Goal: Task Accomplishment & Management: Manage account settings

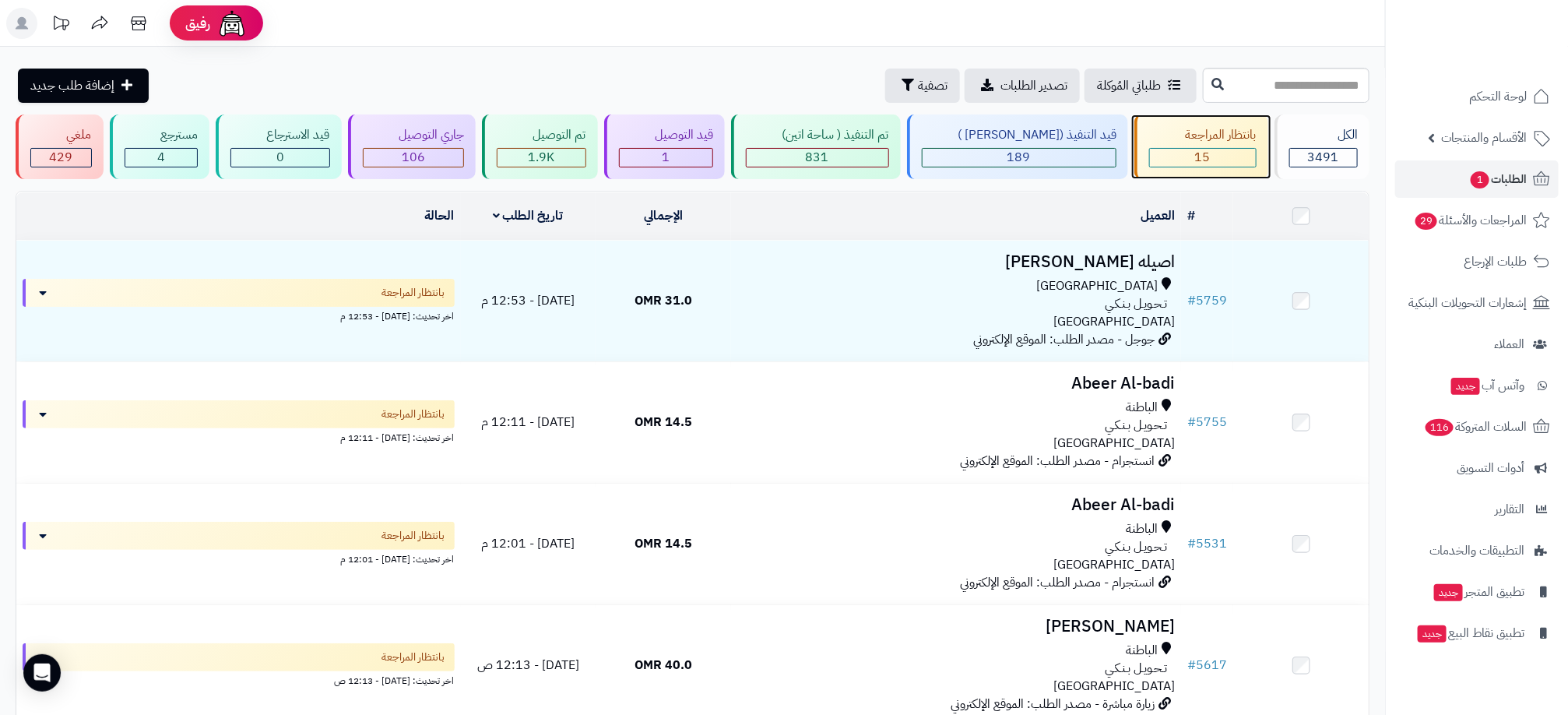
click at [1195, 159] on span "15" at bounding box center [1203, 157] width 16 height 19
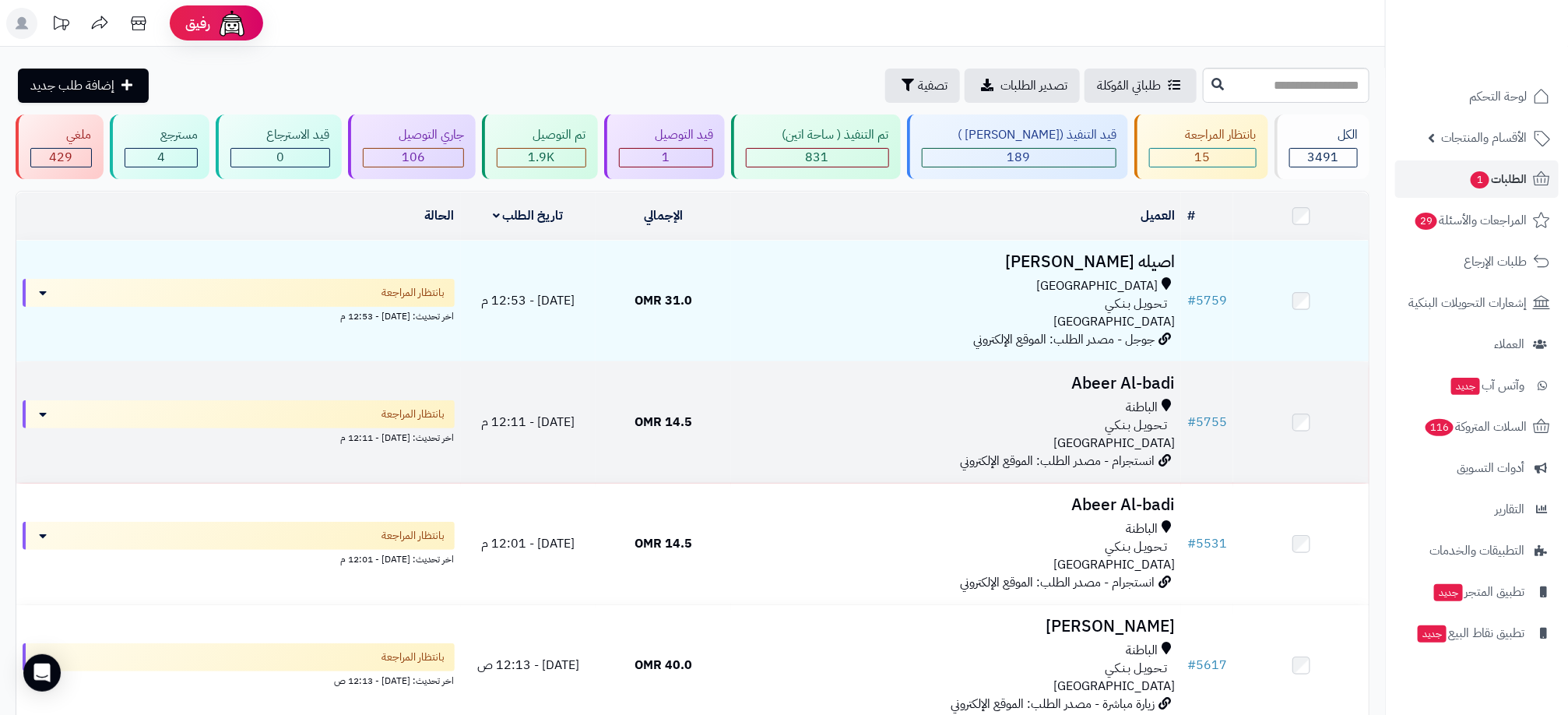
click at [891, 423] on div "تـحـويـل بـنـكـي" at bounding box center [956, 426] width 437 height 18
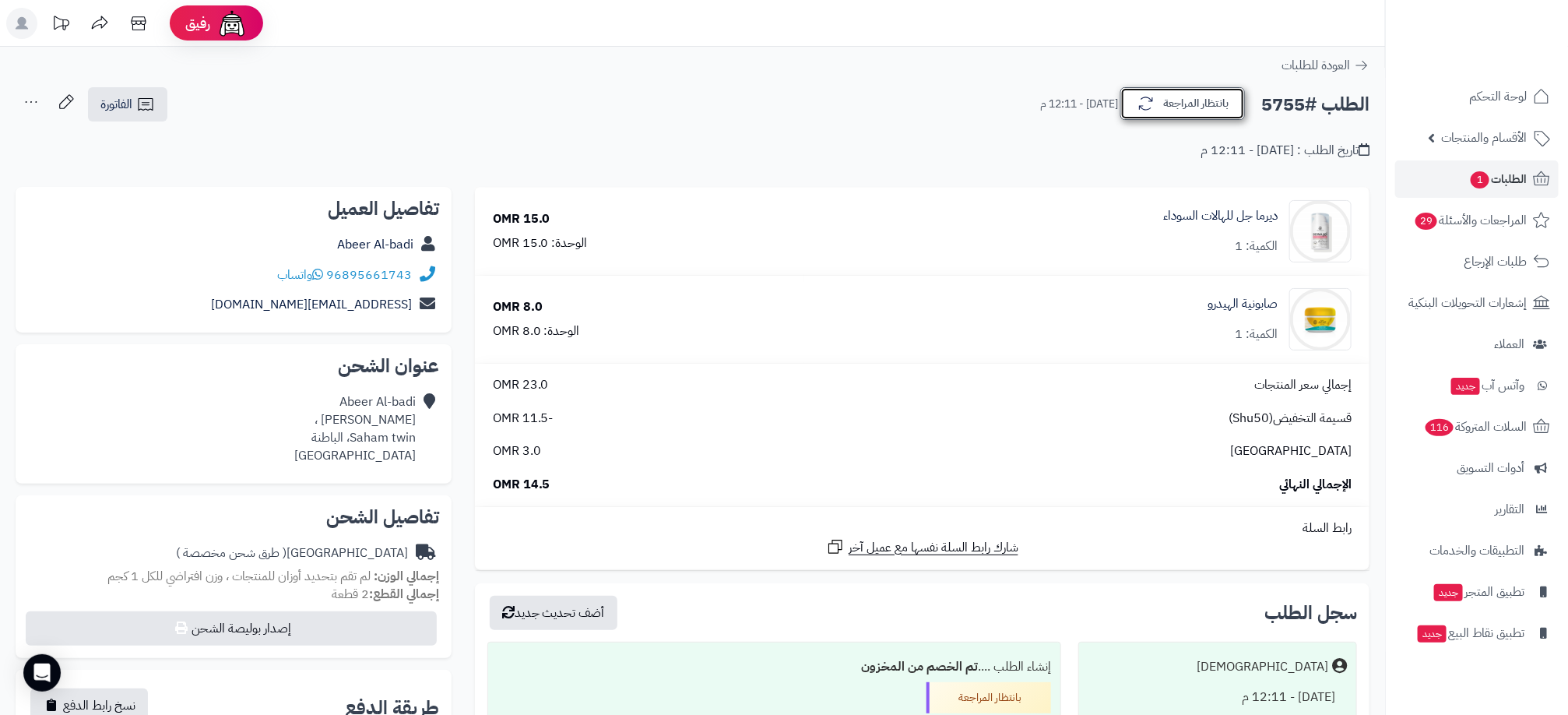
click at [1202, 101] on button "بانتظار المراجعة" at bounding box center [1182, 103] width 124 height 32
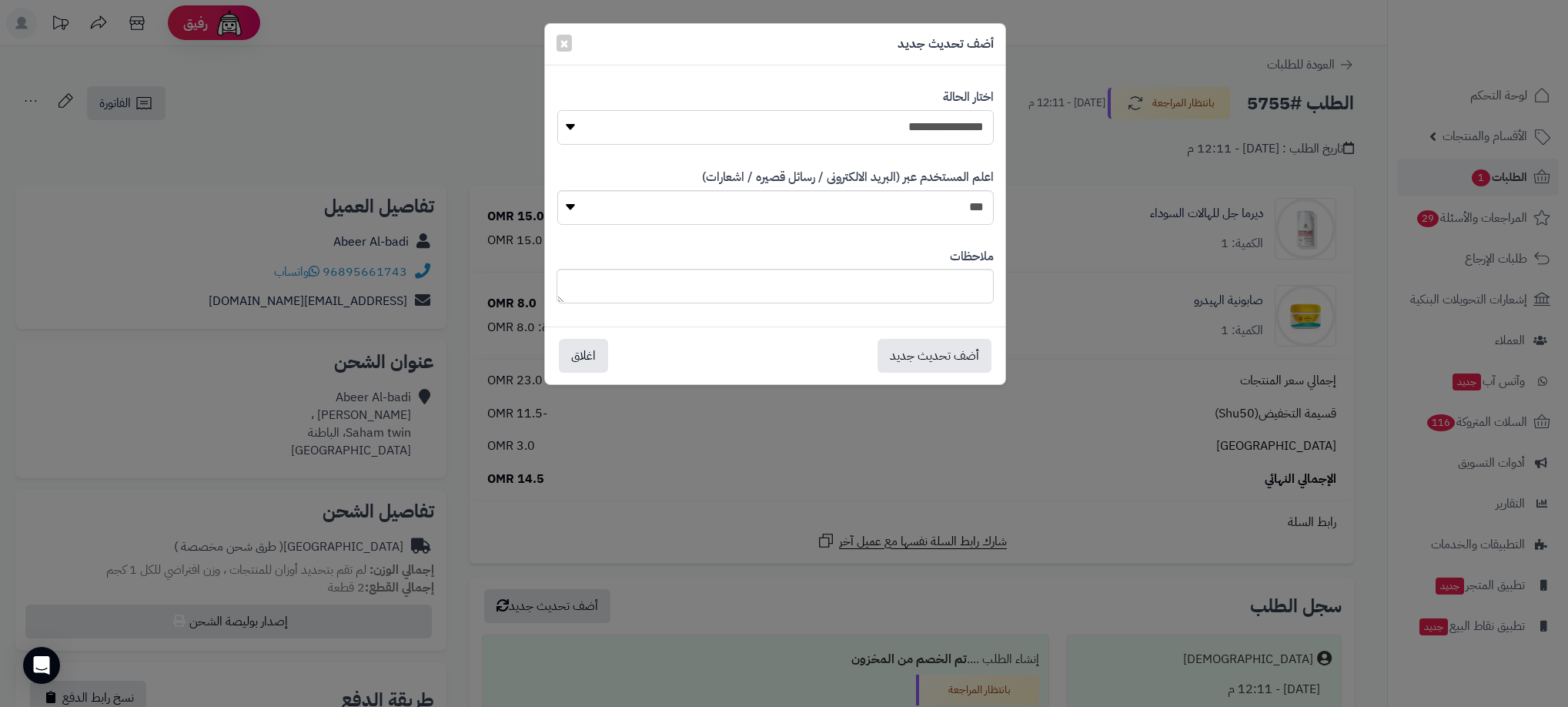
click at [955, 127] on select "**********" at bounding box center [776, 127] width 436 height 34
select select "**"
click at [558, 110] on select "**********" at bounding box center [776, 127] width 436 height 34
click at [950, 361] on button "أضف تحديث جديد" at bounding box center [935, 354] width 114 height 34
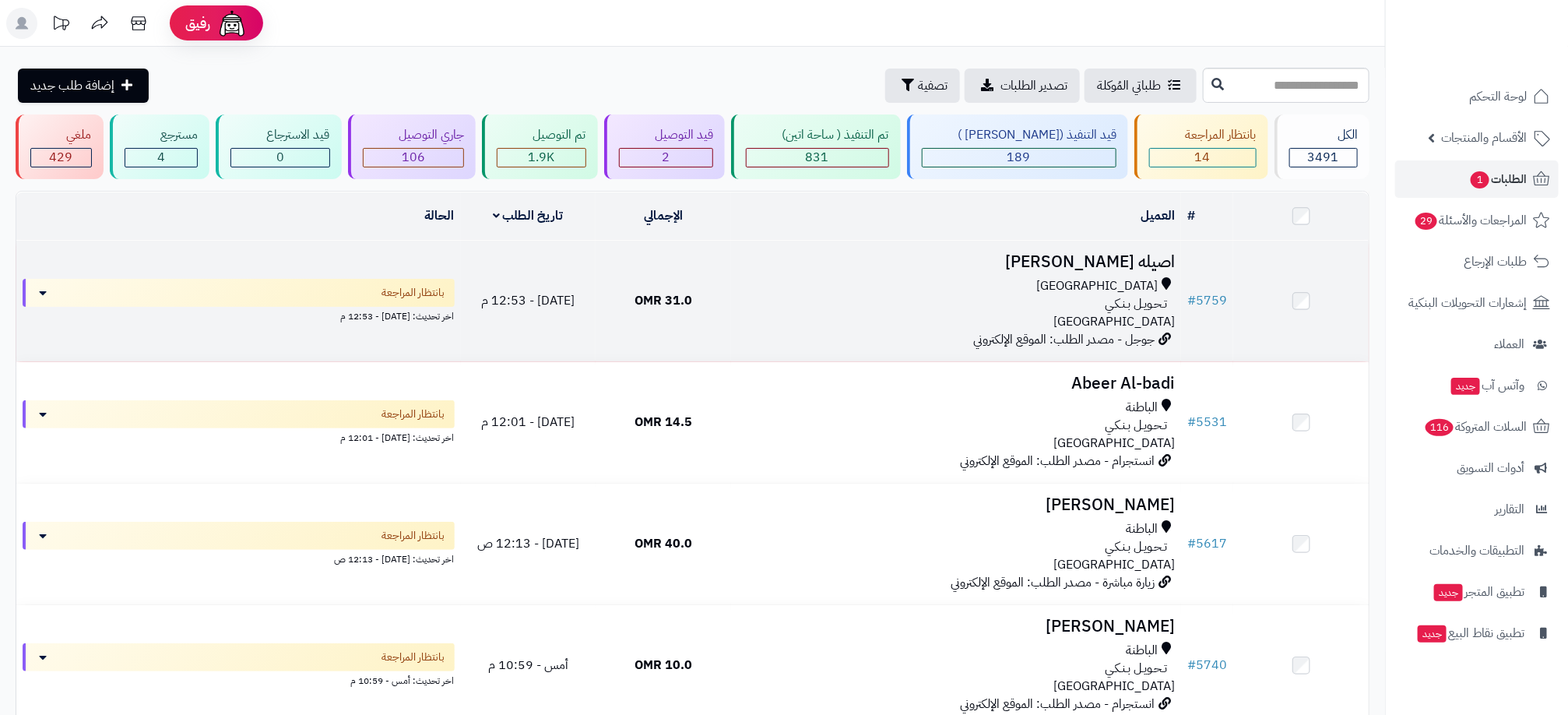
click at [903, 288] on div "[GEOGRAPHIC_DATA]" at bounding box center [956, 286] width 437 height 18
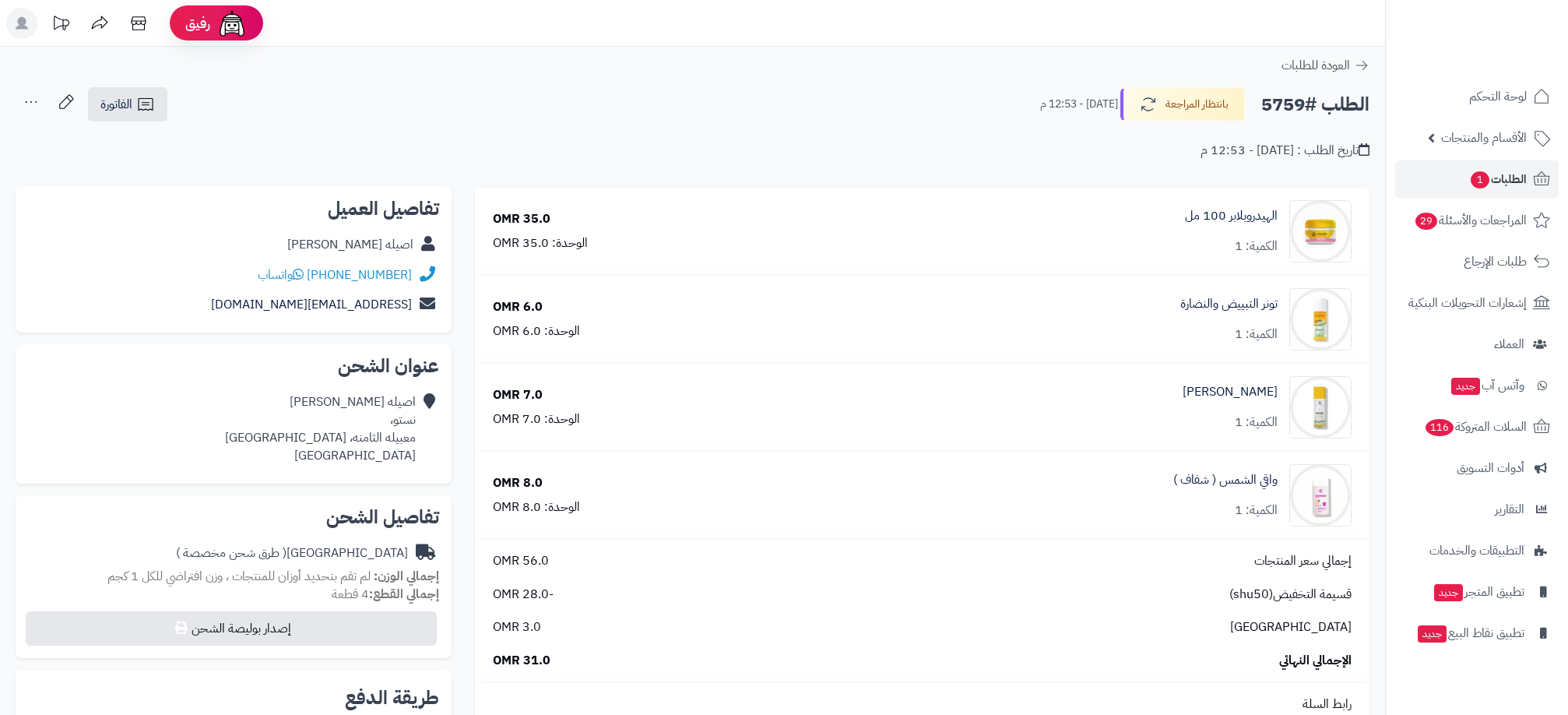
scroll to position [300, 0]
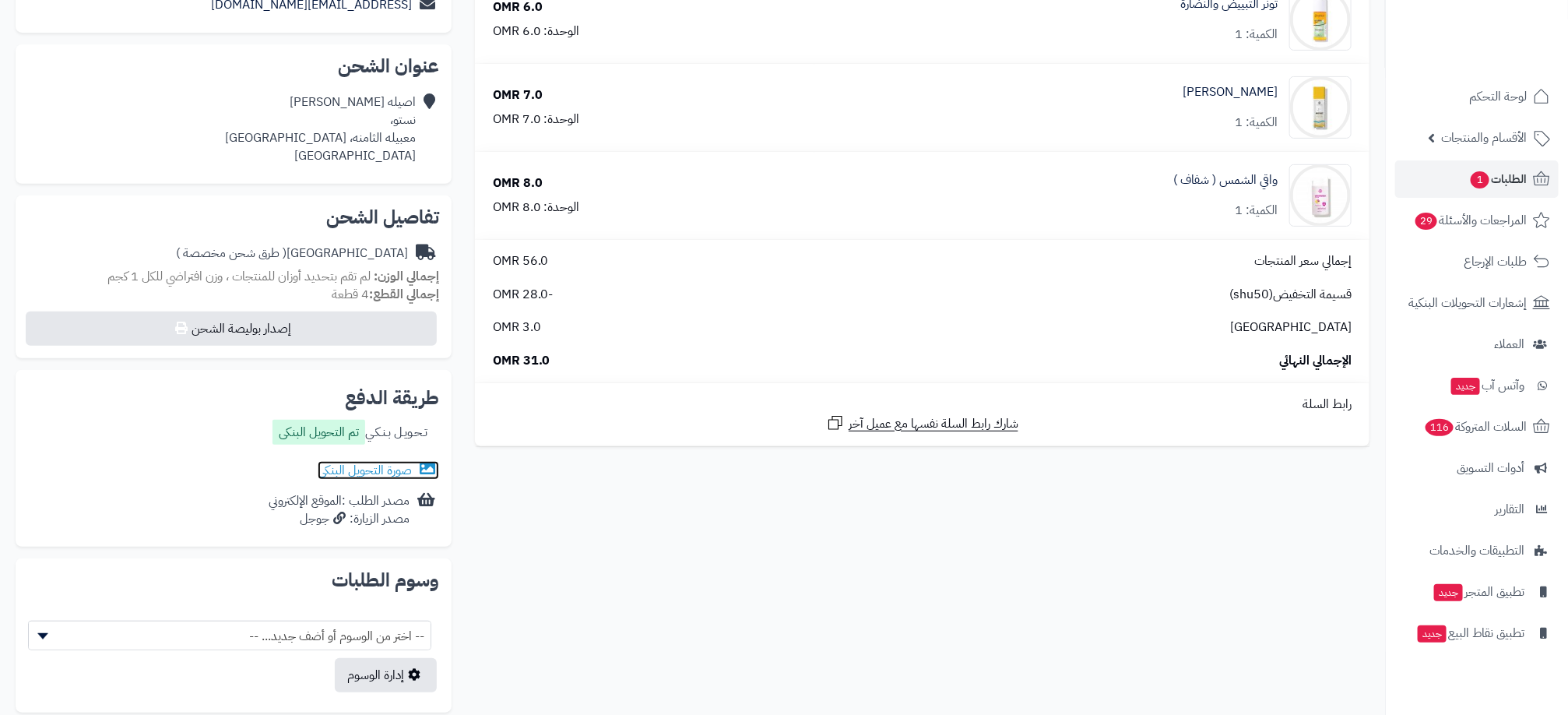
click at [398, 461] on link "صورة التحويل البنكى" at bounding box center [379, 471] width 122 height 19
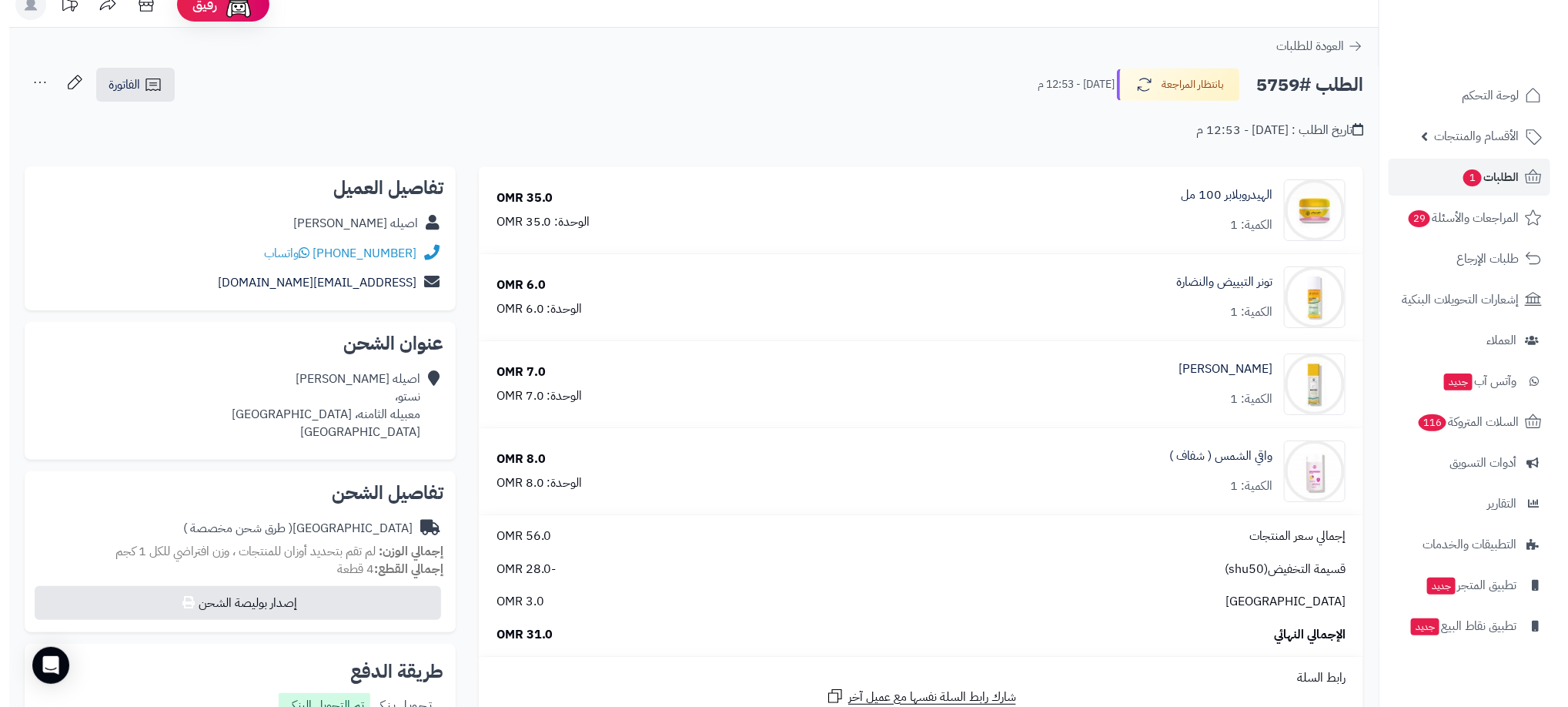
scroll to position [0, 0]
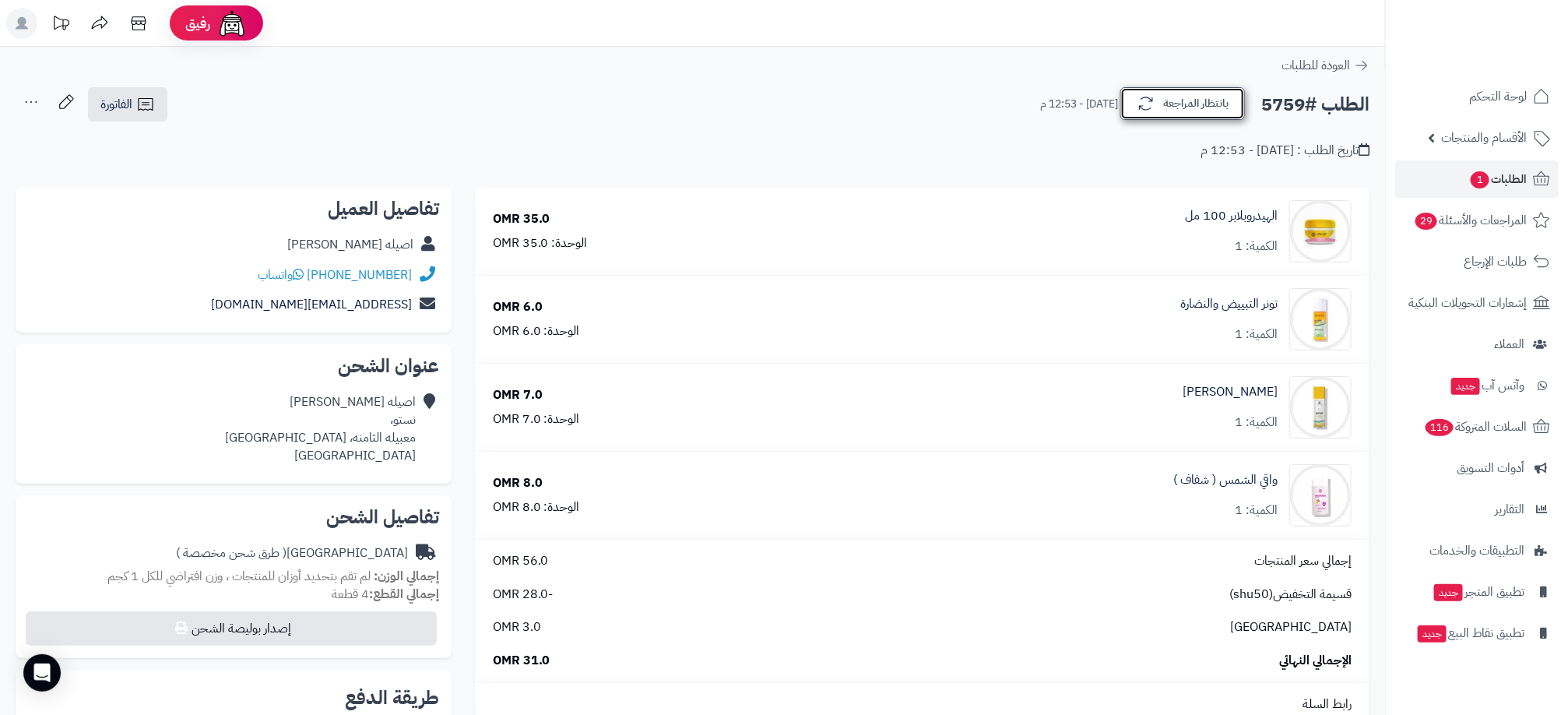
click at [1204, 99] on button "بانتظار المراجعة" at bounding box center [1182, 103] width 124 height 32
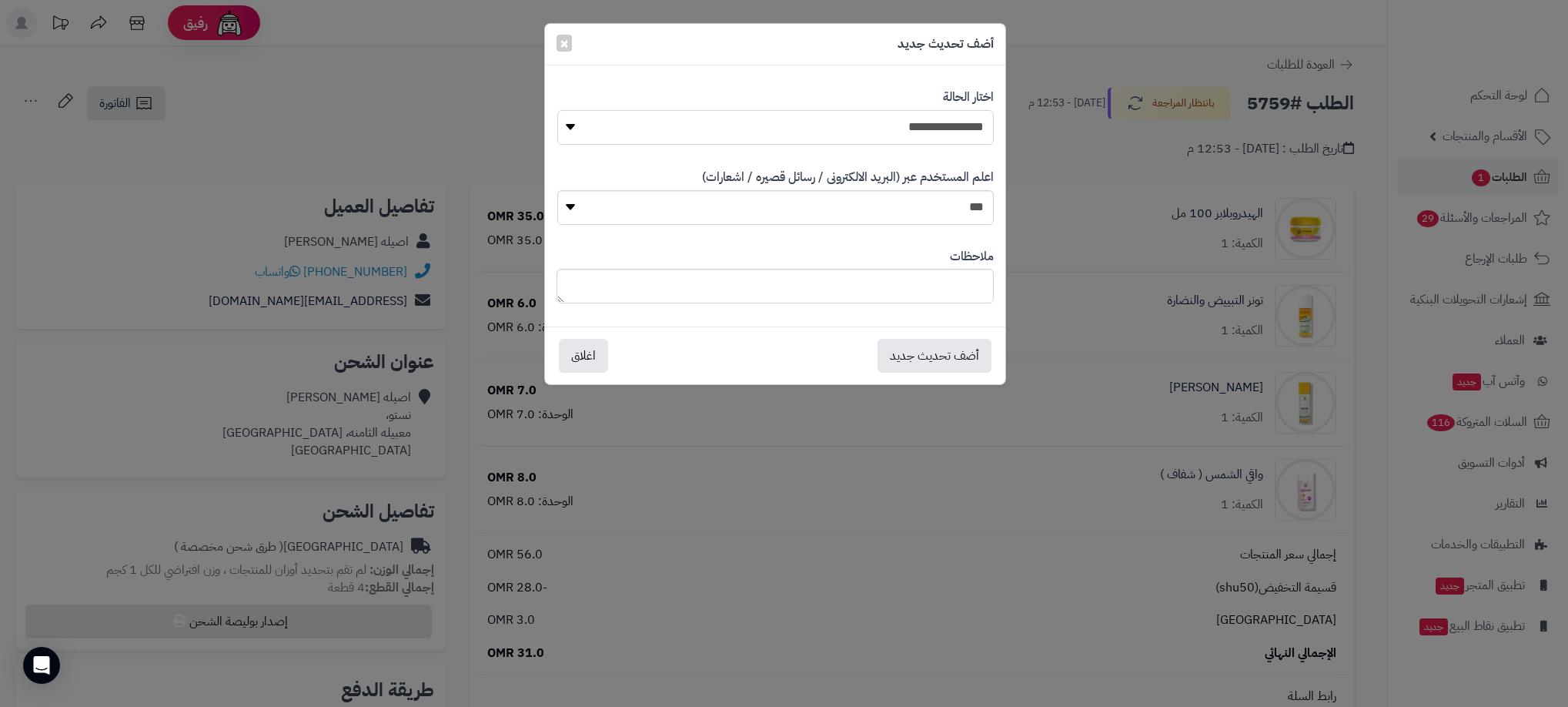
drag, startPoint x: 940, startPoint y: 123, endPoint x: 949, endPoint y: 142, distance: 21.0
click at [940, 123] on select "**********" at bounding box center [776, 127] width 436 height 34
select select "**"
click at [558, 110] on select "**********" at bounding box center [776, 127] width 436 height 34
click at [963, 361] on button "أضف تحديث جديد" at bounding box center [935, 354] width 114 height 34
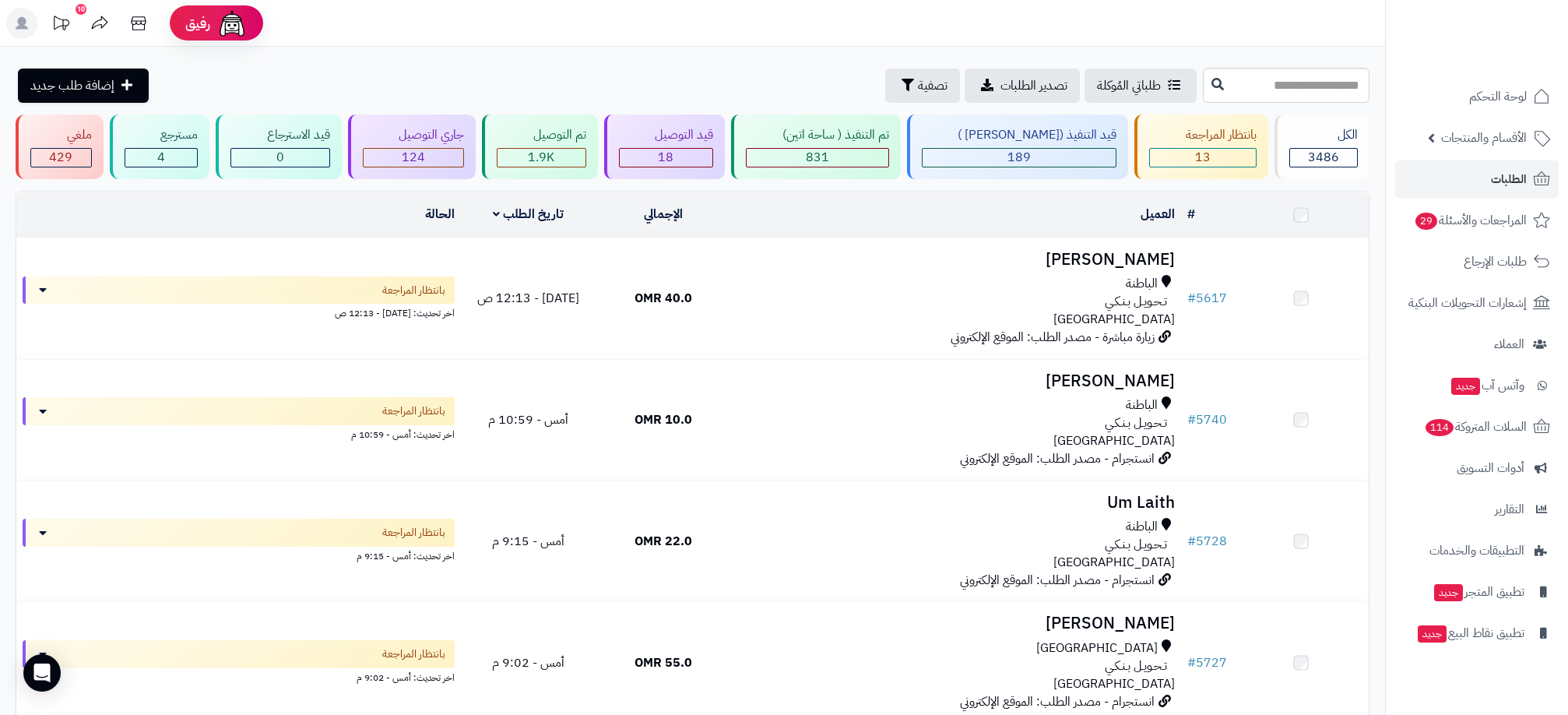
scroll to position [94, 0]
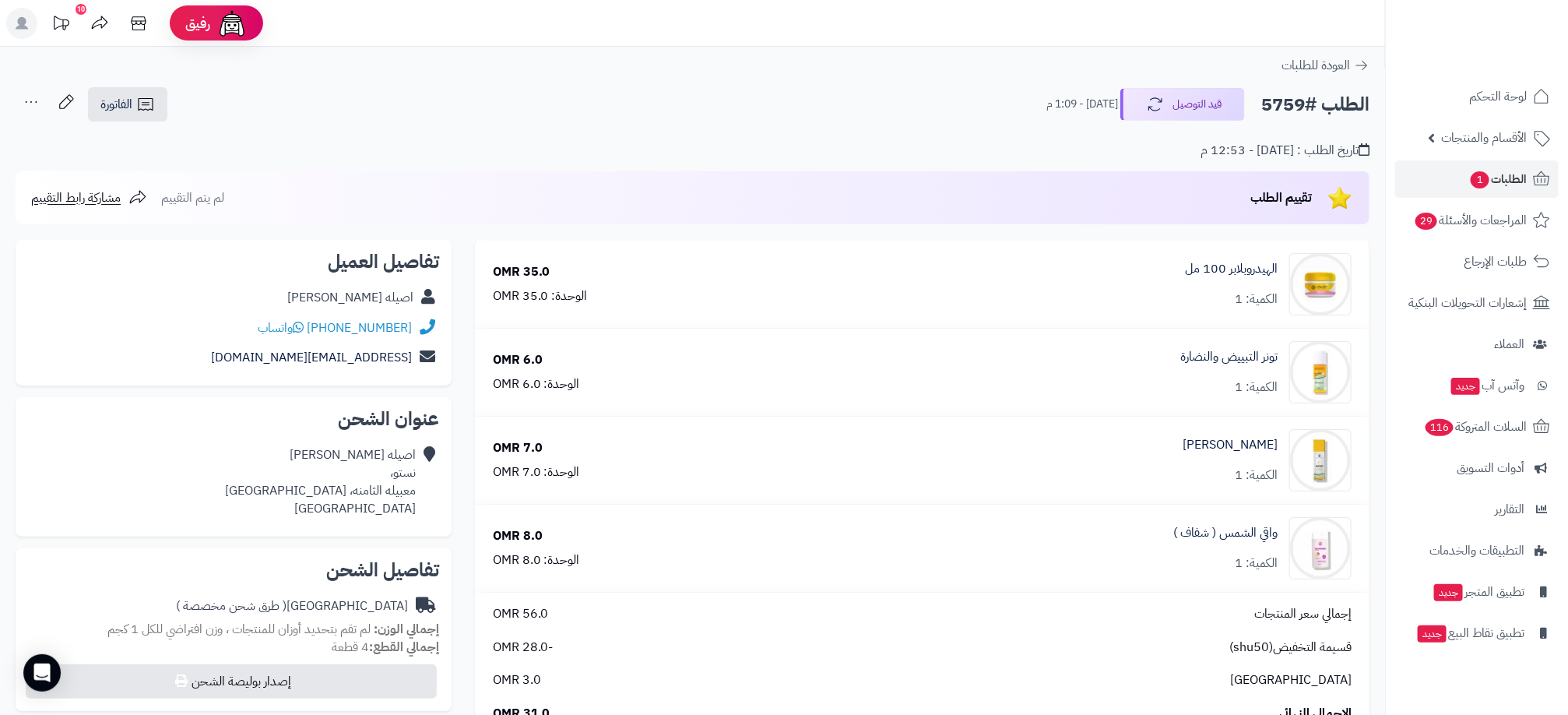
click at [945, 135] on div "تاريخ الطلب : اليوم - 12:53 م" at bounding box center [693, 142] width 1354 height 36
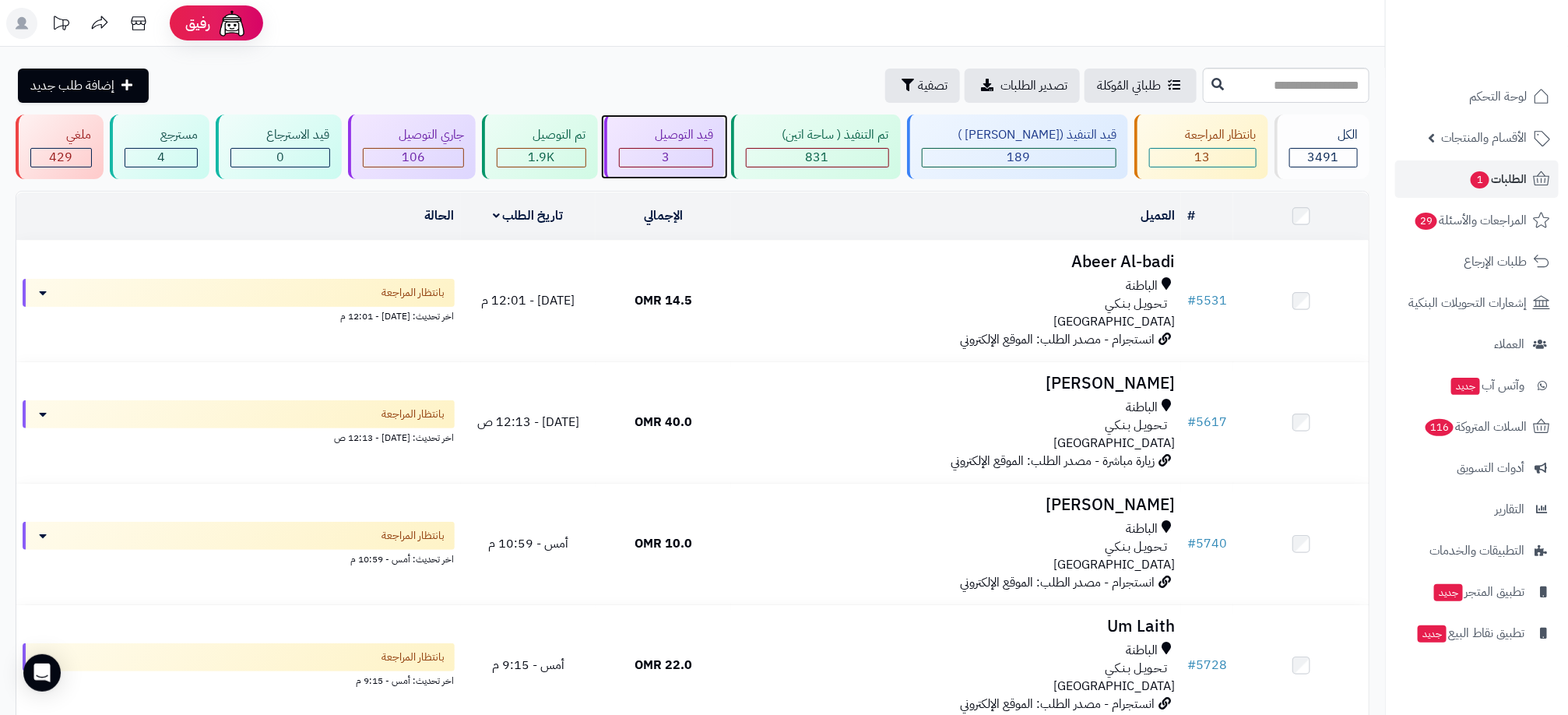
click at [678, 167] on div "3" at bounding box center [667, 157] width 95 height 20
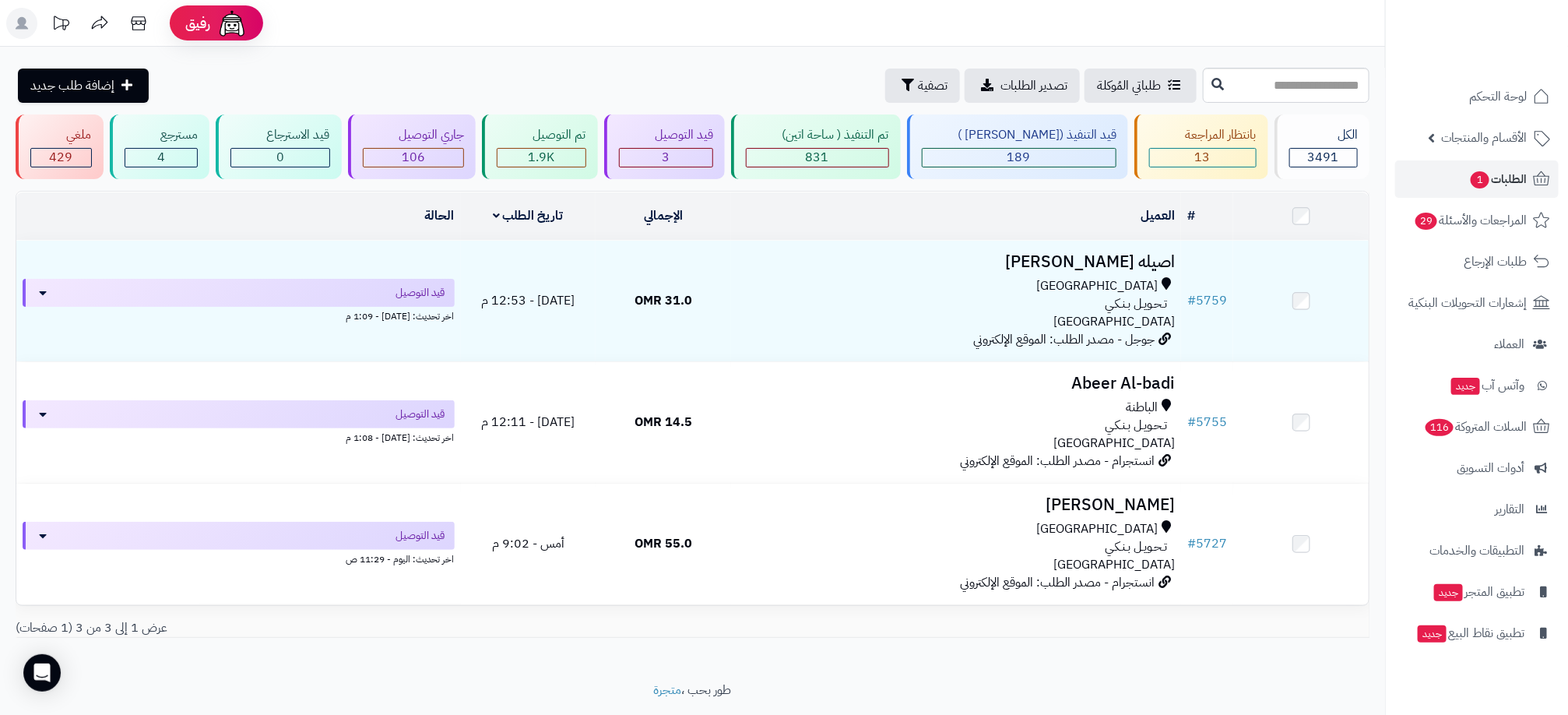
click at [959, 667] on div "**********" at bounding box center [692, 364] width 1385 height 634
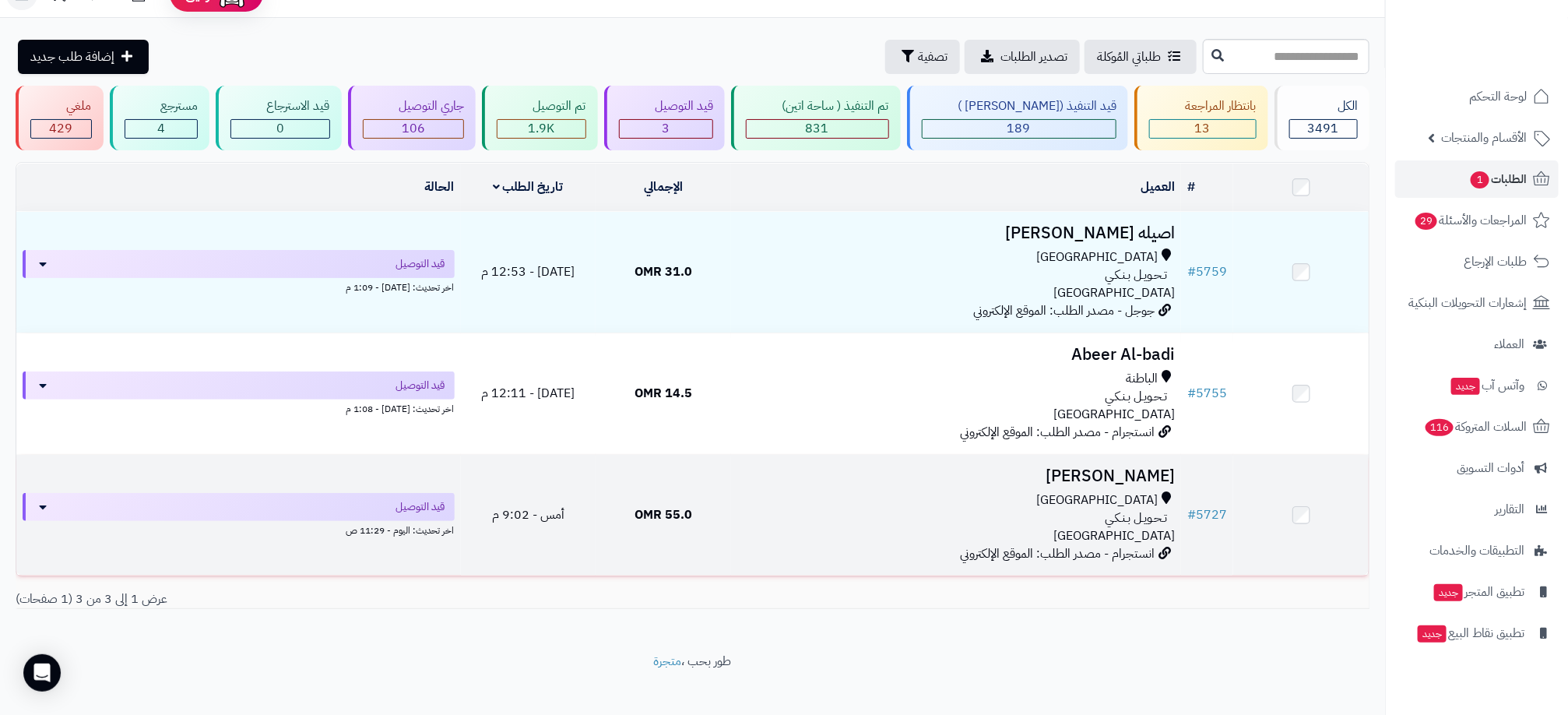
scroll to position [45, 0]
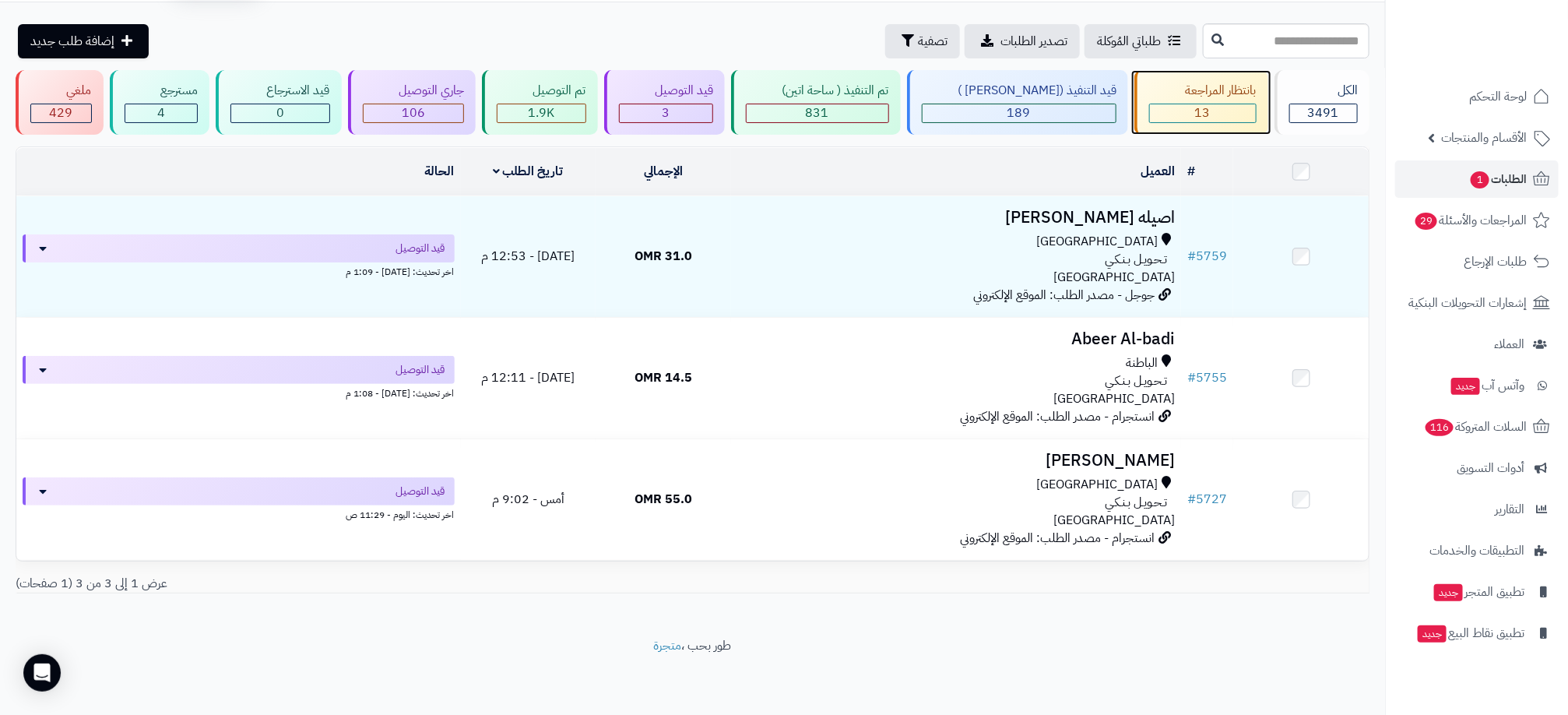
click at [1180, 112] on div "13" at bounding box center [1203, 113] width 106 height 18
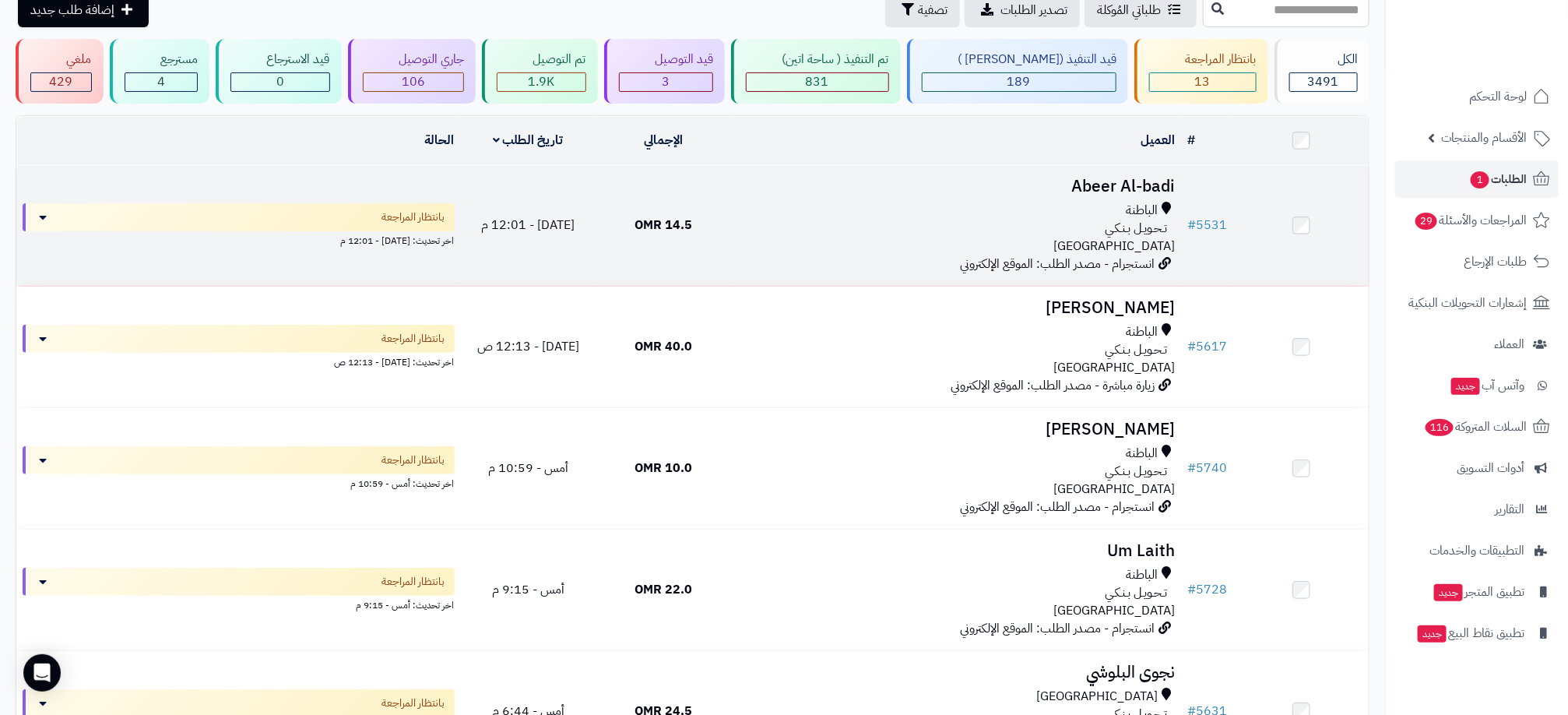
scroll to position [117, 0]
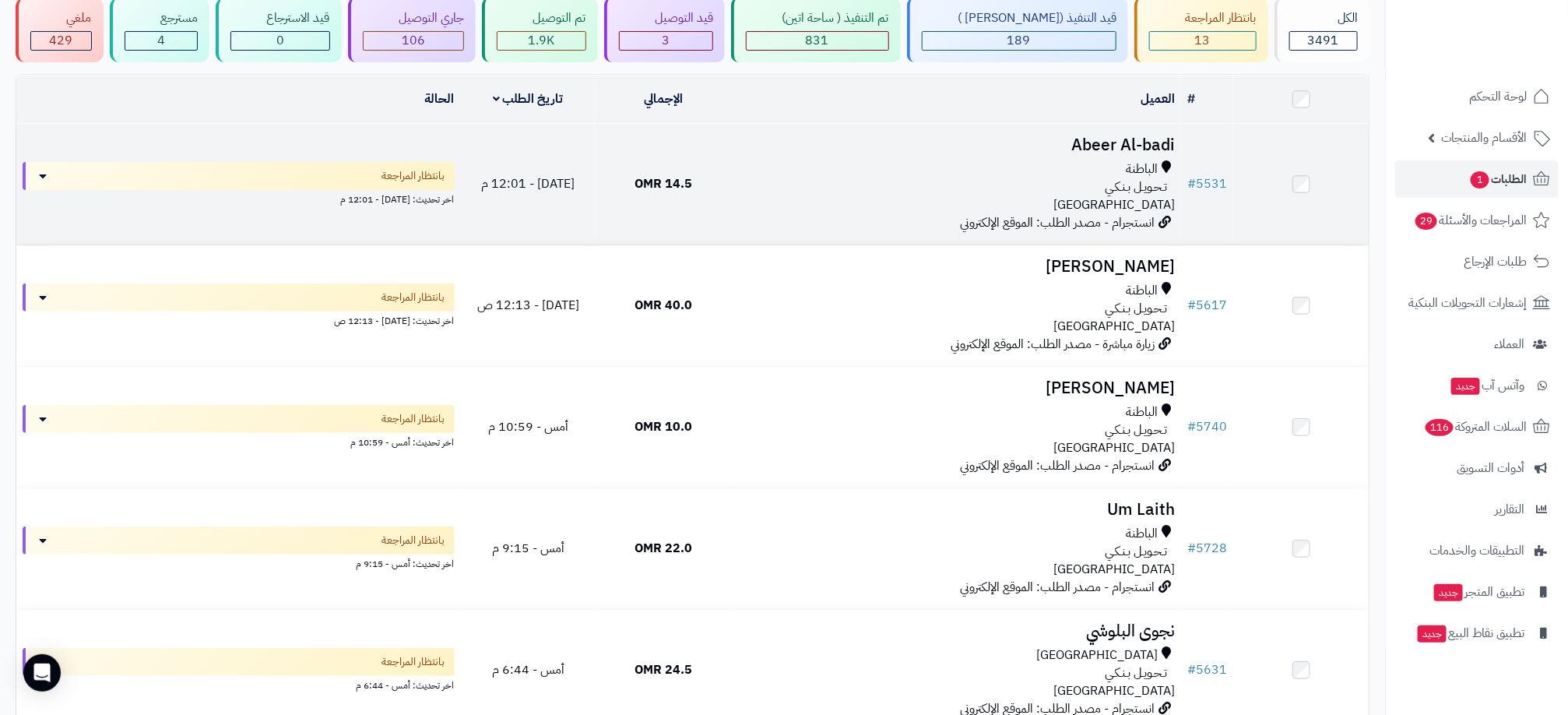
click at [974, 195] on div "الباطنة تـحـويـل بـنـكـي عمان" at bounding box center [956, 187] width 437 height 54
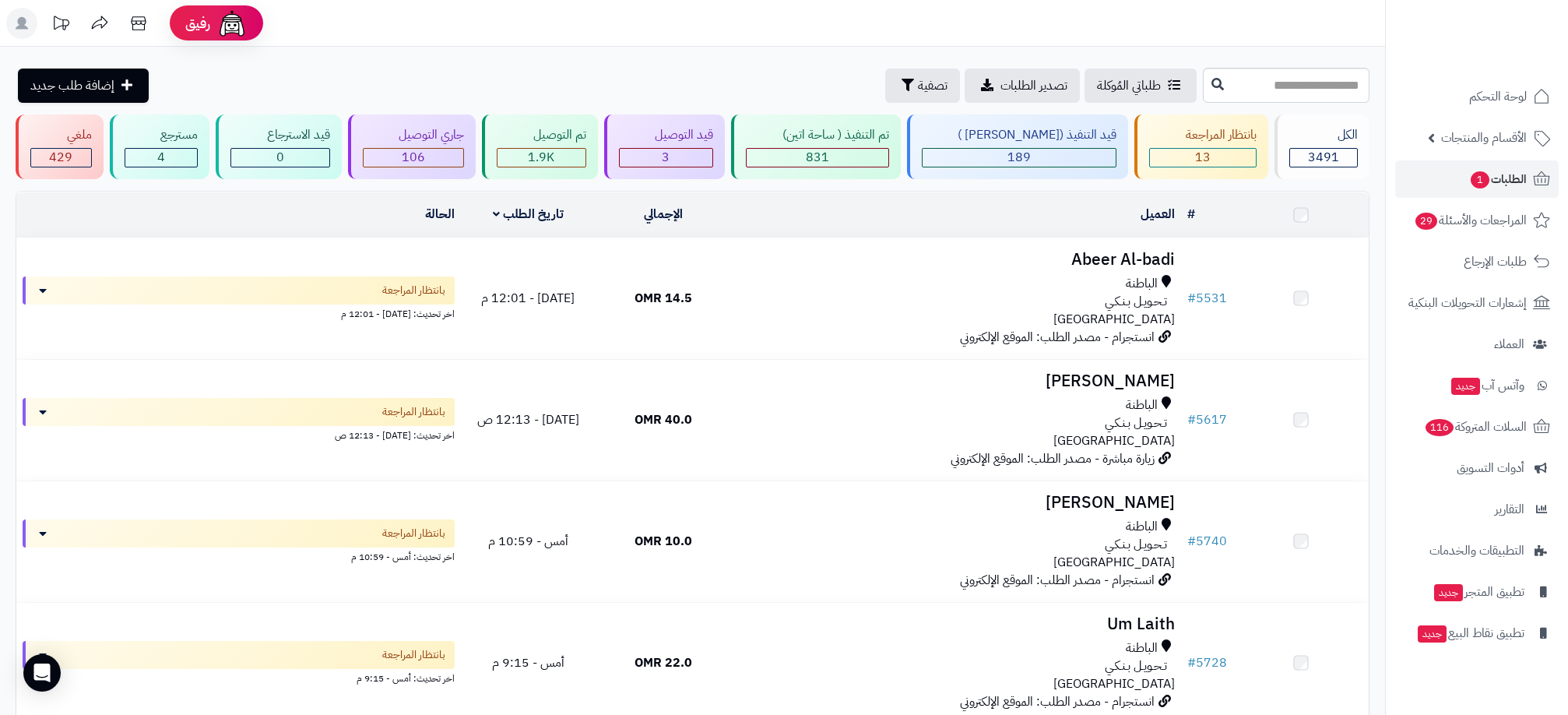
scroll to position [117, 0]
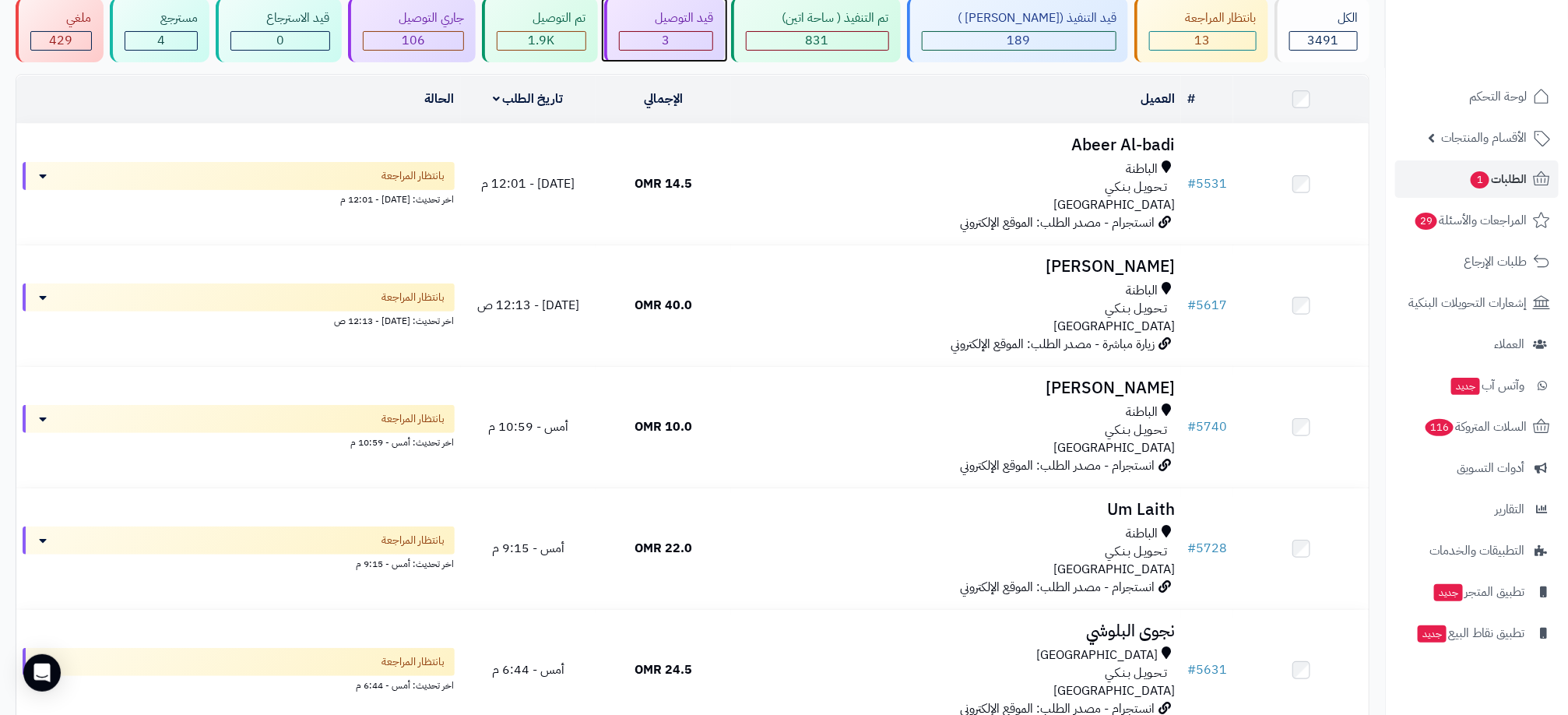
click at [669, 49] on div "3" at bounding box center [667, 40] width 93 height 18
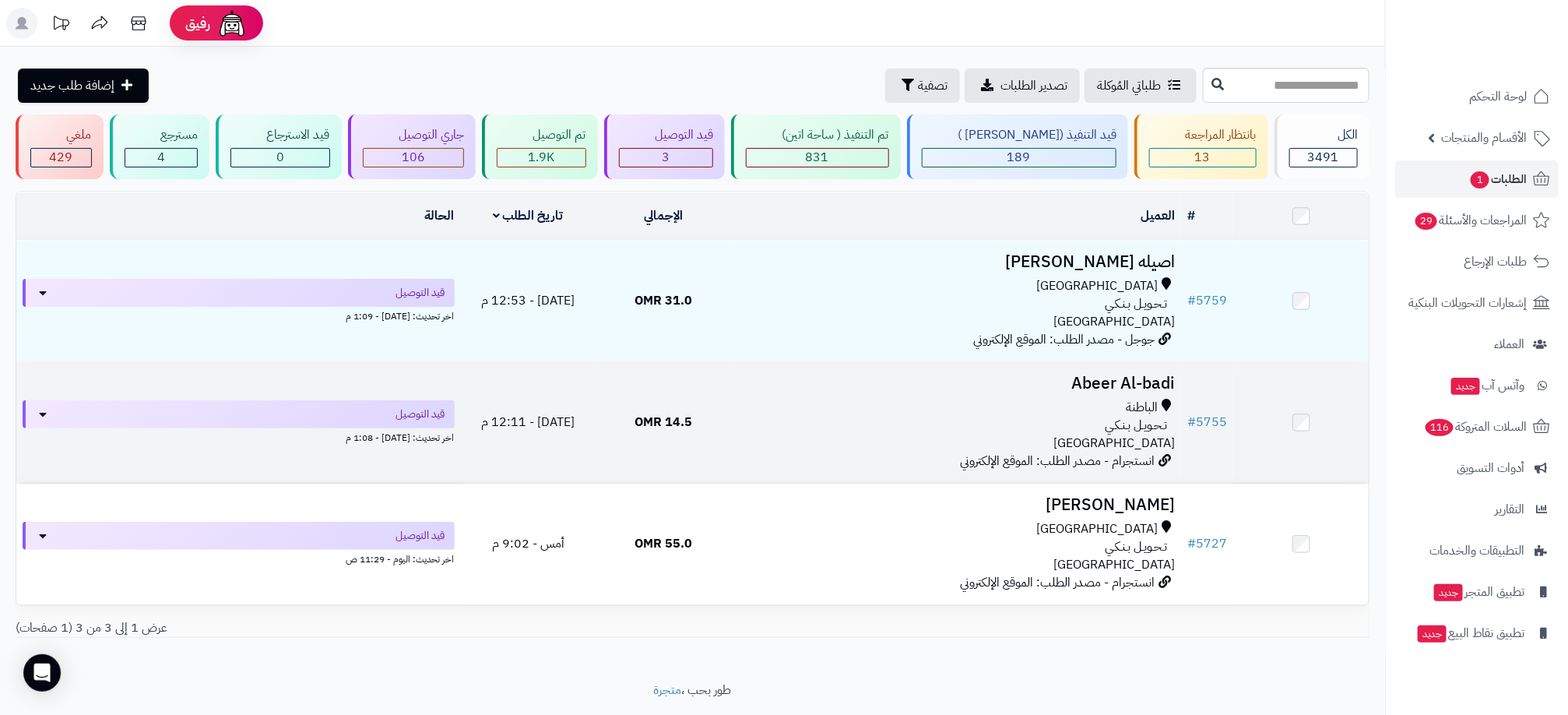
click at [871, 427] on div "تـحـويـل بـنـكـي" at bounding box center [956, 426] width 437 height 18
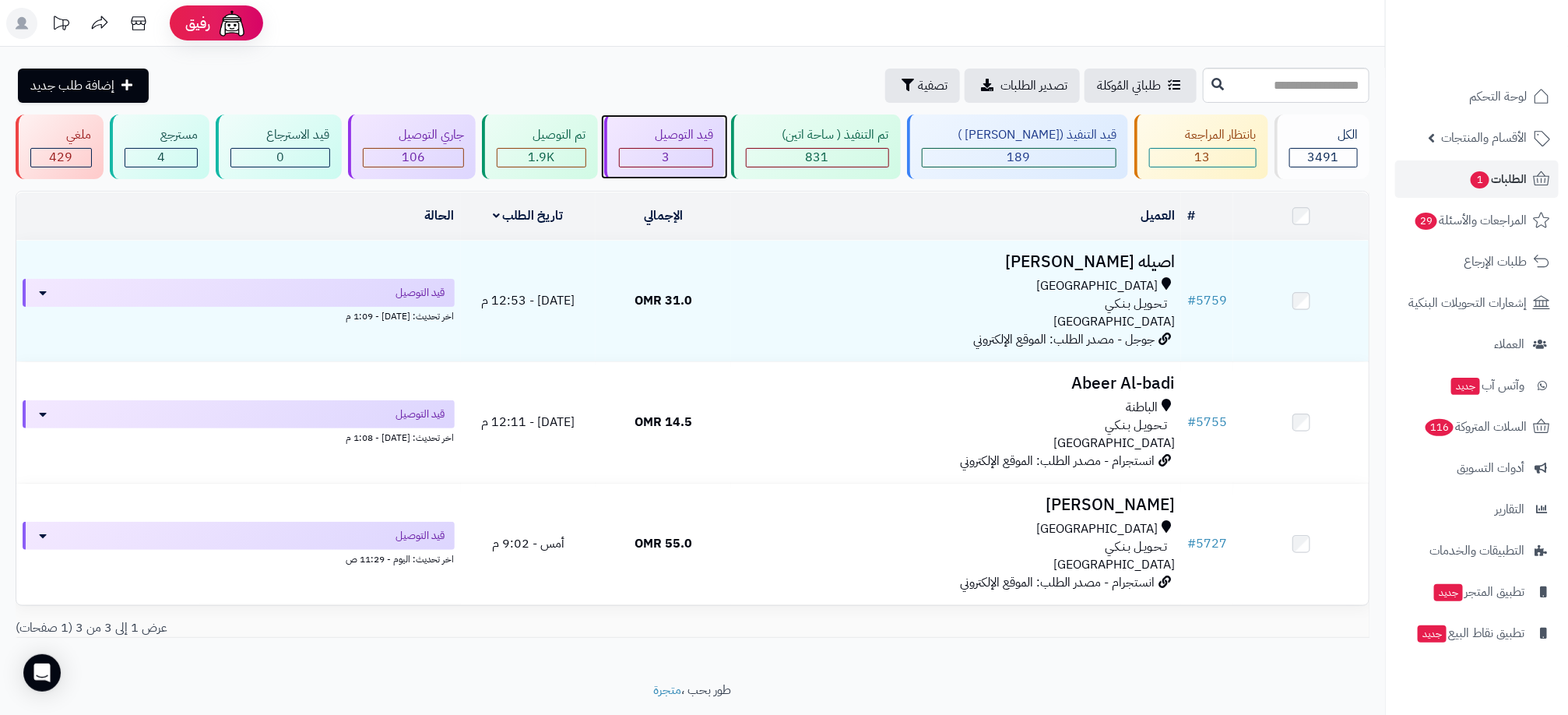
click at [706, 157] on div "3" at bounding box center [667, 157] width 93 height 18
click at [1218, 160] on div "13" at bounding box center [1203, 157] width 106 height 18
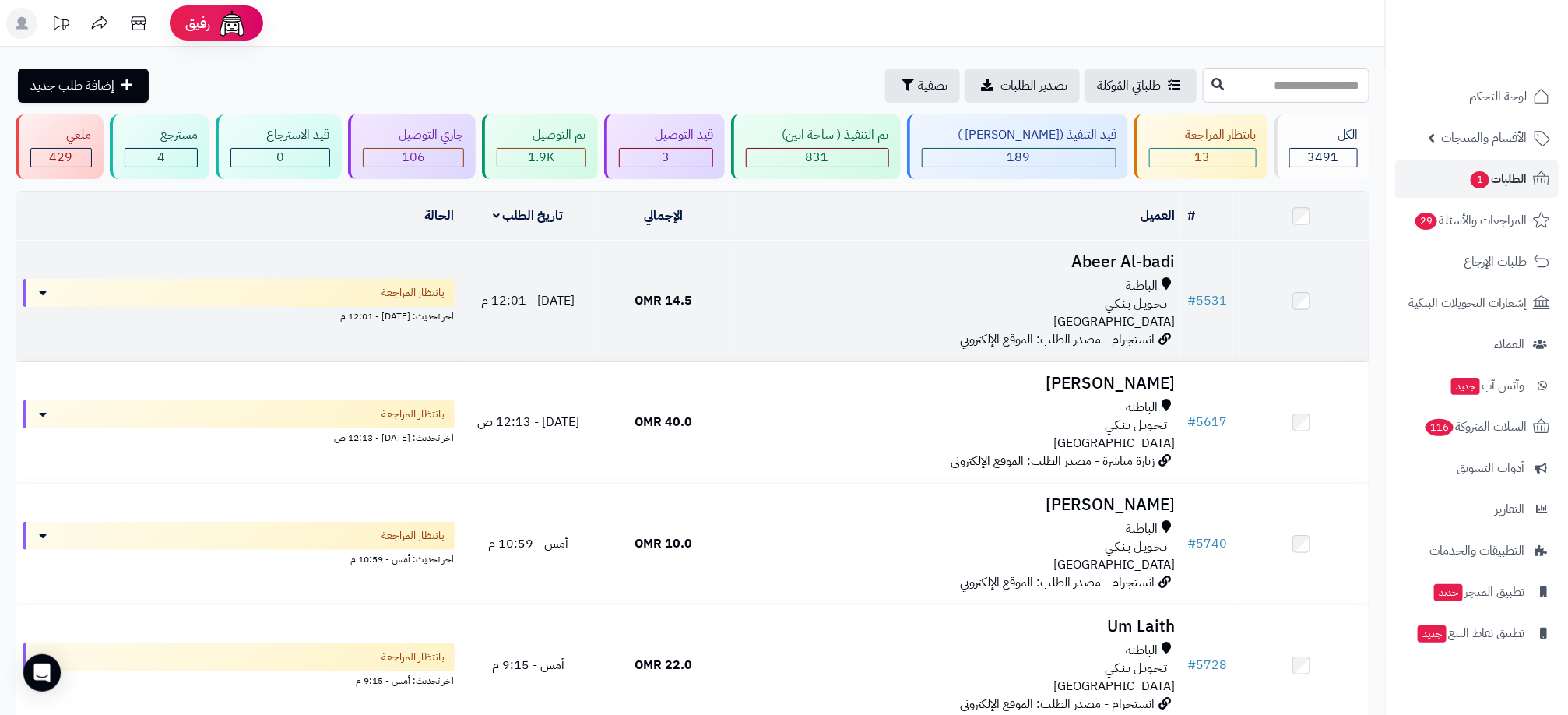
click at [748, 299] on div "تـحـويـل بـنـكـي" at bounding box center [956, 304] width 437 height 18
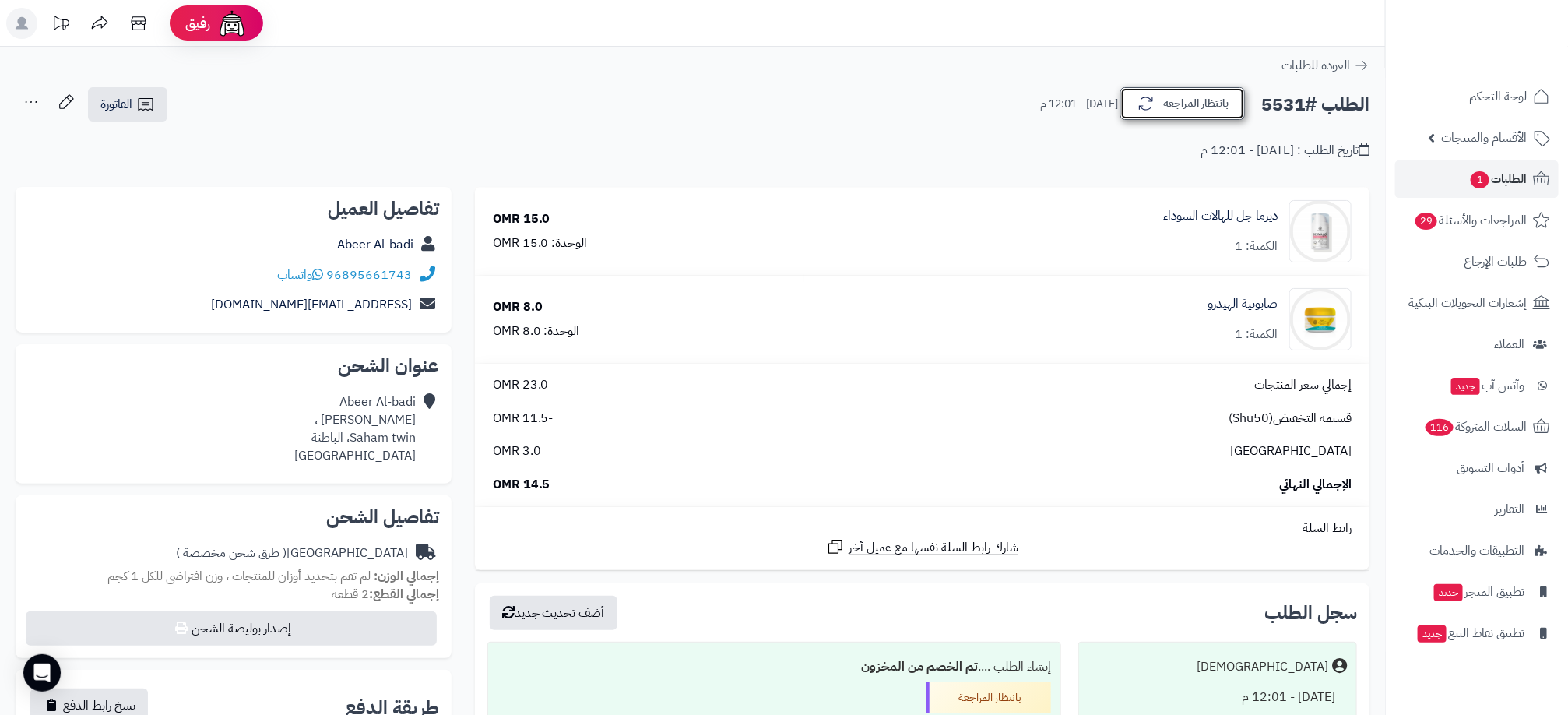
click at [1229, 101] on button "بانتظار المراجعة" at bounding box center [1182, 103] width 124 height 32
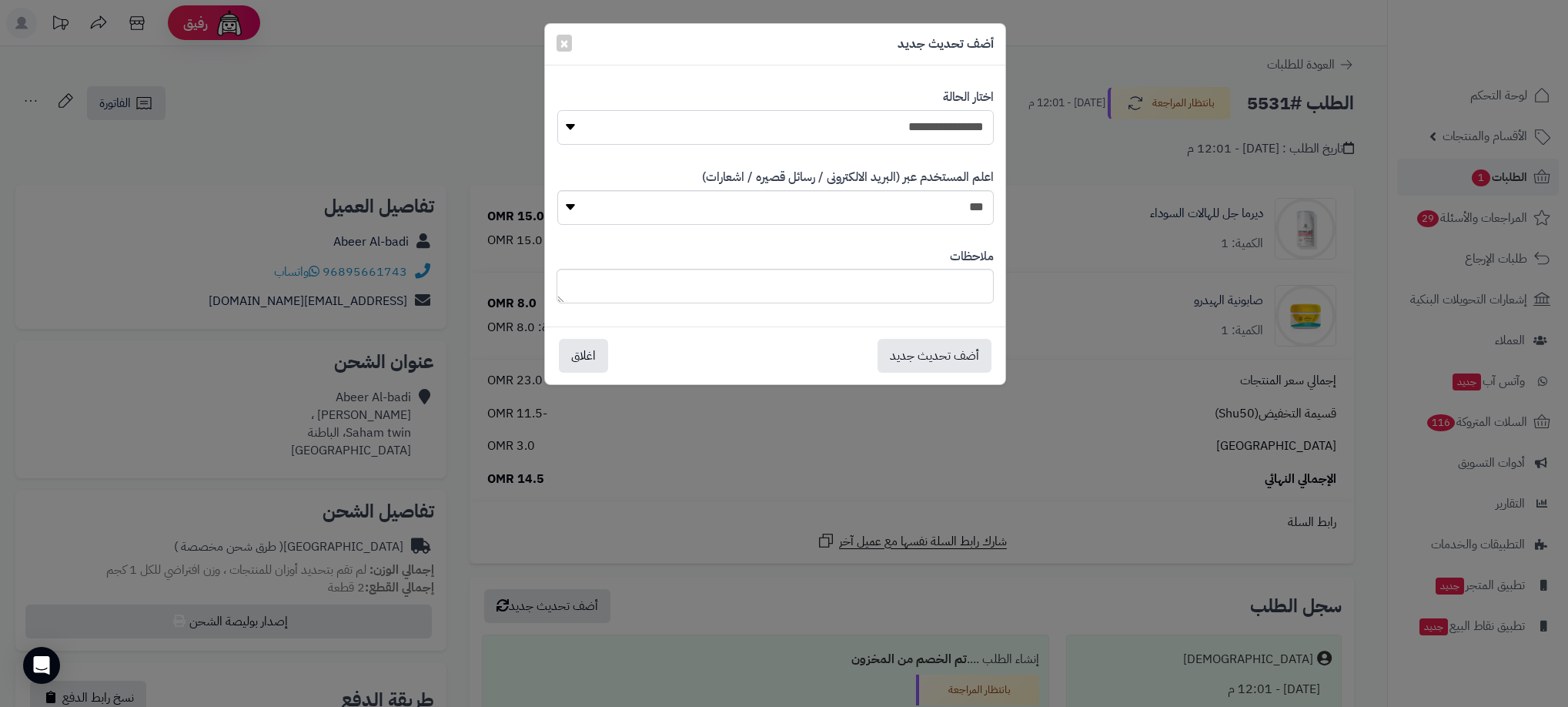
click at [945, 131] on select "**********" at bounding box center [776, 127] width 436 height 34
select select "**"
click at [558, 110] on select "**********" at bounding box center [776, 127] width 436 height 34
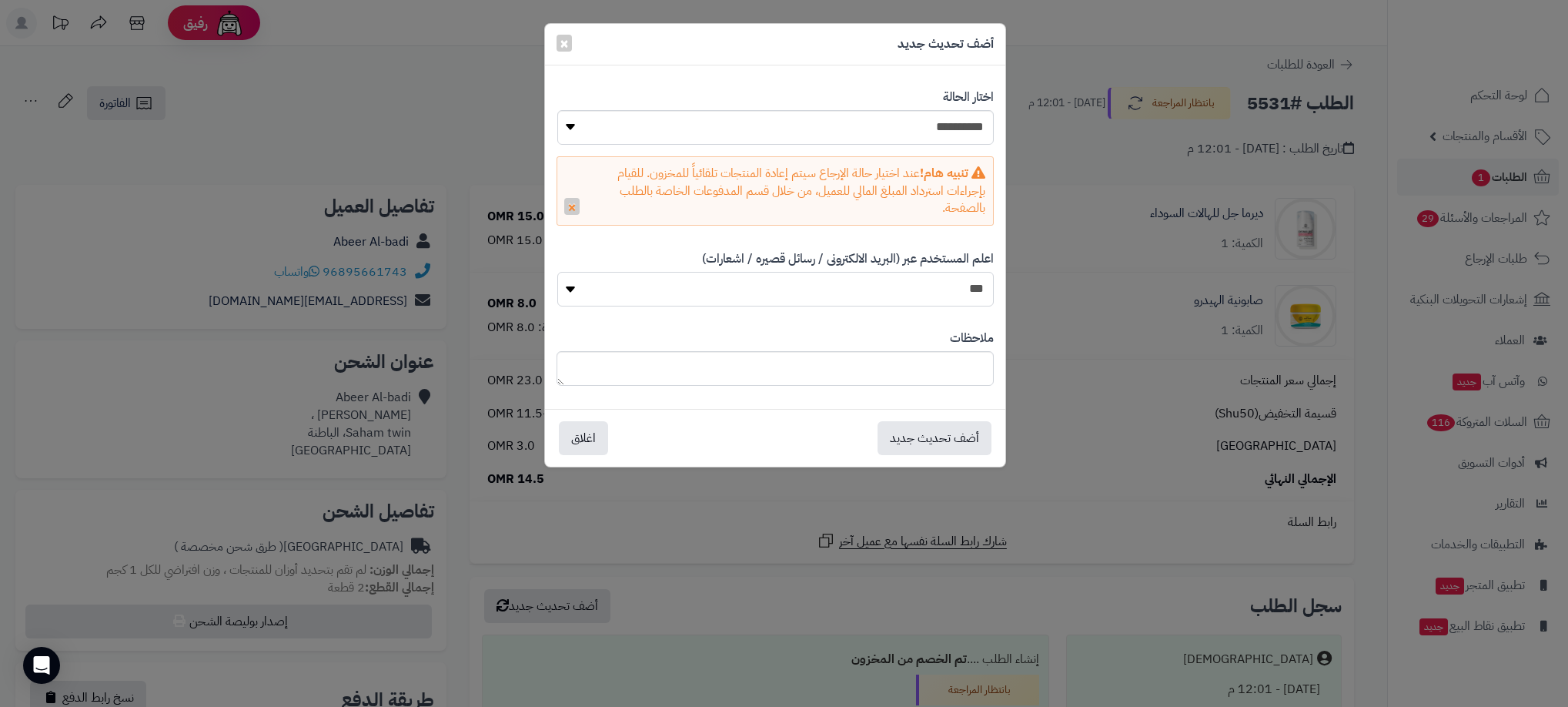
click at [949, 296] on select "*** **" at bounding box center [776, 289] width 436 height 34
select select "*"
click at [558, 273] on select "*** **" at bounding box center [776, 289] width 436 height 34
click at [941, 368] on textarea at bounding box center [775, 368] width 437 height 34
type textarea "*"
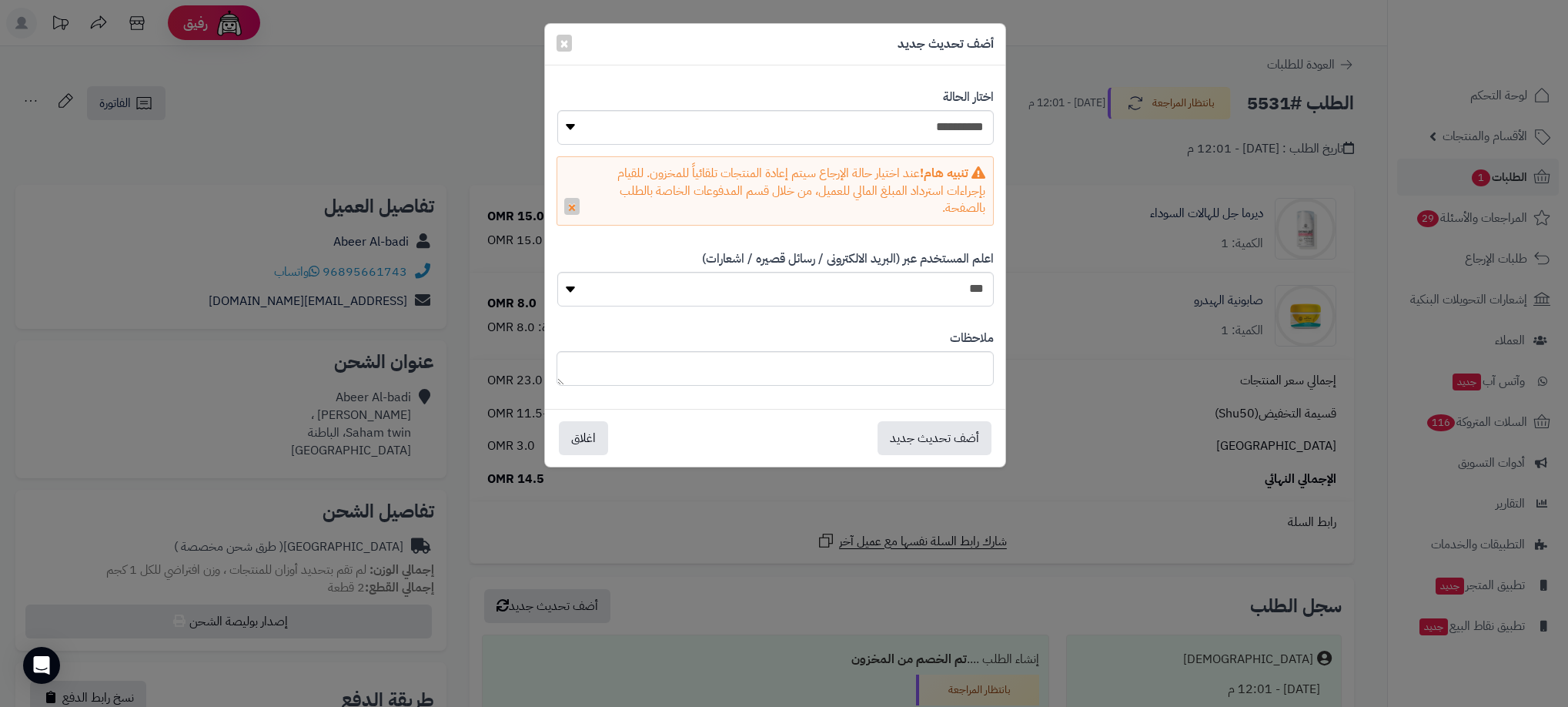
click at [850, 461] on div "أضف تحديث جديد اغلاق" at bounding box center [775, 438] width 461 height 58
click at [912, 369] on textarea at bounding box center [775, 368] width 437 height 34
type textarea "********"
click at [960, 447] on button "أضف تحديث جديد" at bounding box center [935, 436] width 114 height 34
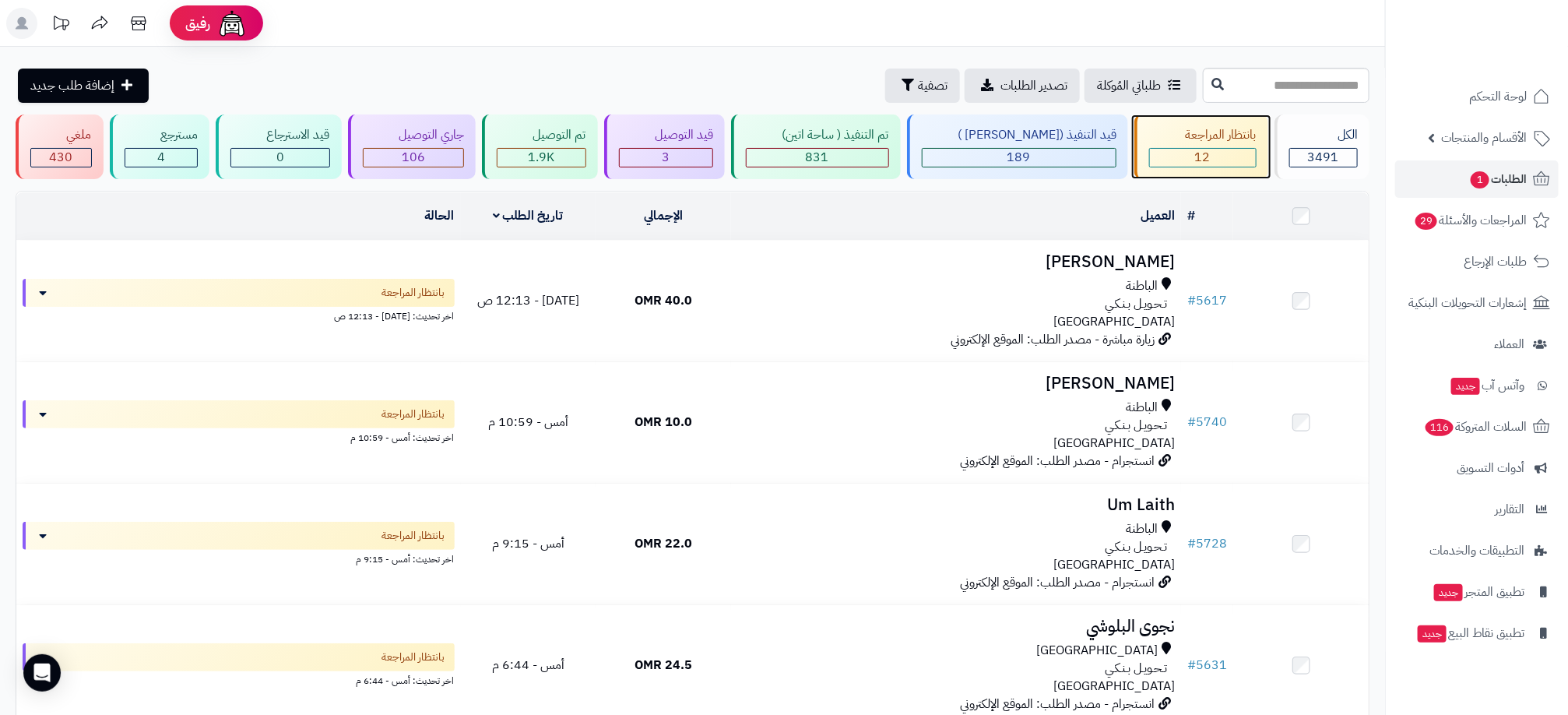
click at [1216, 150] on div "12" at bounding box center [1203, 157] width 106 height 18
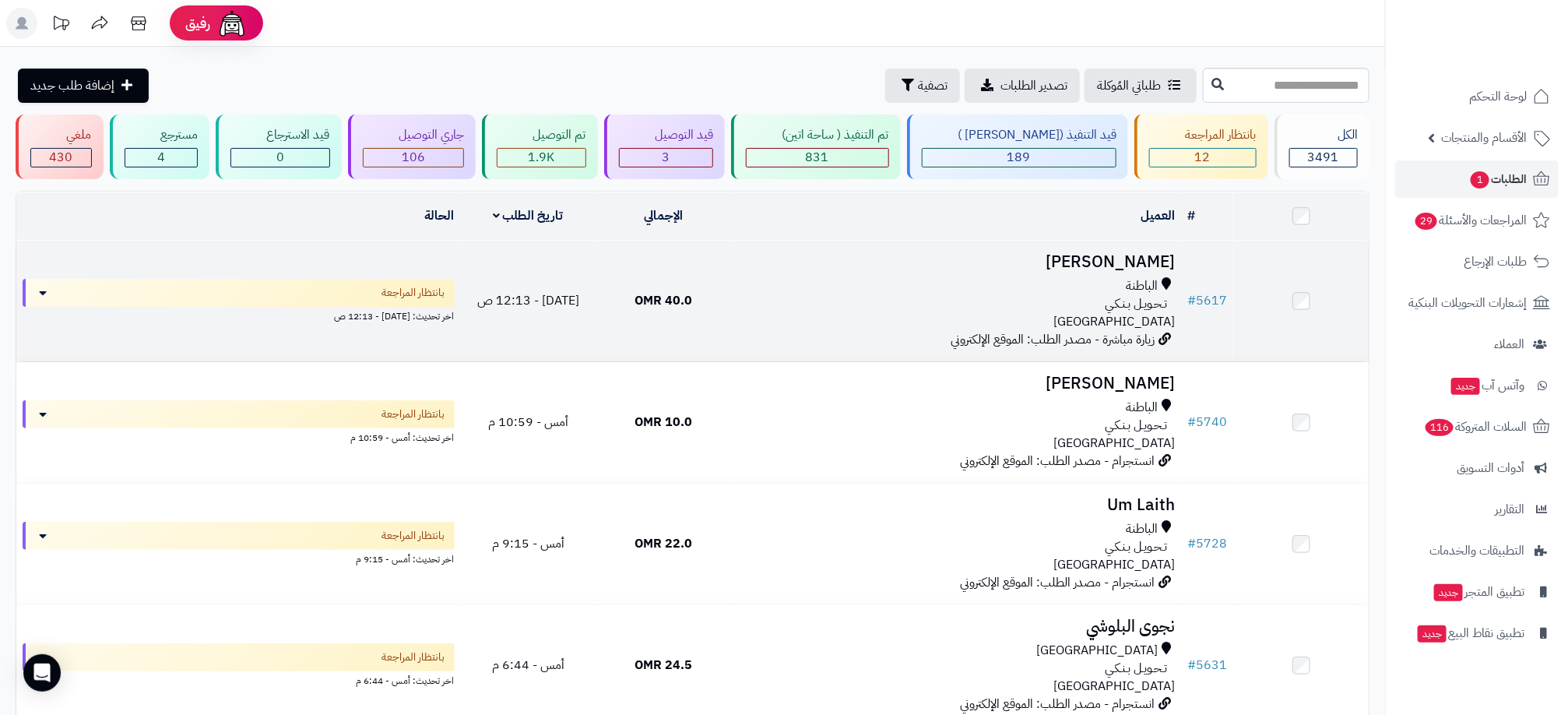
click at [921, 316] on div "الباطنة تـحـويـل بـنـكـي [GEOGRAPHIC_DATA]" at bounding box center [956, 304] width 437 height 54
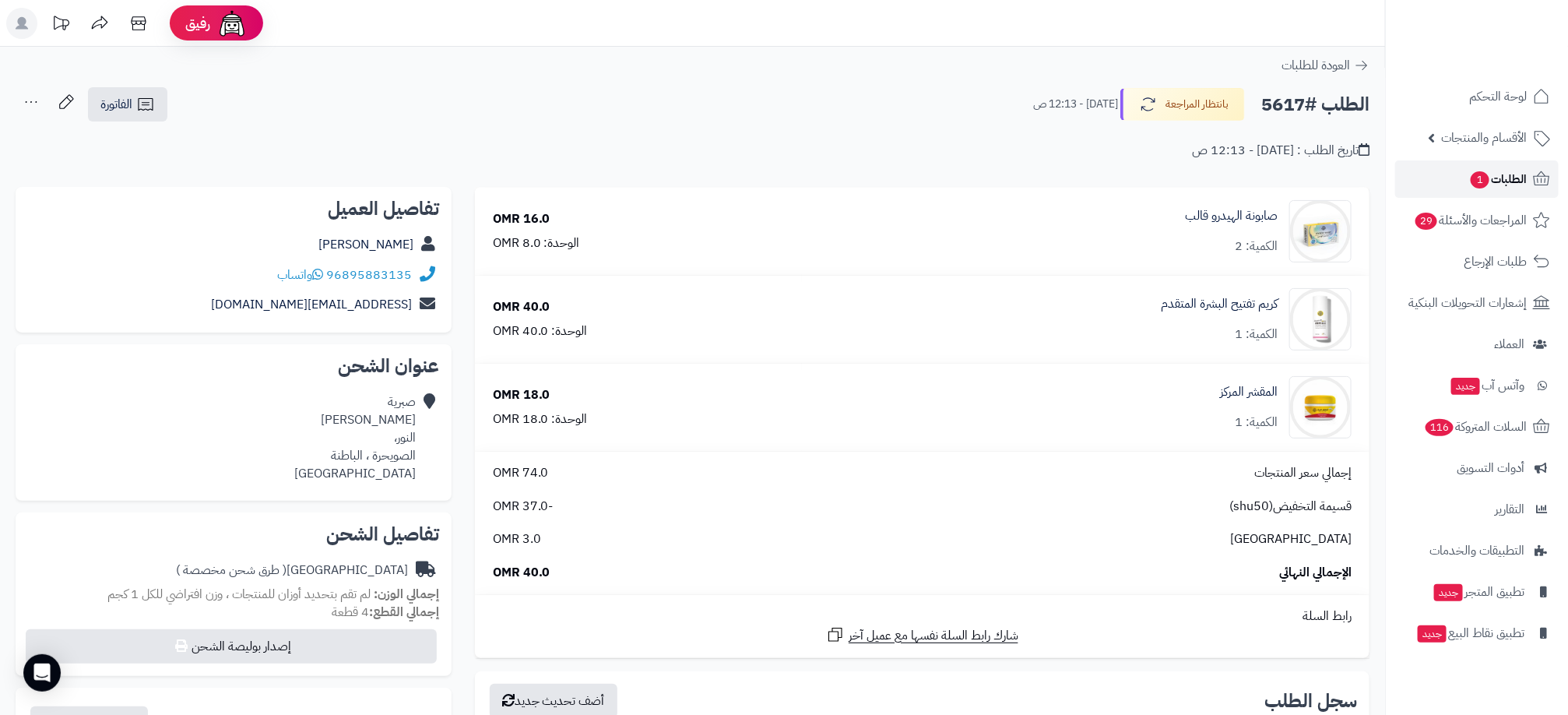
click at [1516, 178] on span "الطلبات 1" at bounding box center [1498, 180] width 58 height 22
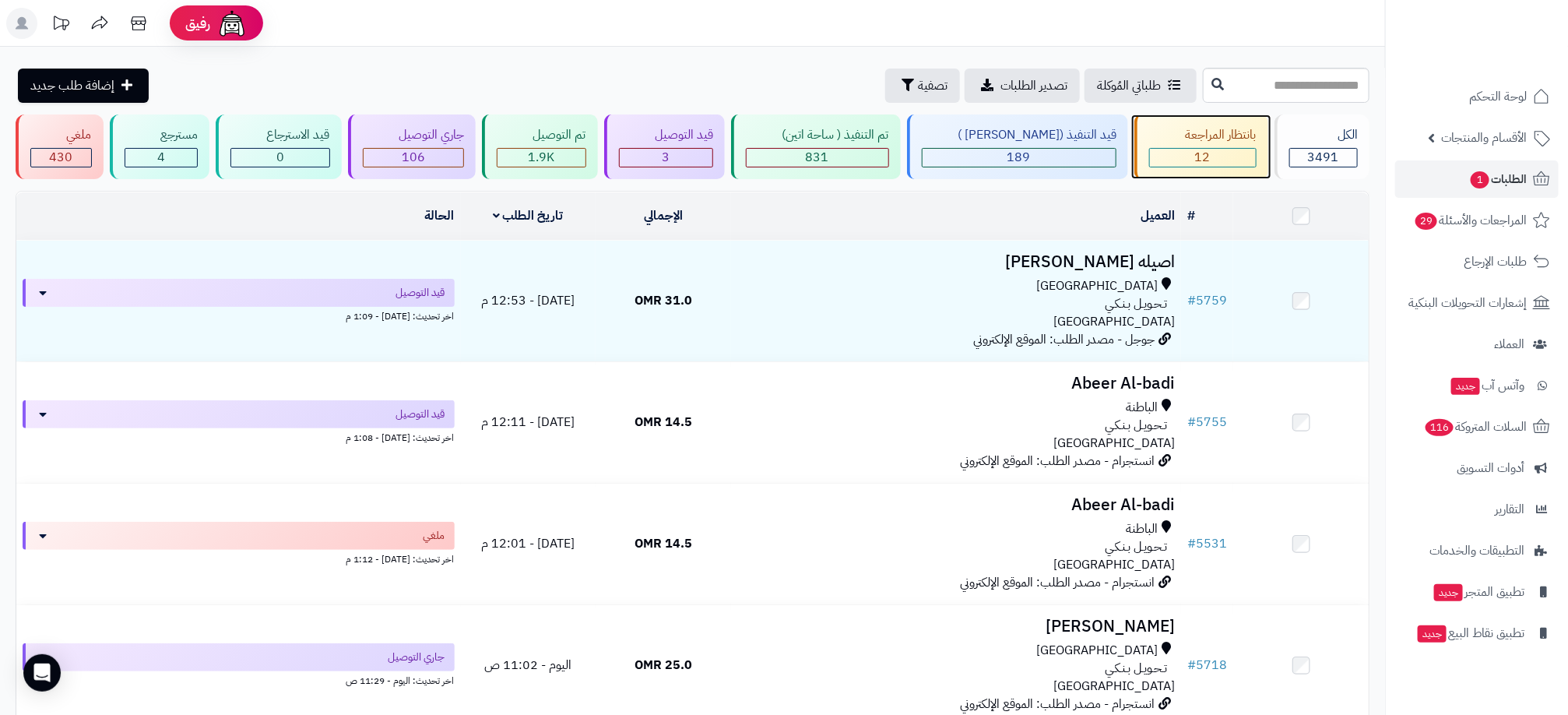
click at [1195, 161] on span "12" at bounding box center [1203, 157] width 16 height 19
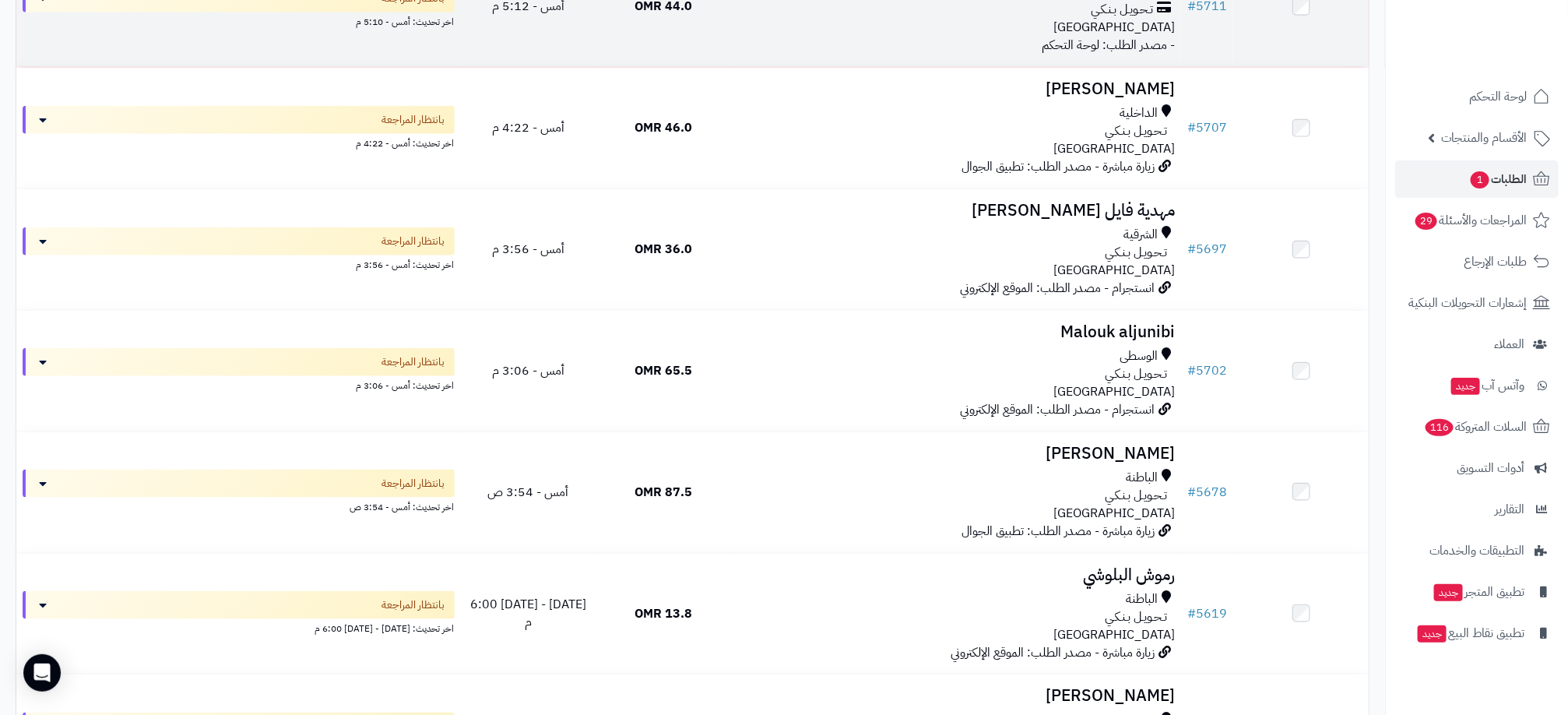
scroll to position [467, 0]
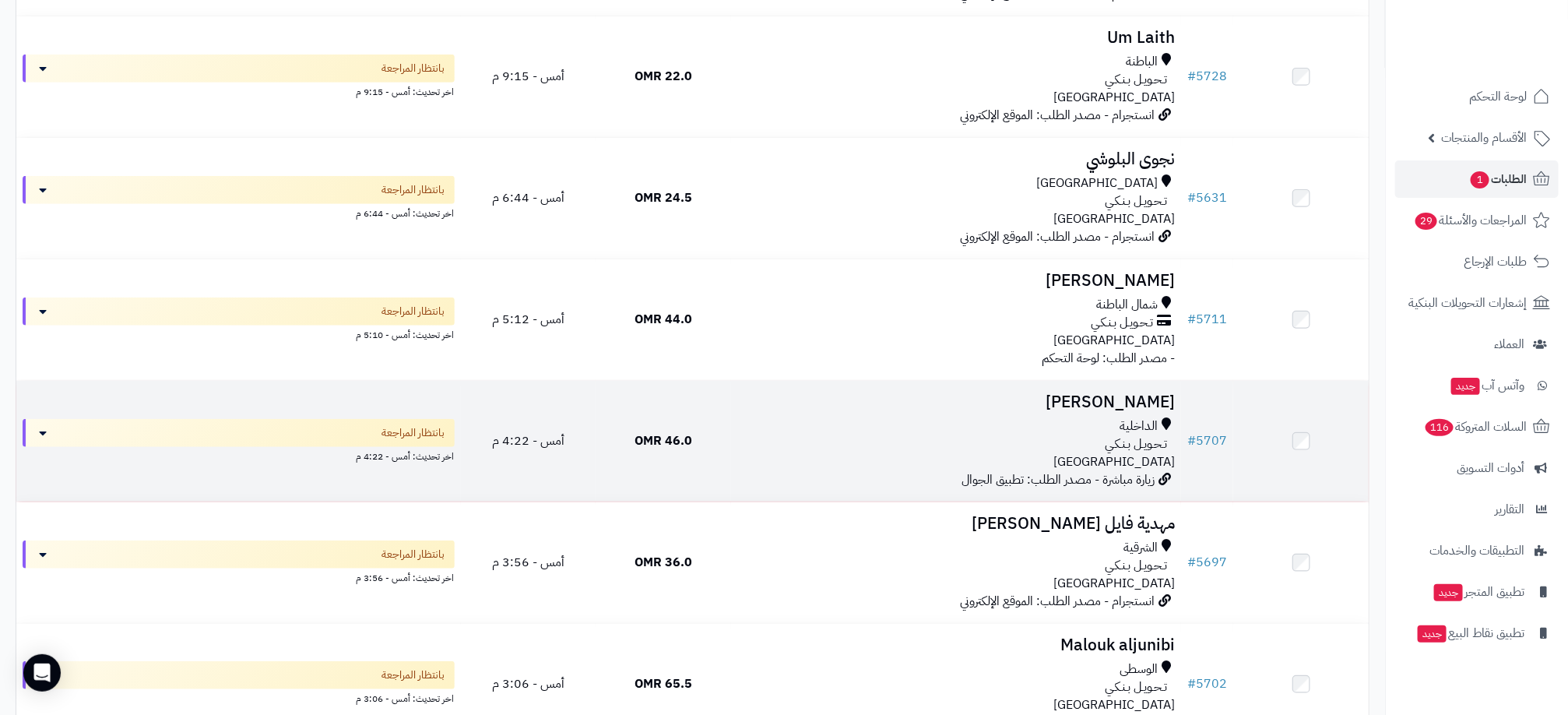
click at [1021, 430] on div "الداخلية" at bounding box center [956, 426] width 437 height 18
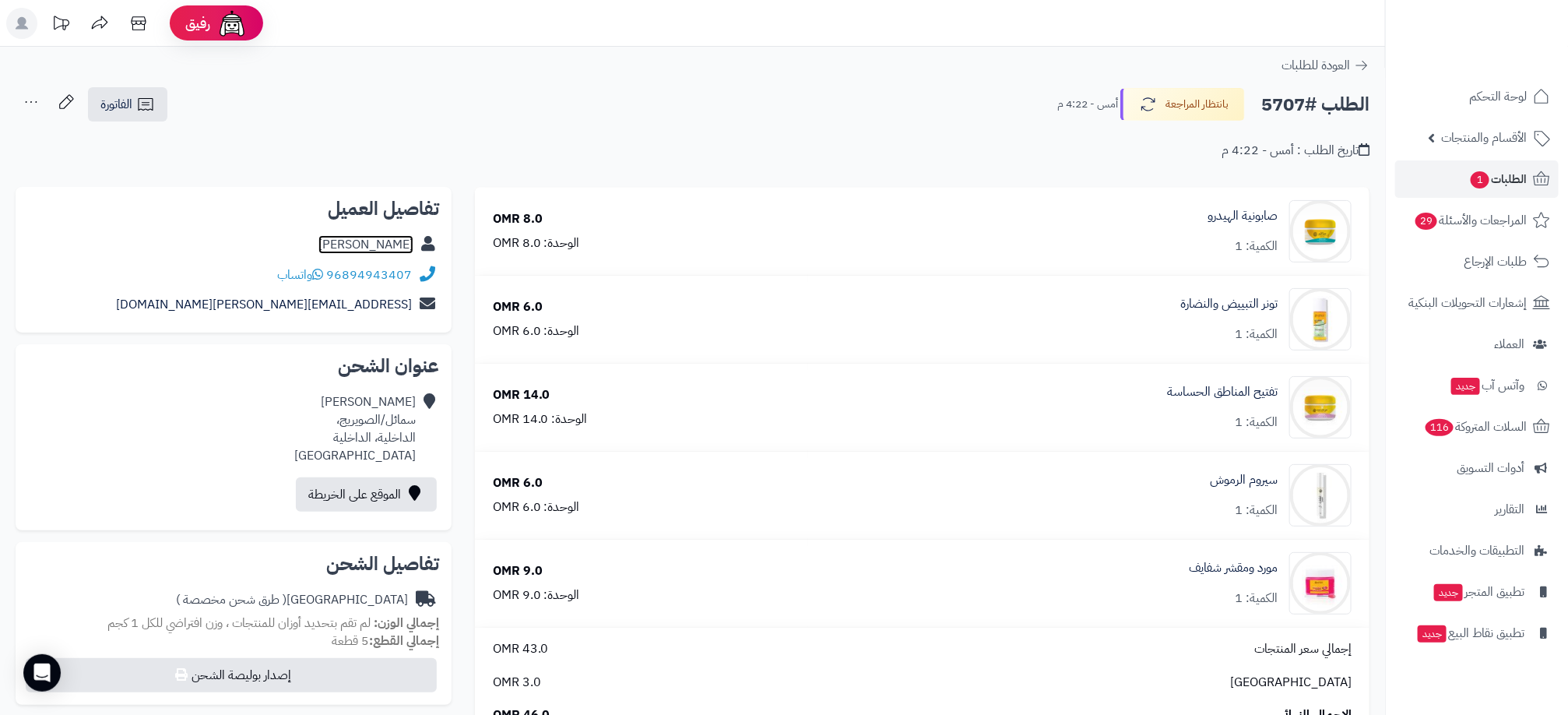
click at [379, 246] on link "[PERSON_NAME]" at bounding box center [366, 244] width 95 height 19
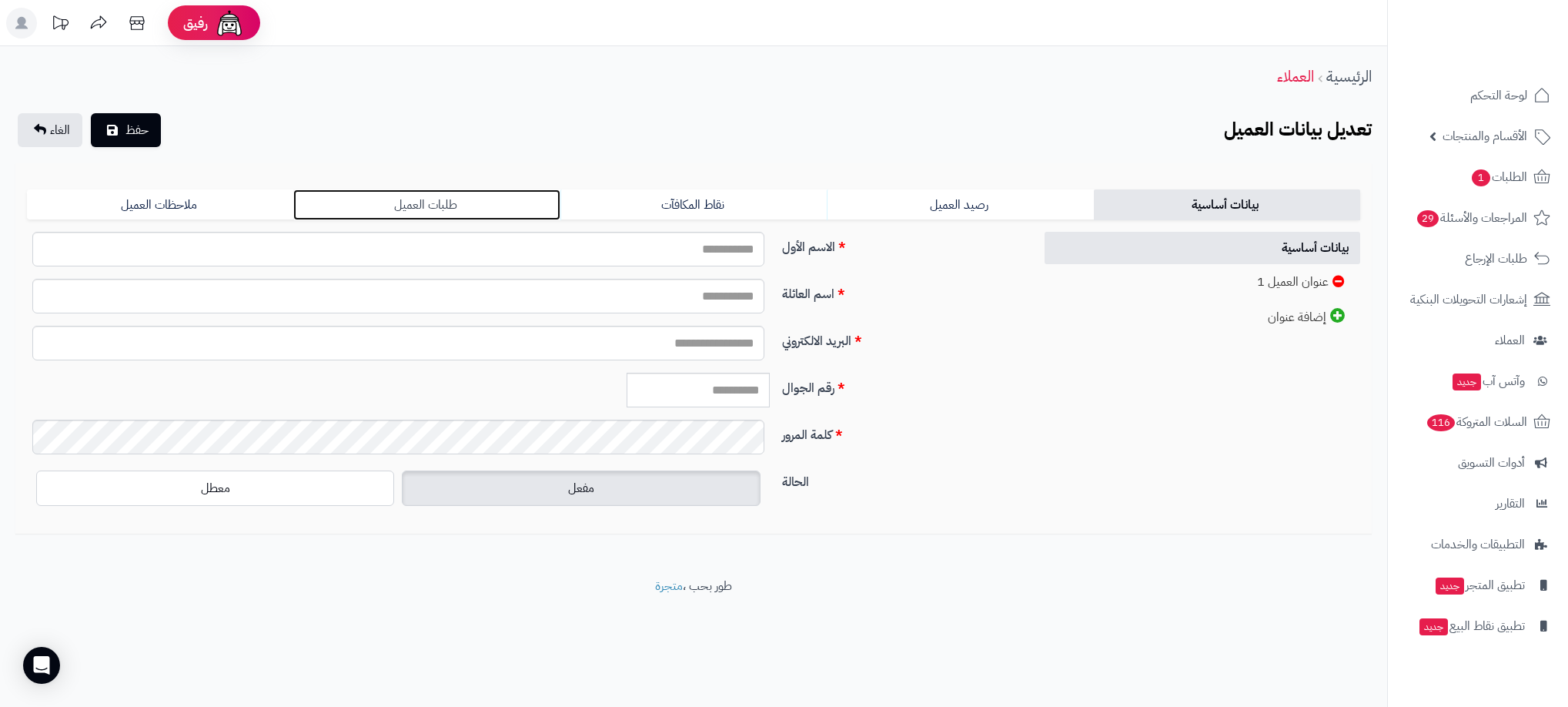
click at [407, 203] on link "طلبات العميل" at bounding box center [426, 204] width 267 height 31
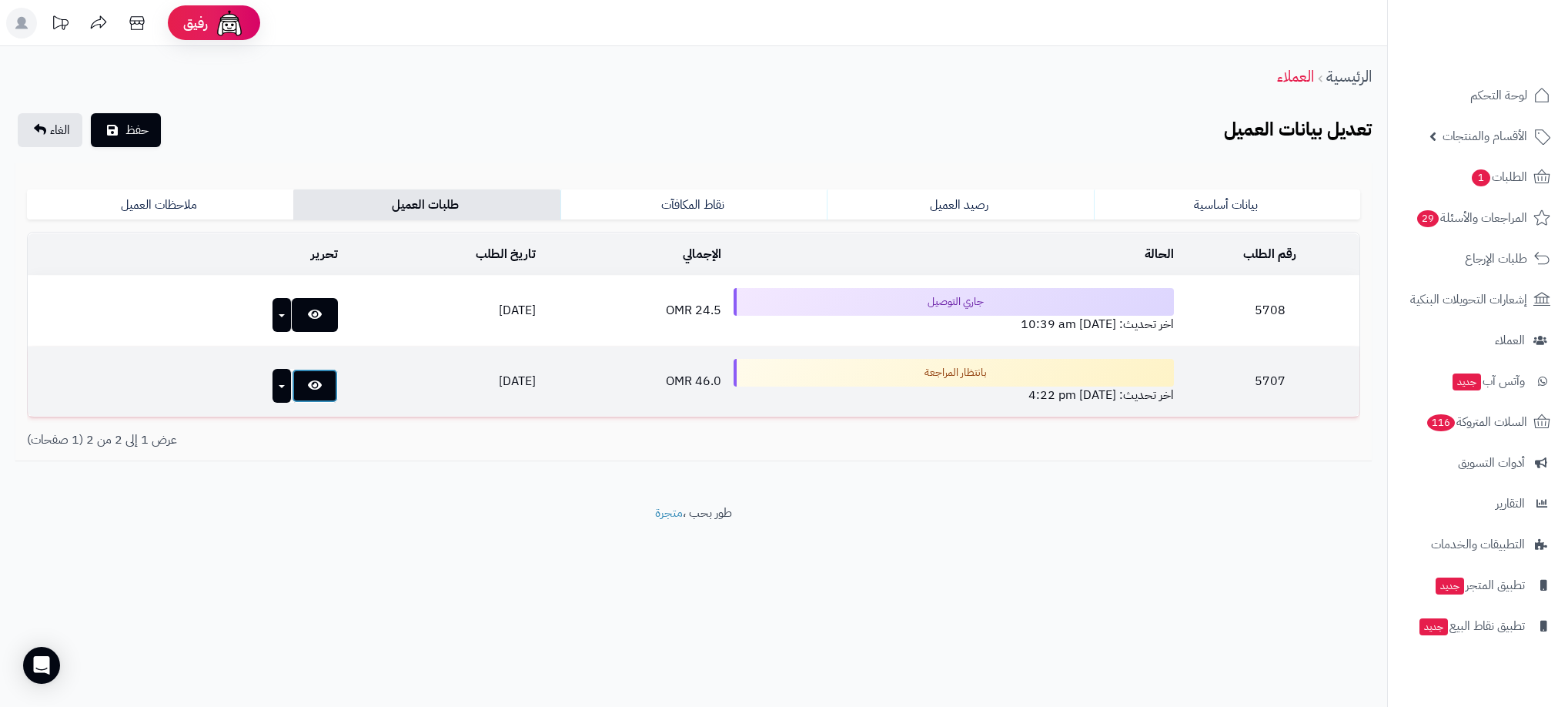
click at [292, 393] on link at bounding box center [314, 385] width 46 height 34
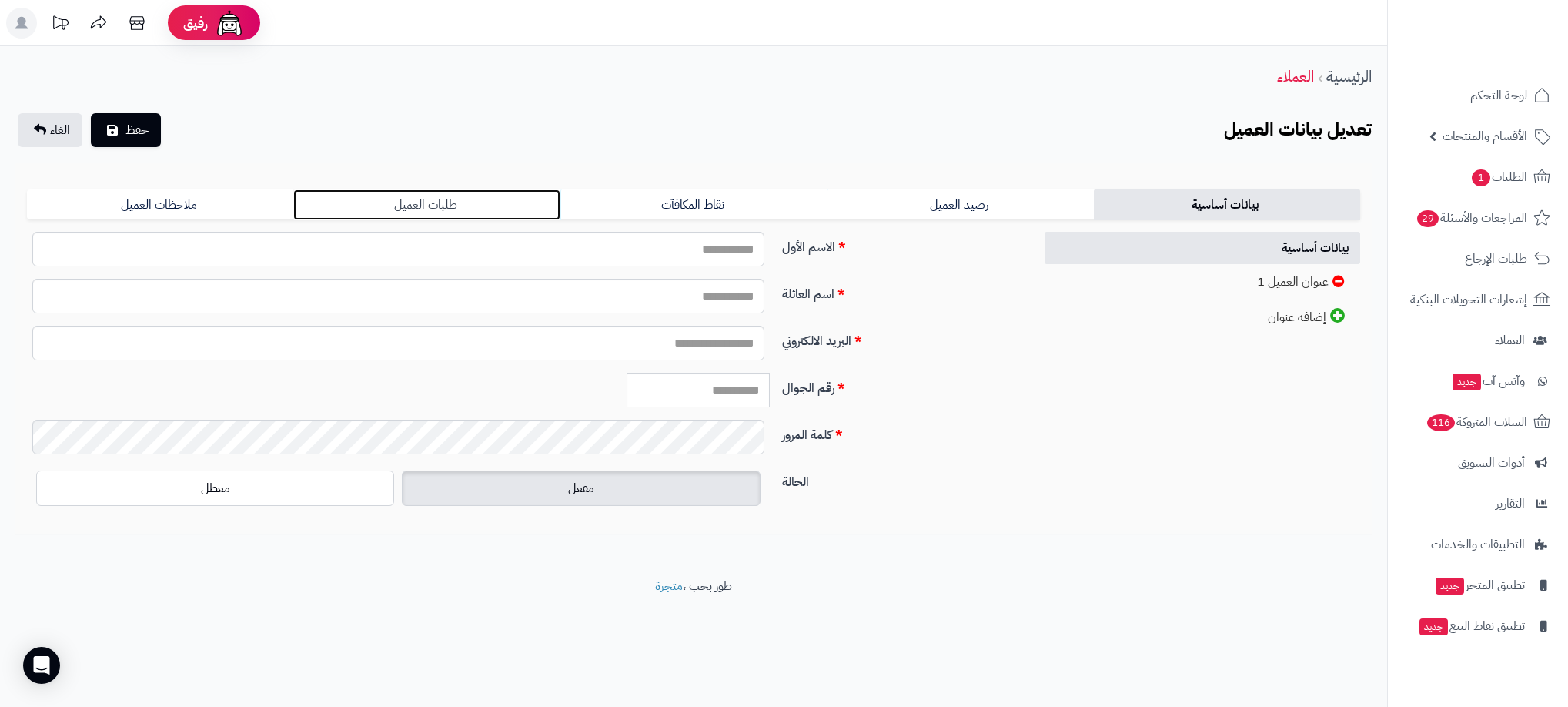
click at [436, 201] on link "طلبات العميل" at bounding box center [426, 204] width 267 height 31
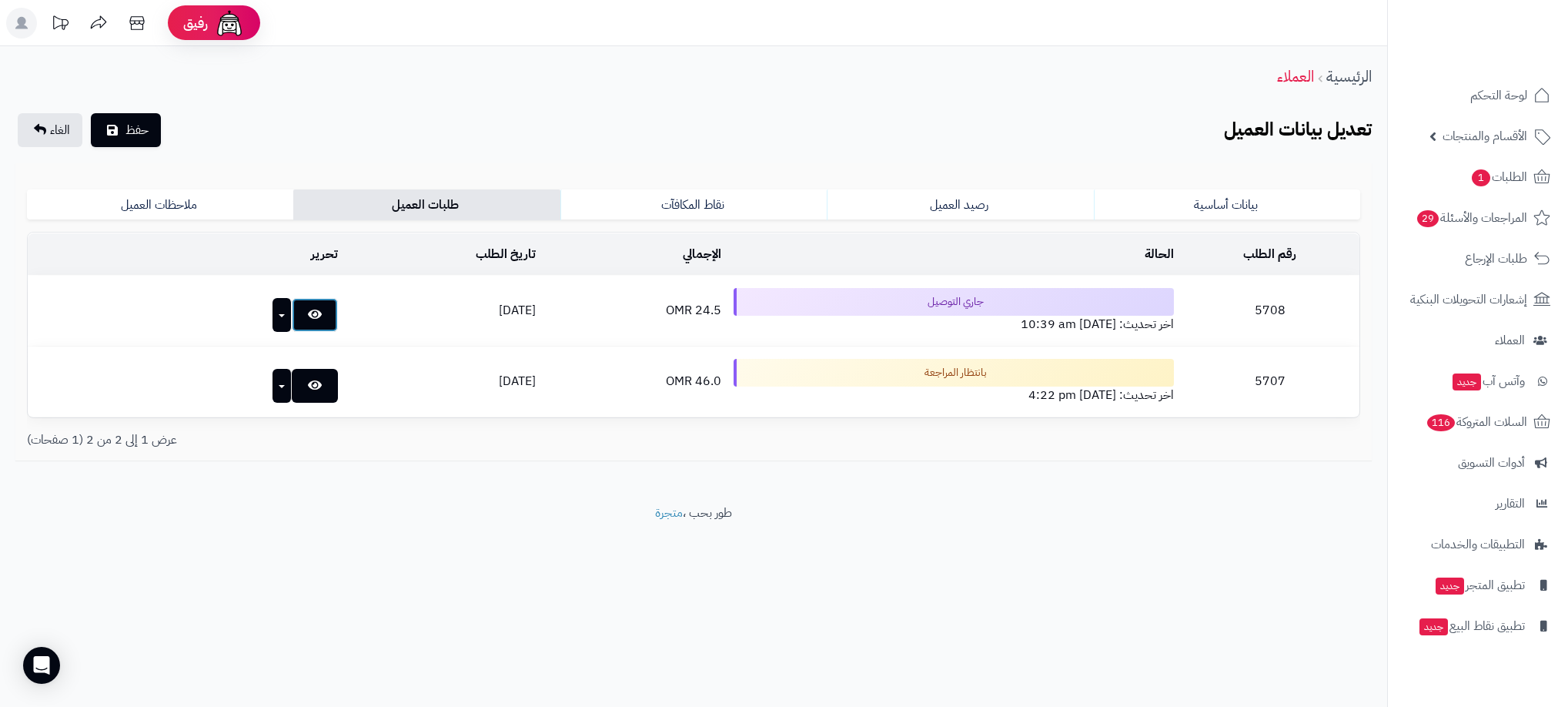
click at [308, 317] on icon at bounding box center [315, 314] width 14 height 13
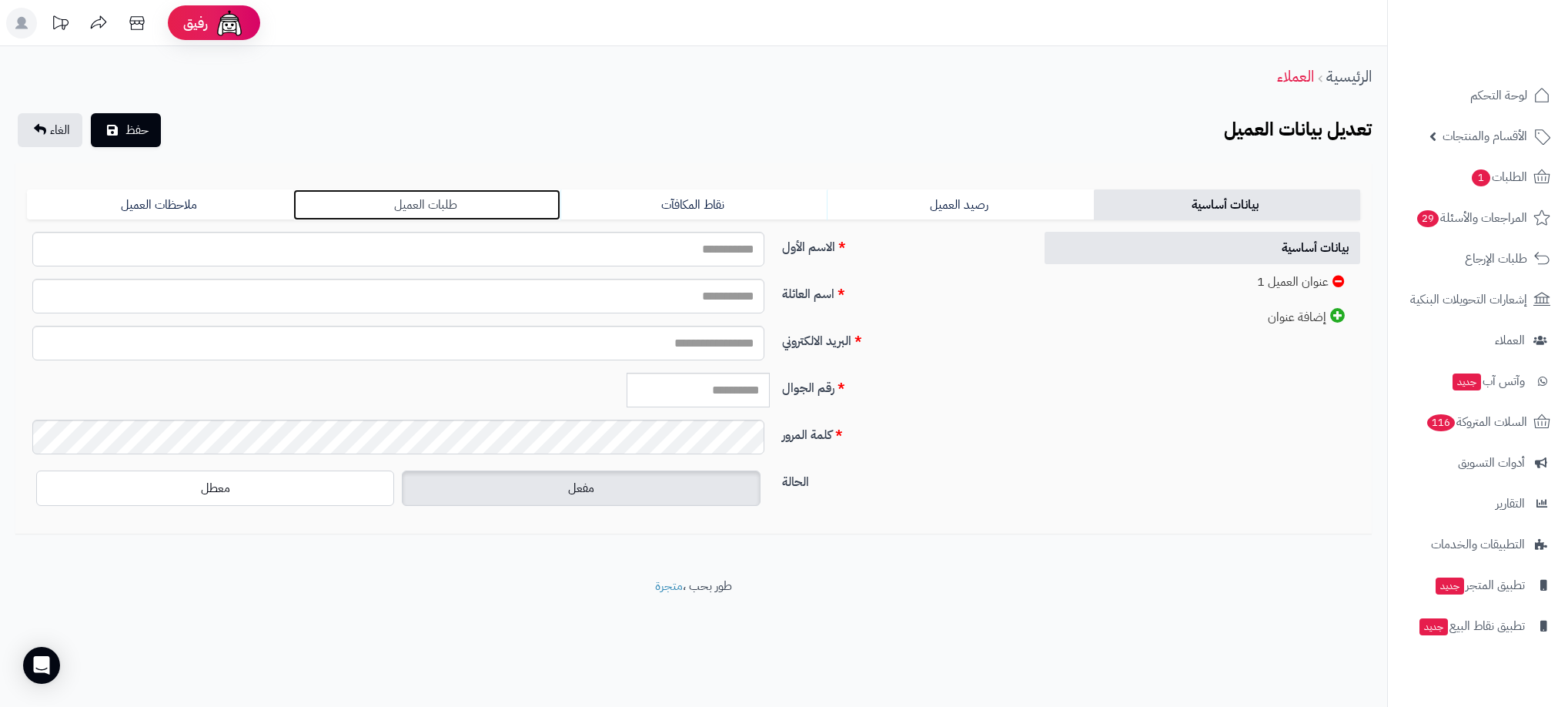
click at [418, 204] on link "طلبات العميل" at bounding box center [426, 204] width 267 height 31
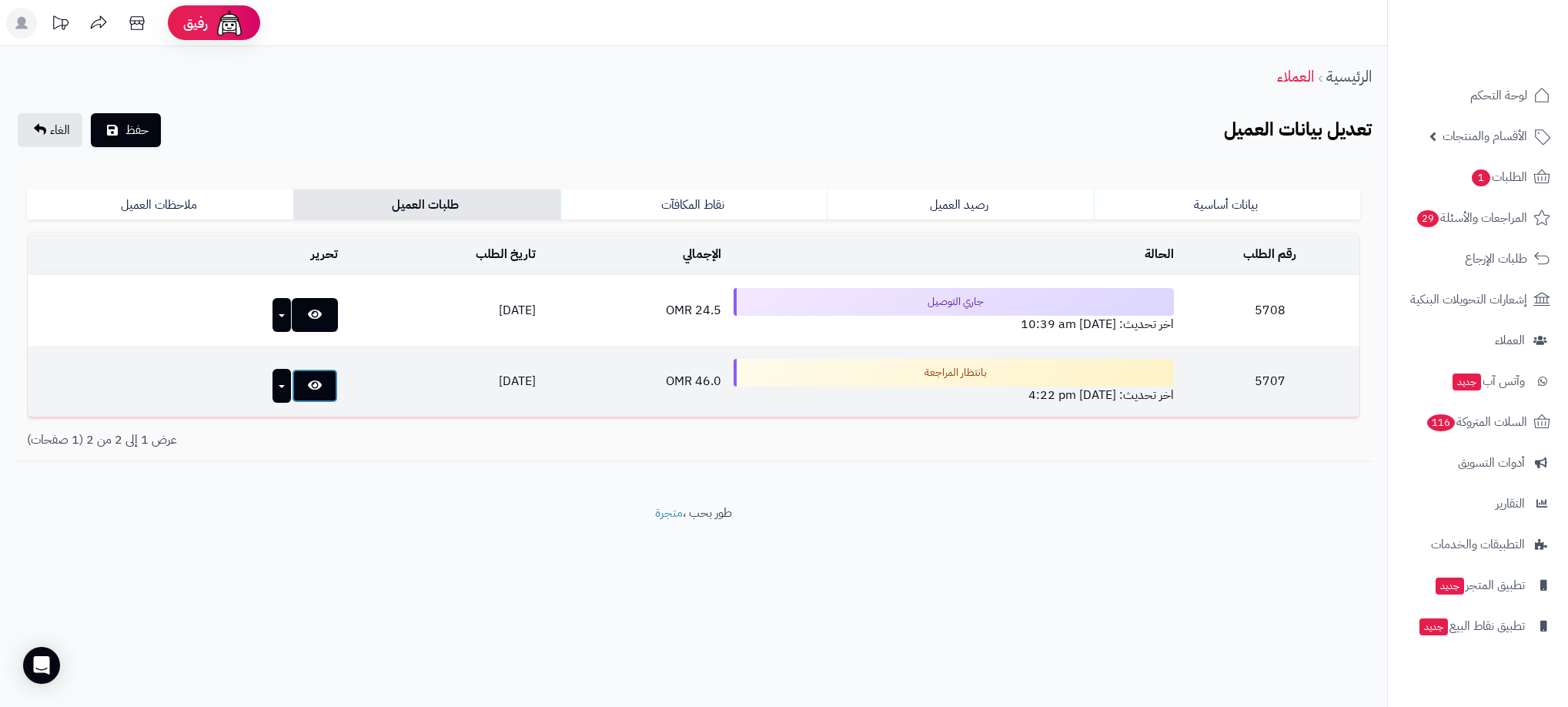
click at [292, 386] on link at bounding box center [314, 385] width 46 height 34
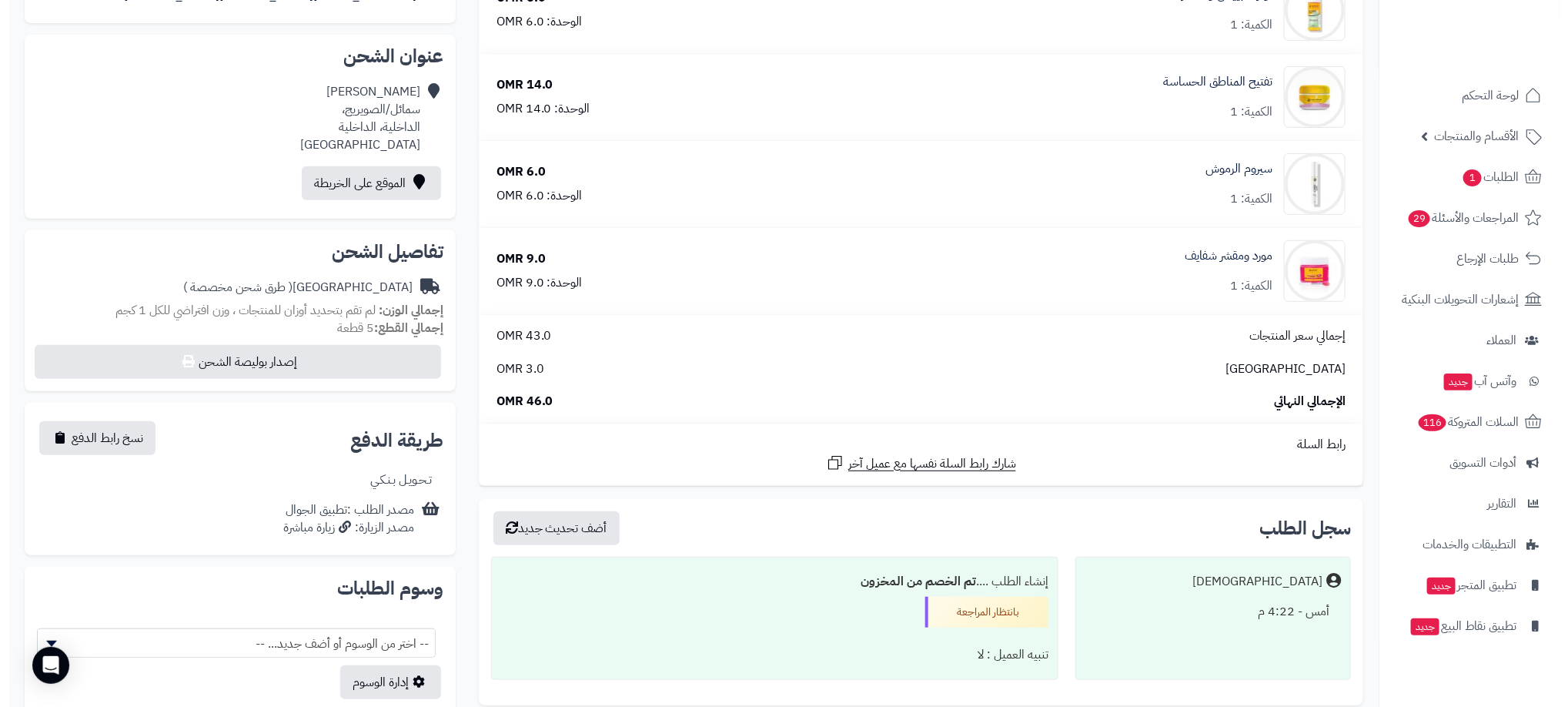
scroll to position [346, 0]
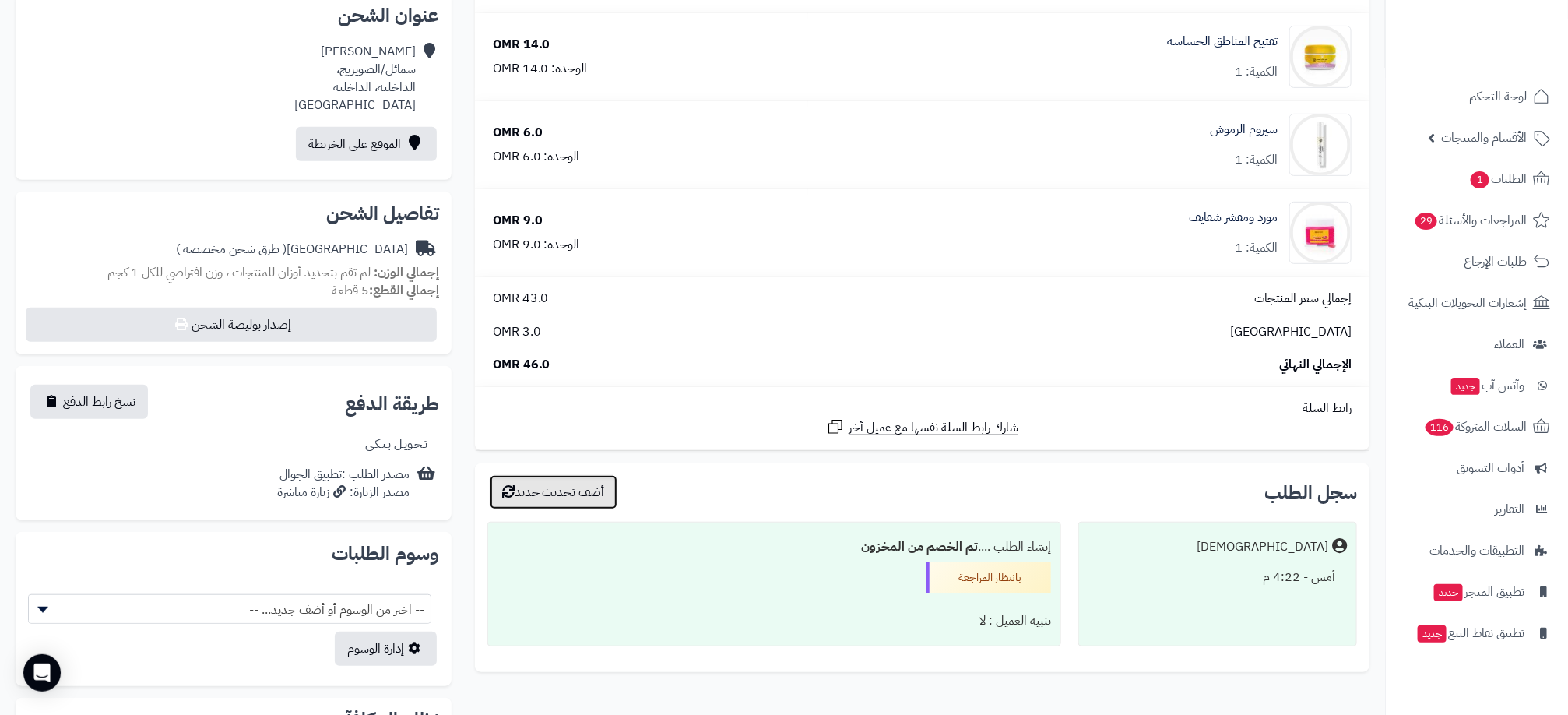
click at [587, 497] on button "أضف تحديث جديد" at bounding box center [553, 491] width 127 height 34
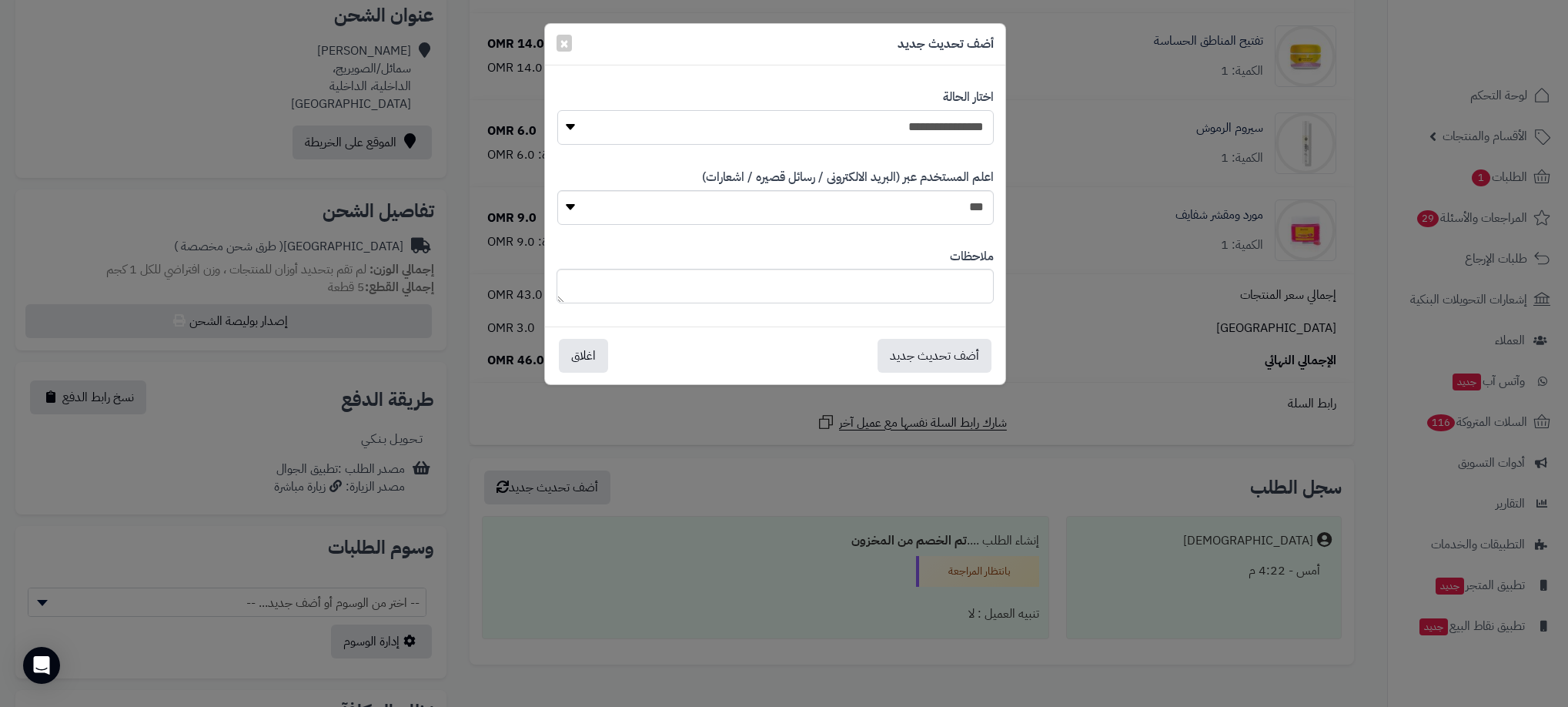
click at [883, 127] on select "**********" at bounding box center [776, 127] width 436 height 34
select select "**"
click at [558, 110] on select "**********" at bounding box center [776, 127] width 436 height 34
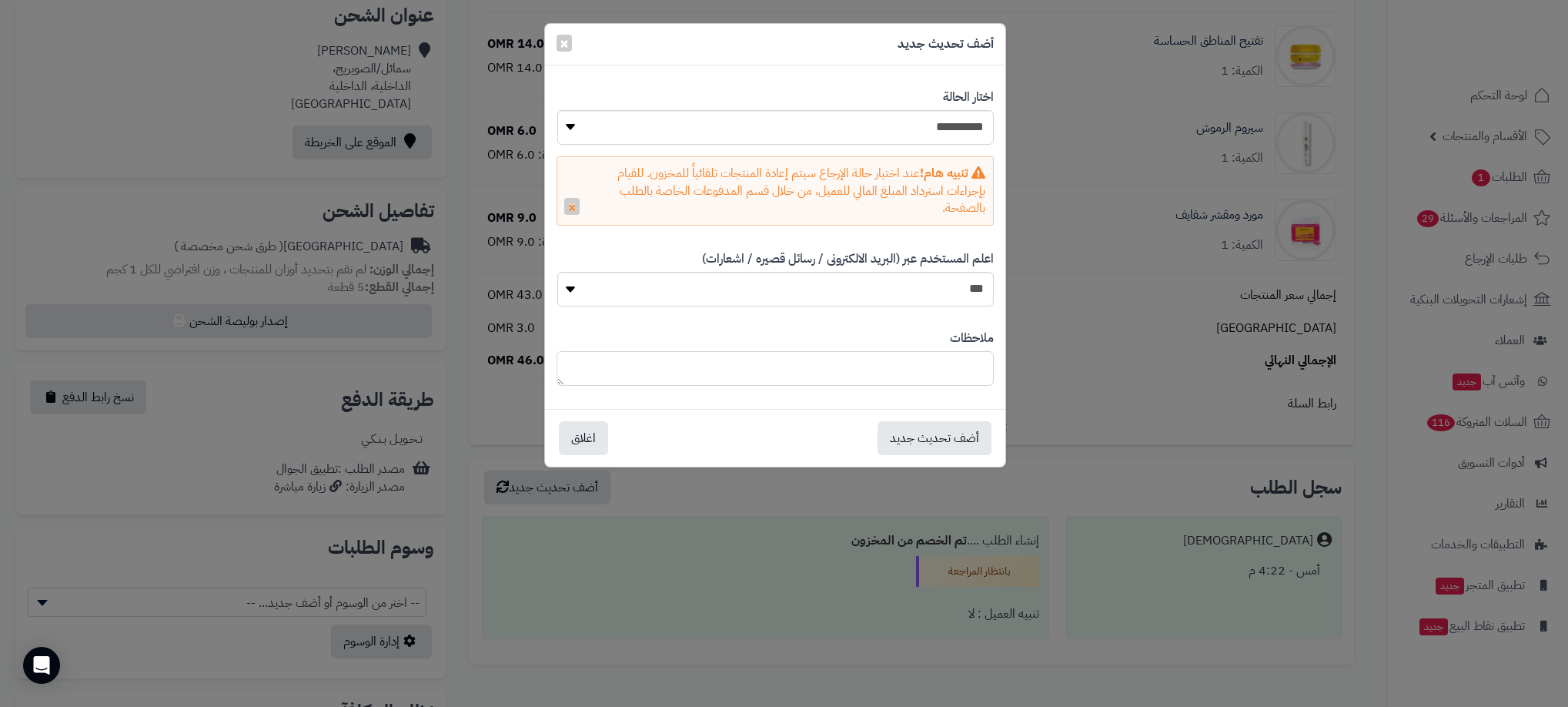
click at [958, 377] on textarea at bounding box center [775, 368] width 437 height 34
click at [957, 291] on select "*** **" at bounding box center [776, 289] width 436 height 34
select select "*"
click at [558, 273] on select "*** **" at bounding box center [776, 289] width 436 height 34
click at [966, 383] on textarea at bounding box center [775, 368] width 437 height 34
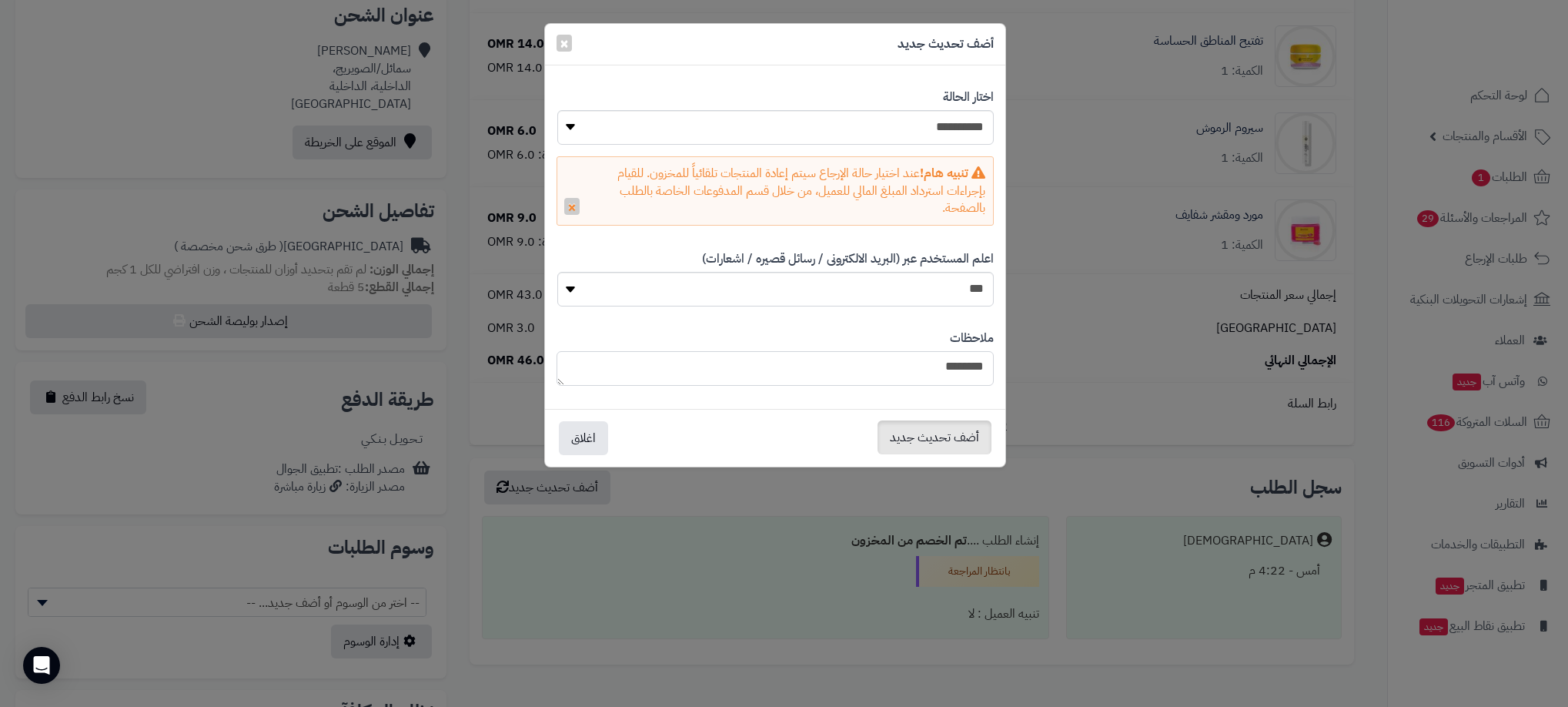
type textarea "********"
click at [952, 443] on button "أضف تحديث جديد" at bounding box center [935, 436] width 114 height 34
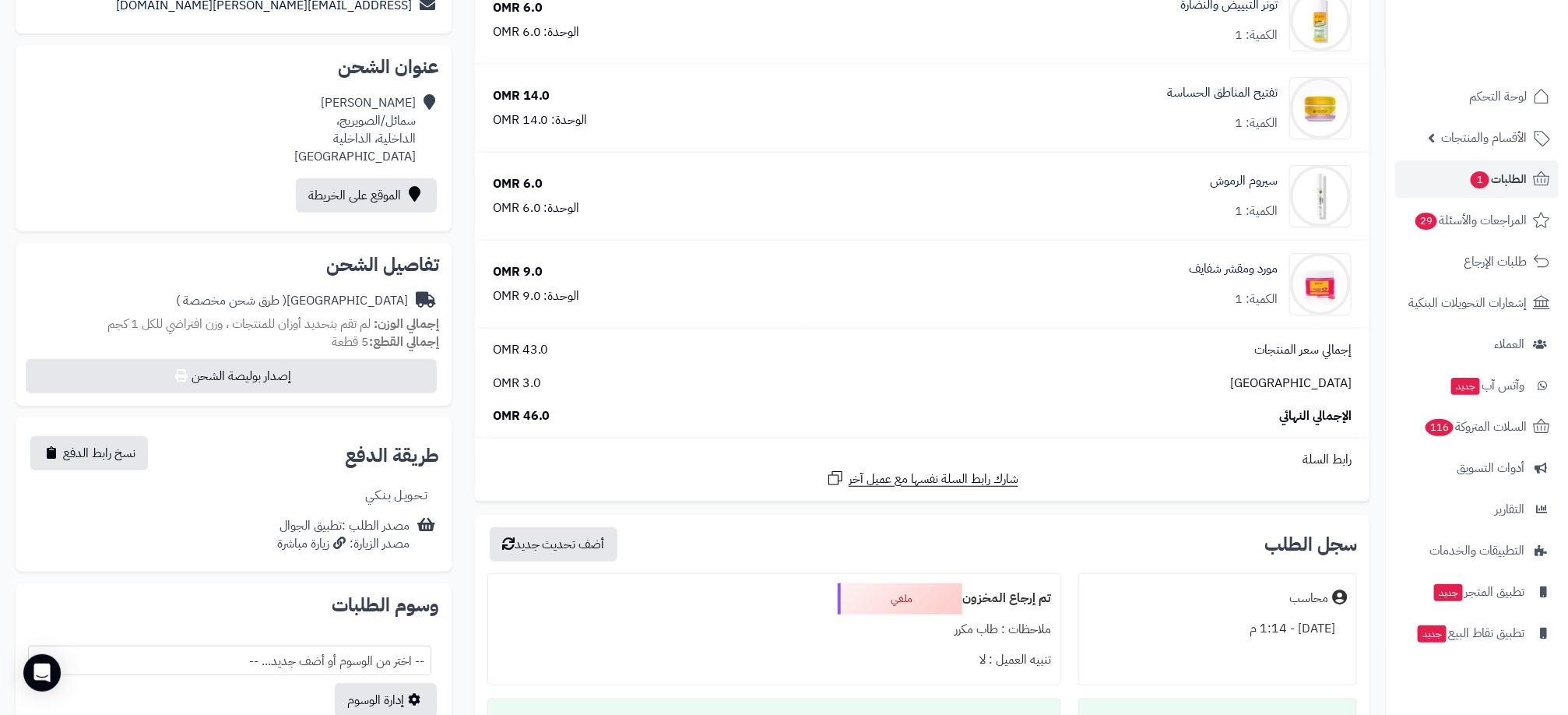
scroll to position [350, 0]
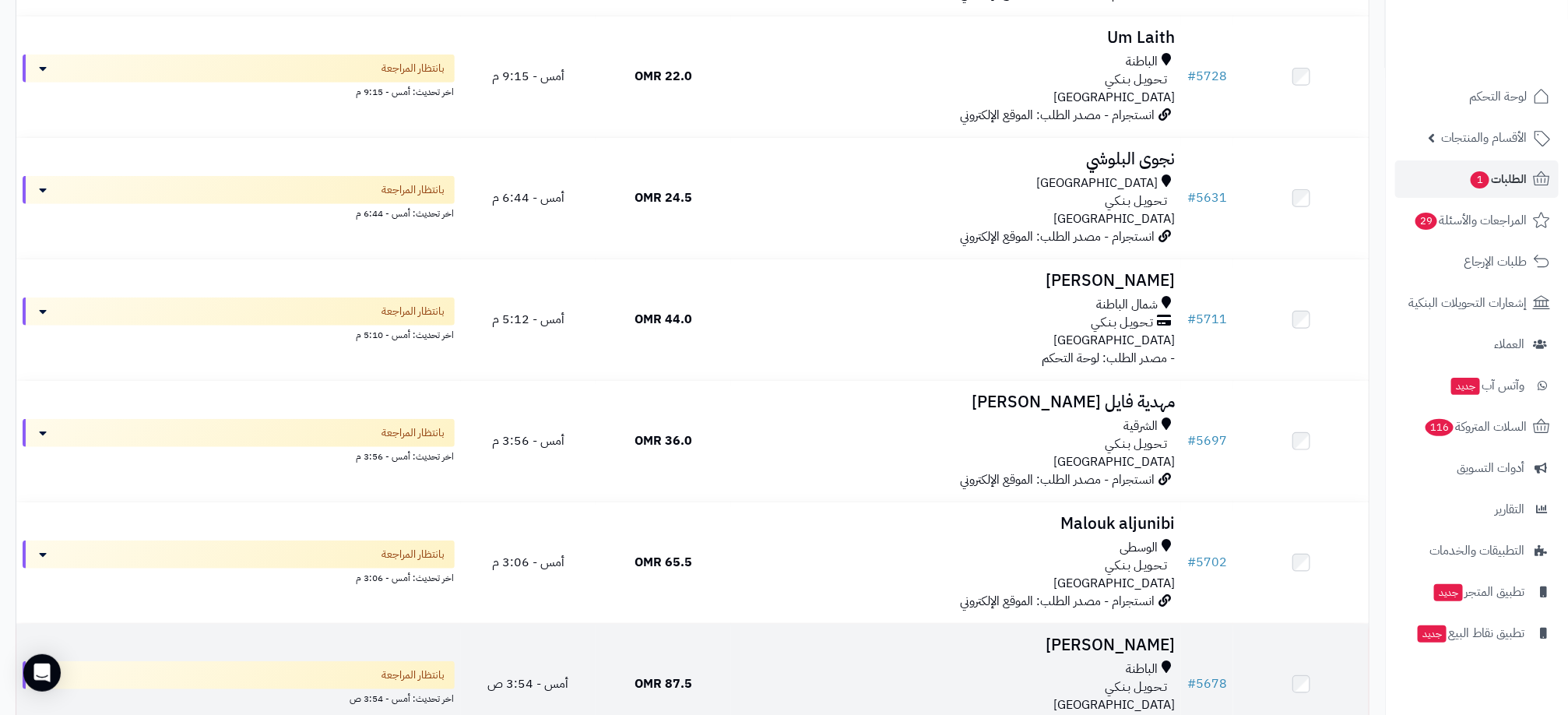
scroll to position [934, 0]
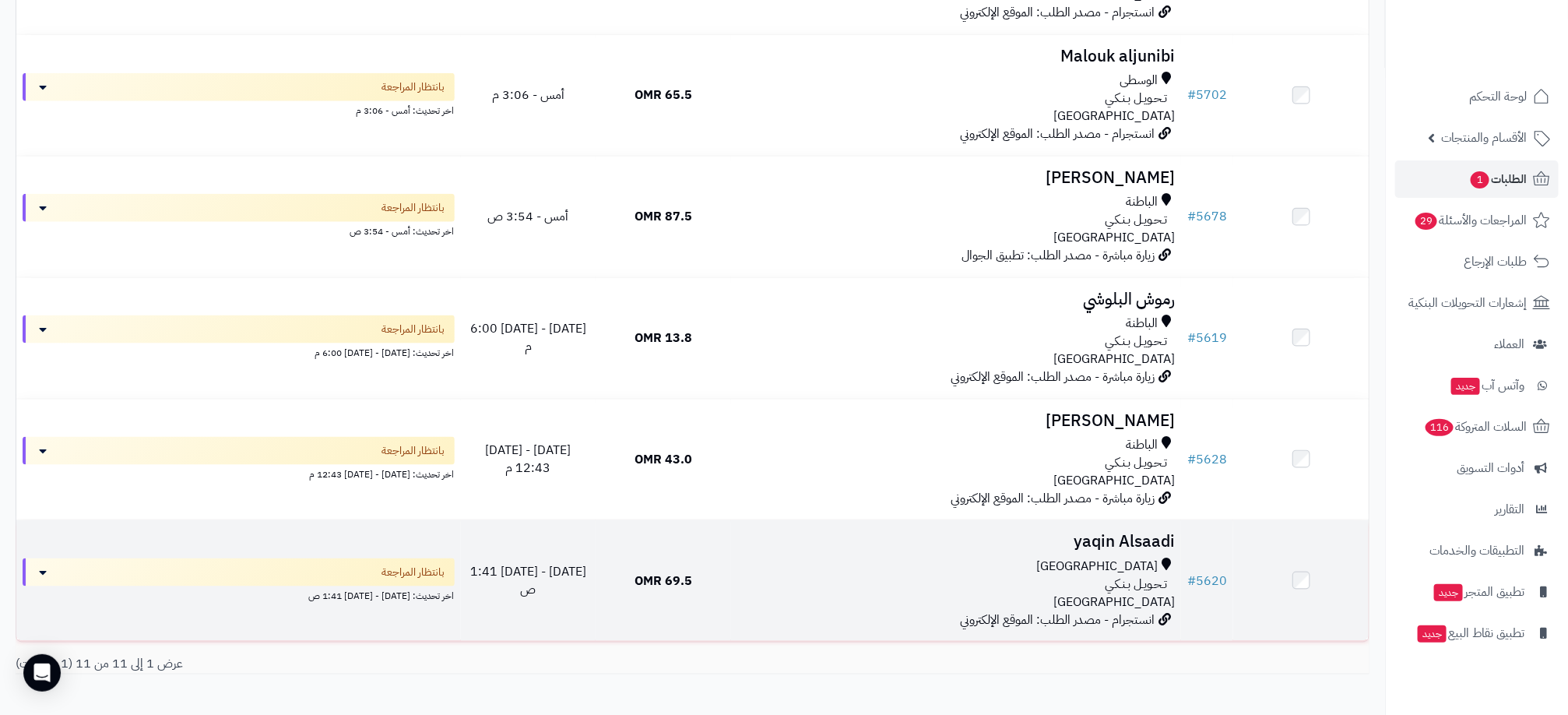
click at [996, 562] on div "[GEOGRAPHIC_DATA]" at bounding box center [956, 566] width 437 height 18
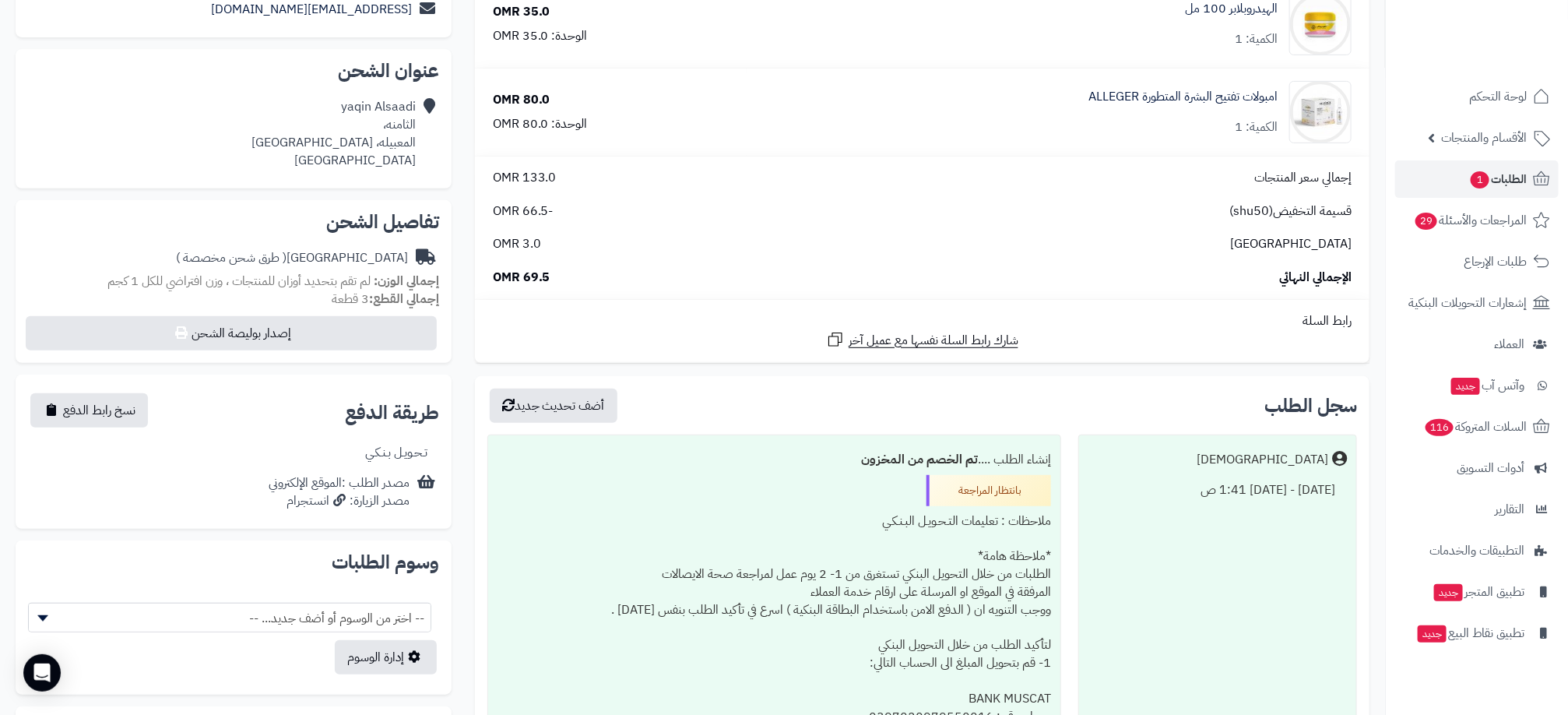
scroll to position [697, 0]
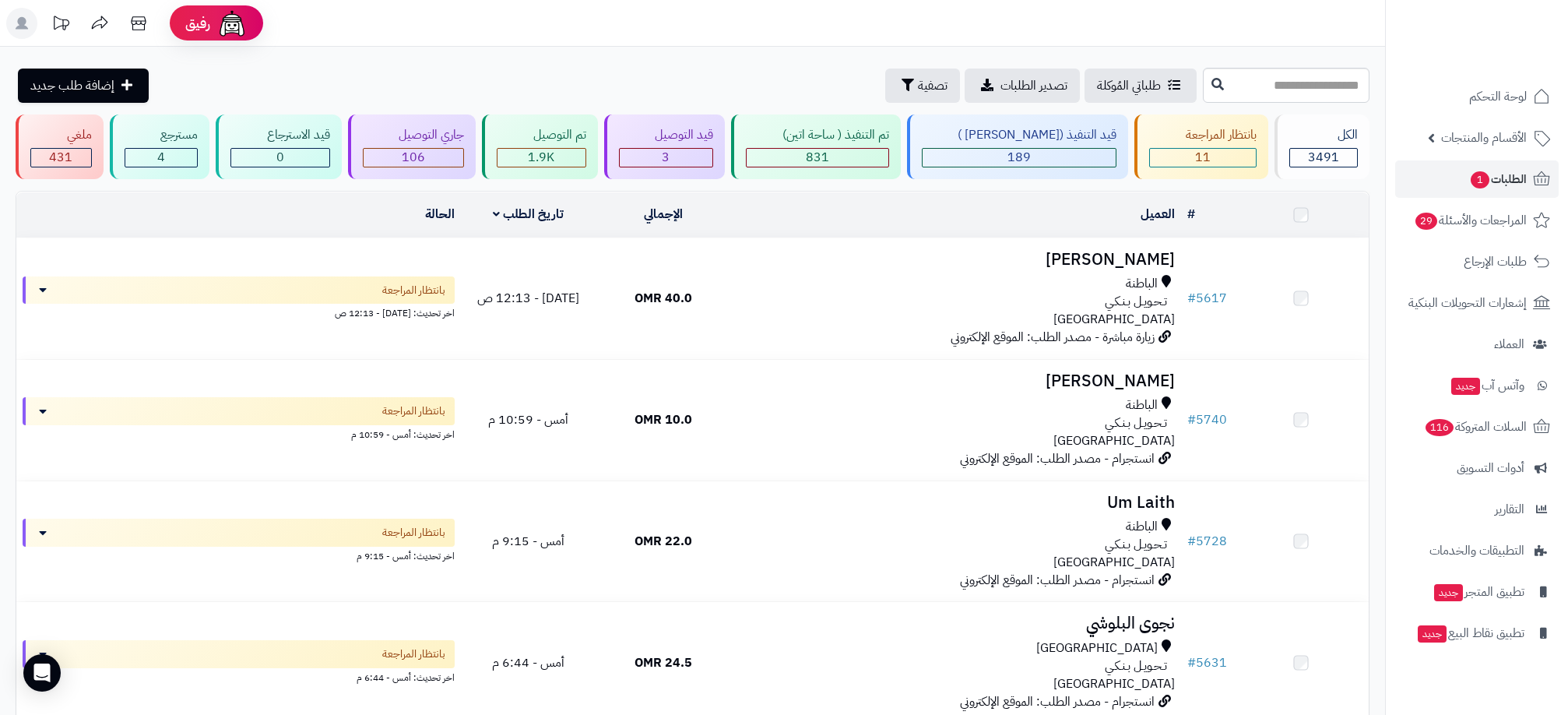
scroll to position [934, 0]
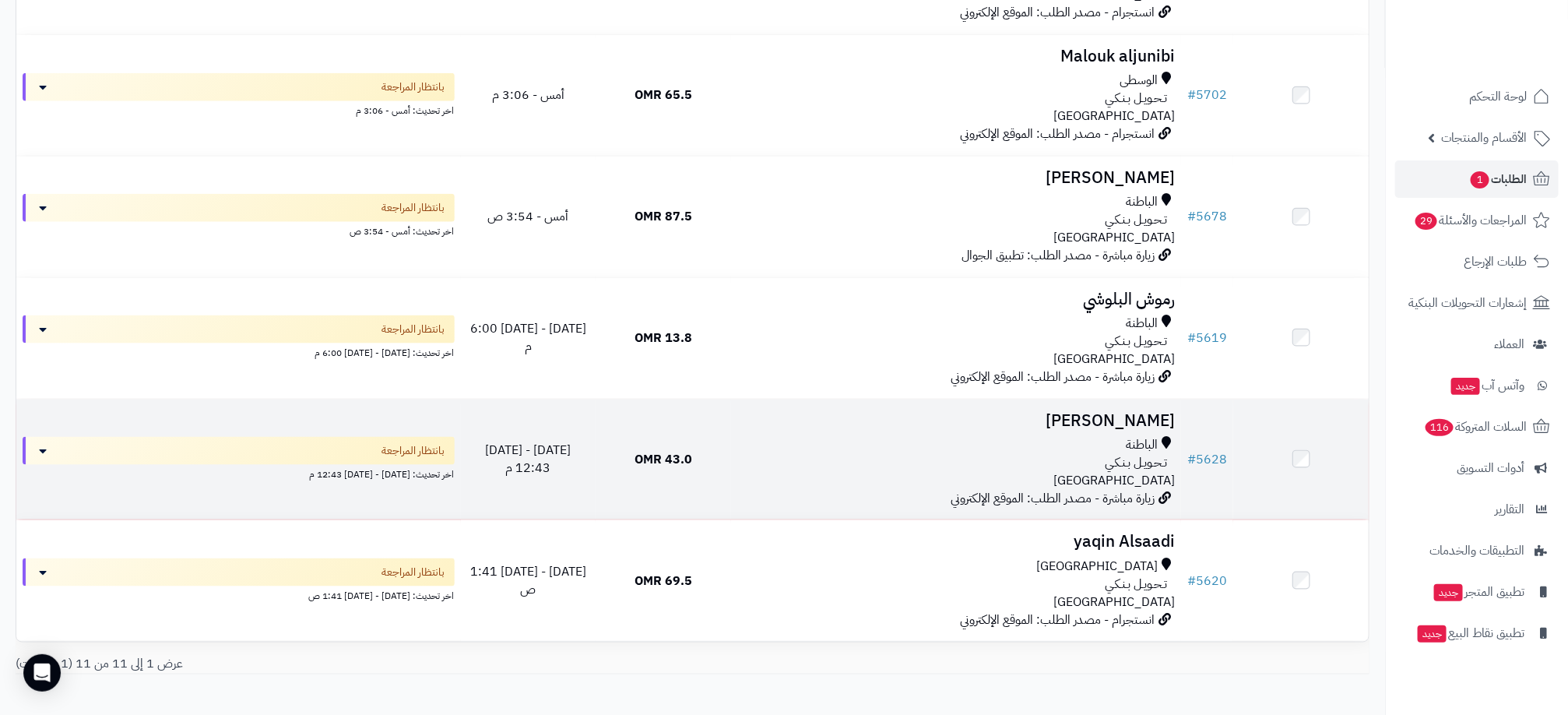
click at [1003, 475] on div "الباطنة تـحـويـل بـنـكـي عمان" at bounding box center [956, 463] width 437 height 54
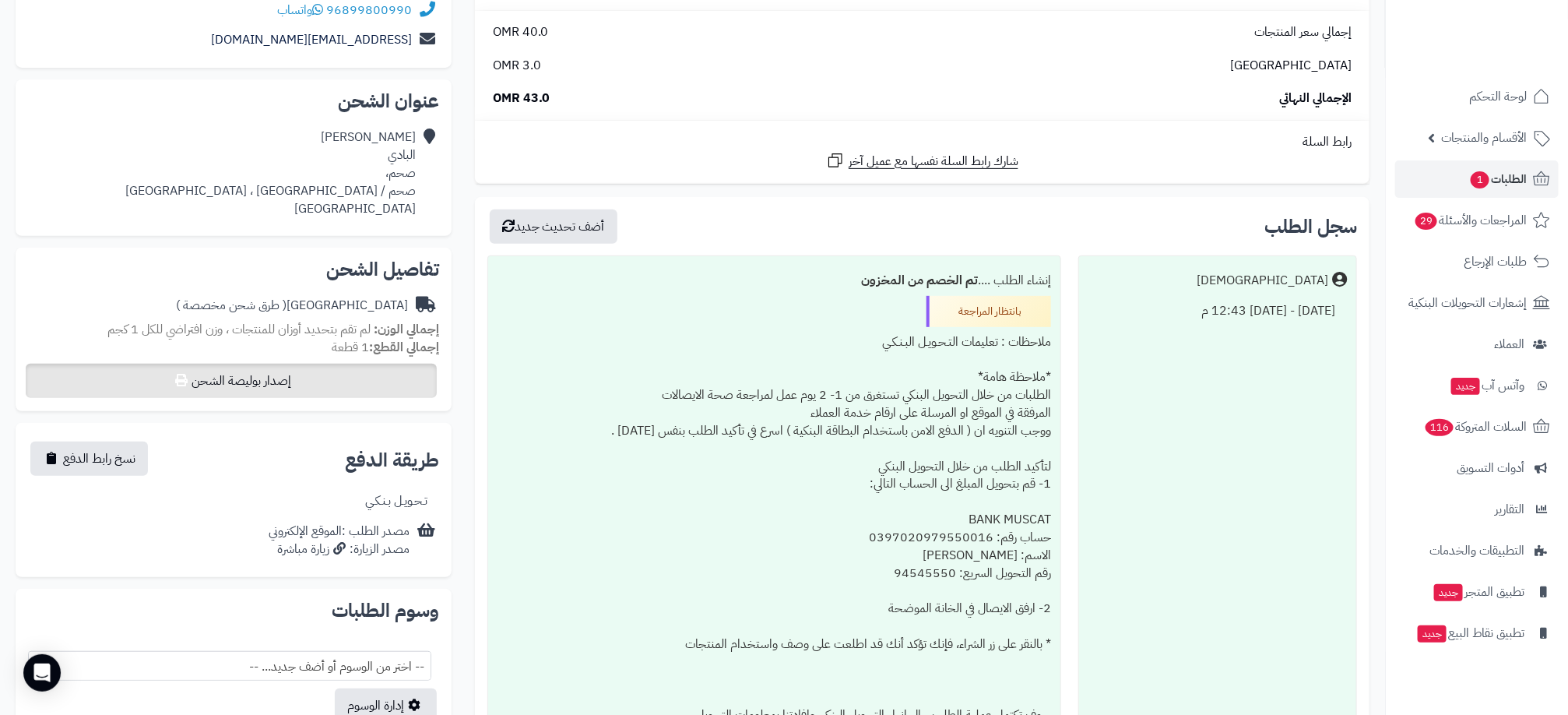
scroll to position [467, 0]
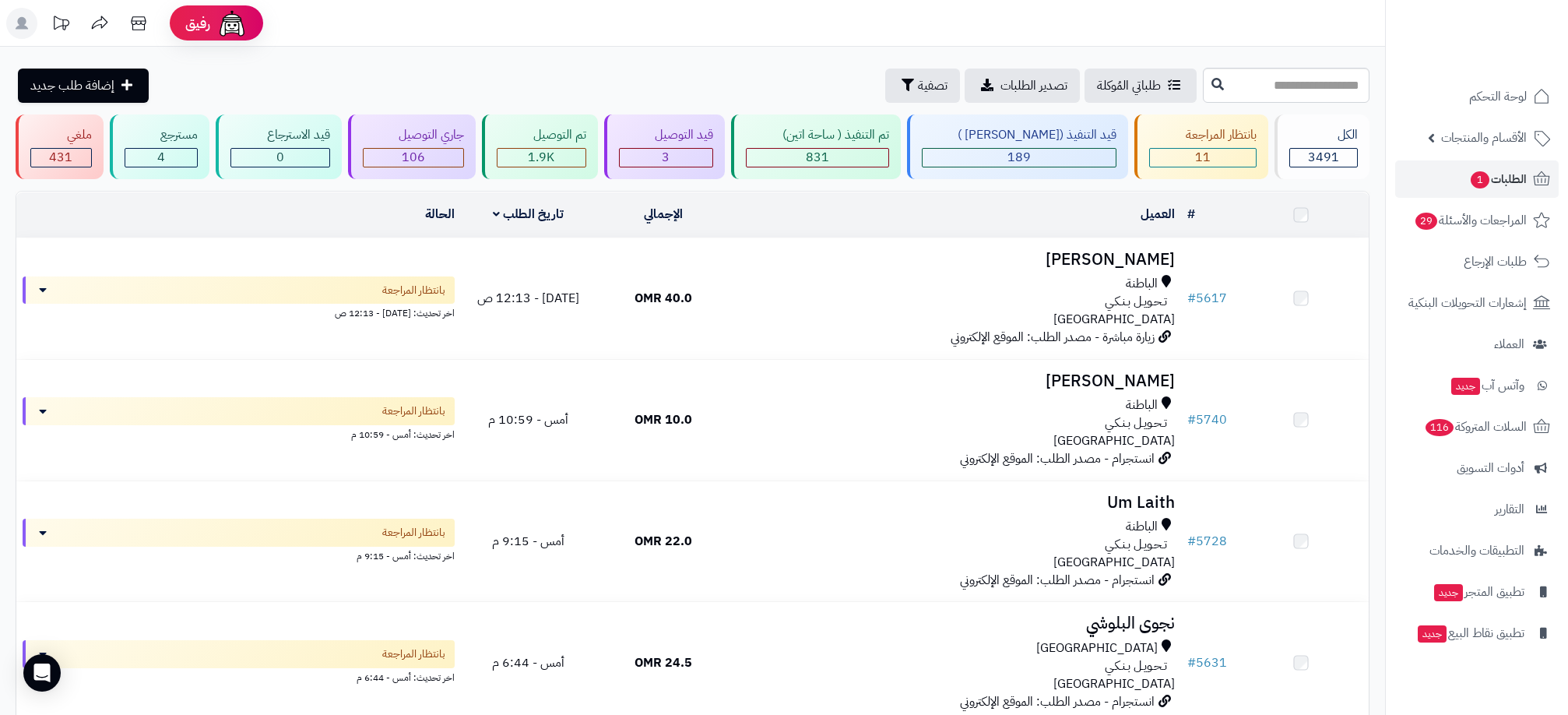
scroll to position [934, 0]
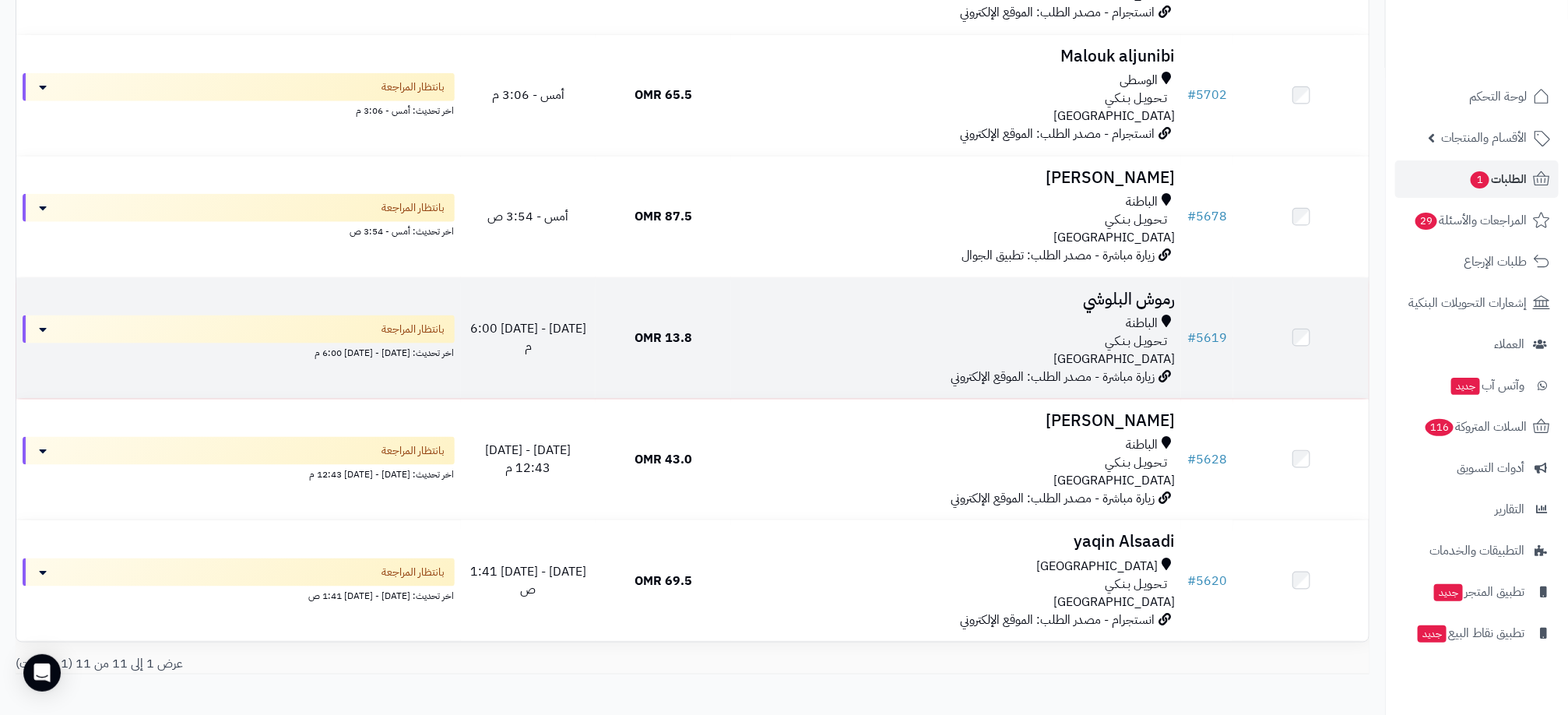
click at [1094, 351] on div "الباطنة تـحـويـل بـنـكـي عمان" at bounding box center [956, 342] width 437 height 54
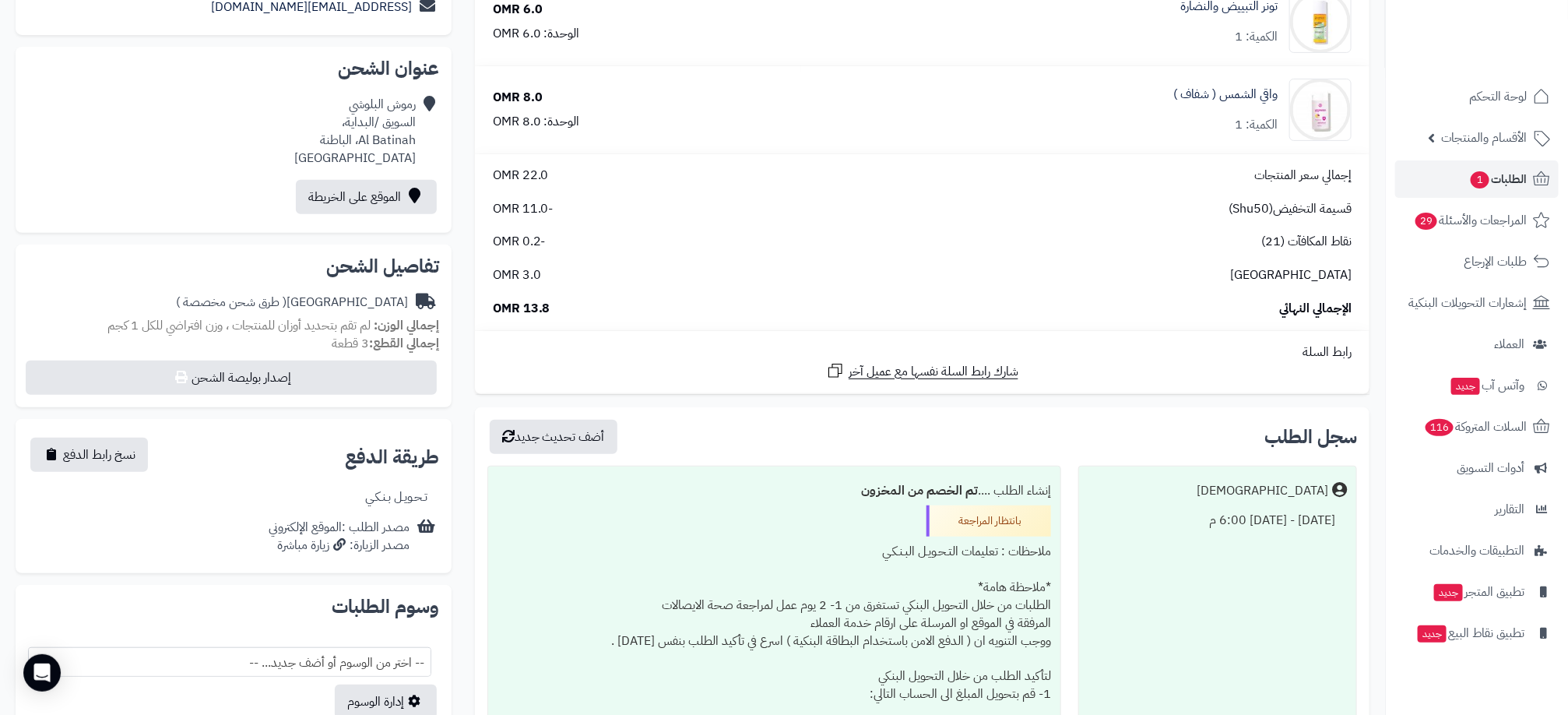
scroll to position [467, 0]
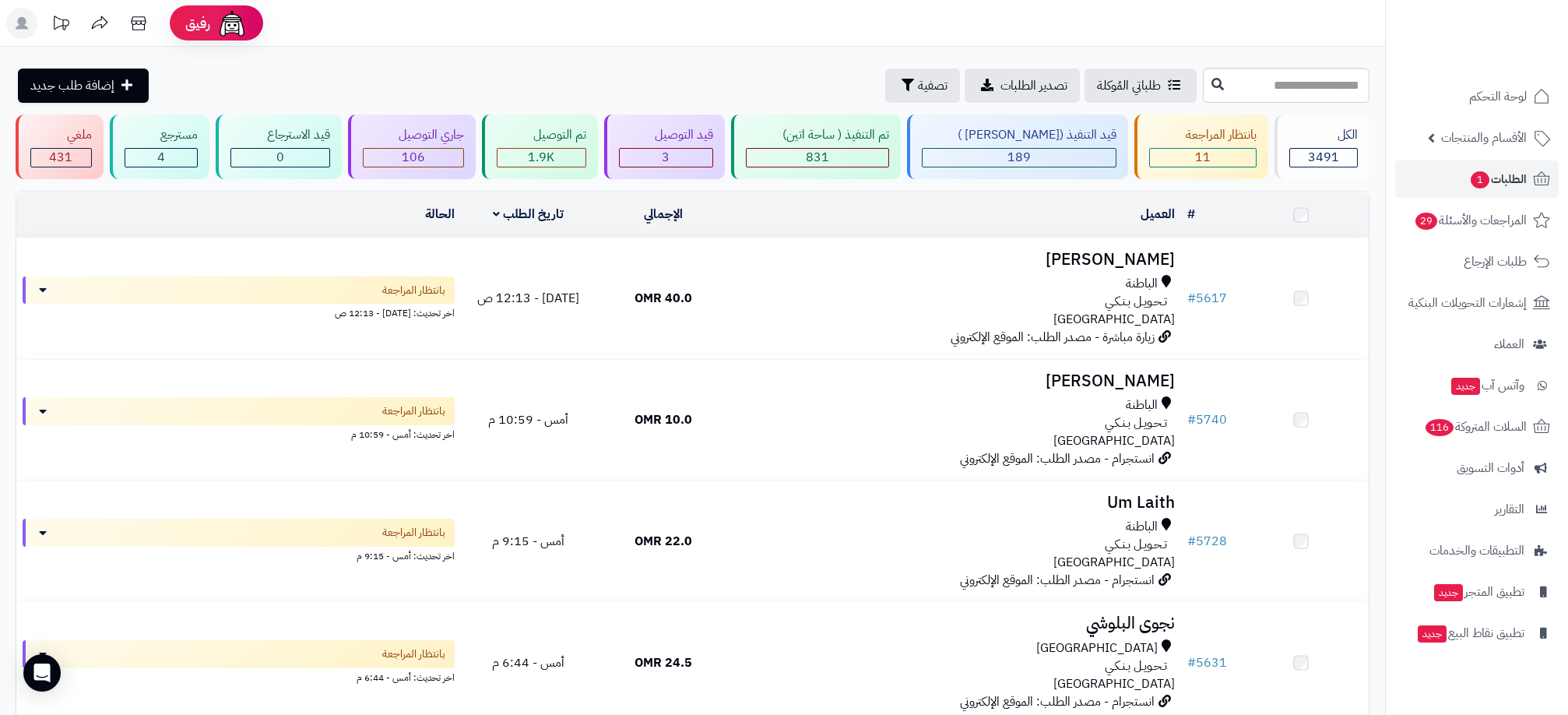
scroll to position [934, 0]
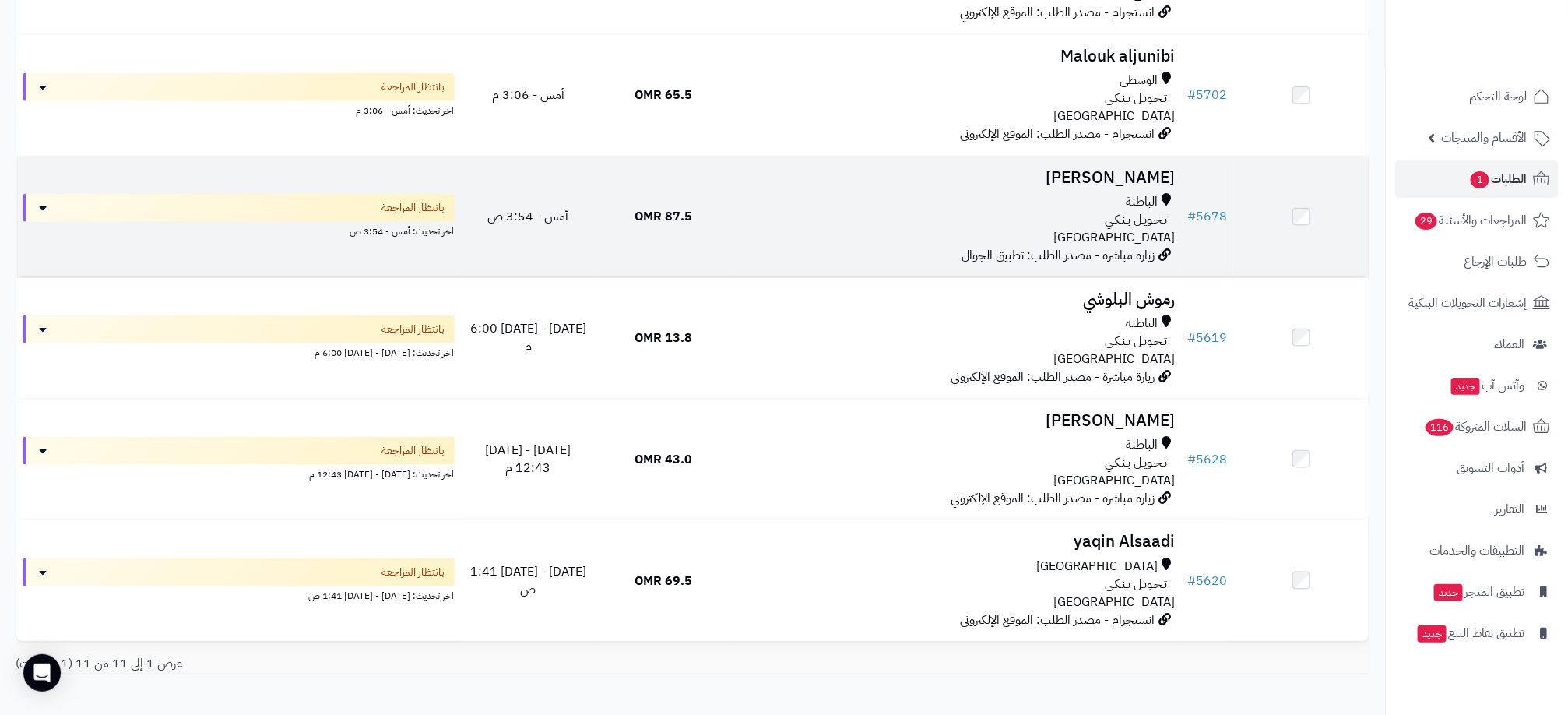
drag, startPoint x: 1033, startPoint y: 252, endPoint x: 994, endPoint y: 251, distance: 39.0
click at [1033, 251] on span "زيارة مباشرة - مصدر الطلب: تطبيق الجوال" at bounding box center [1059, 255] width 193 height 19
click at [898, 213] on div "تـحـويـل بـنـكـي" at bounding box center [956, 220] width 437 height 18
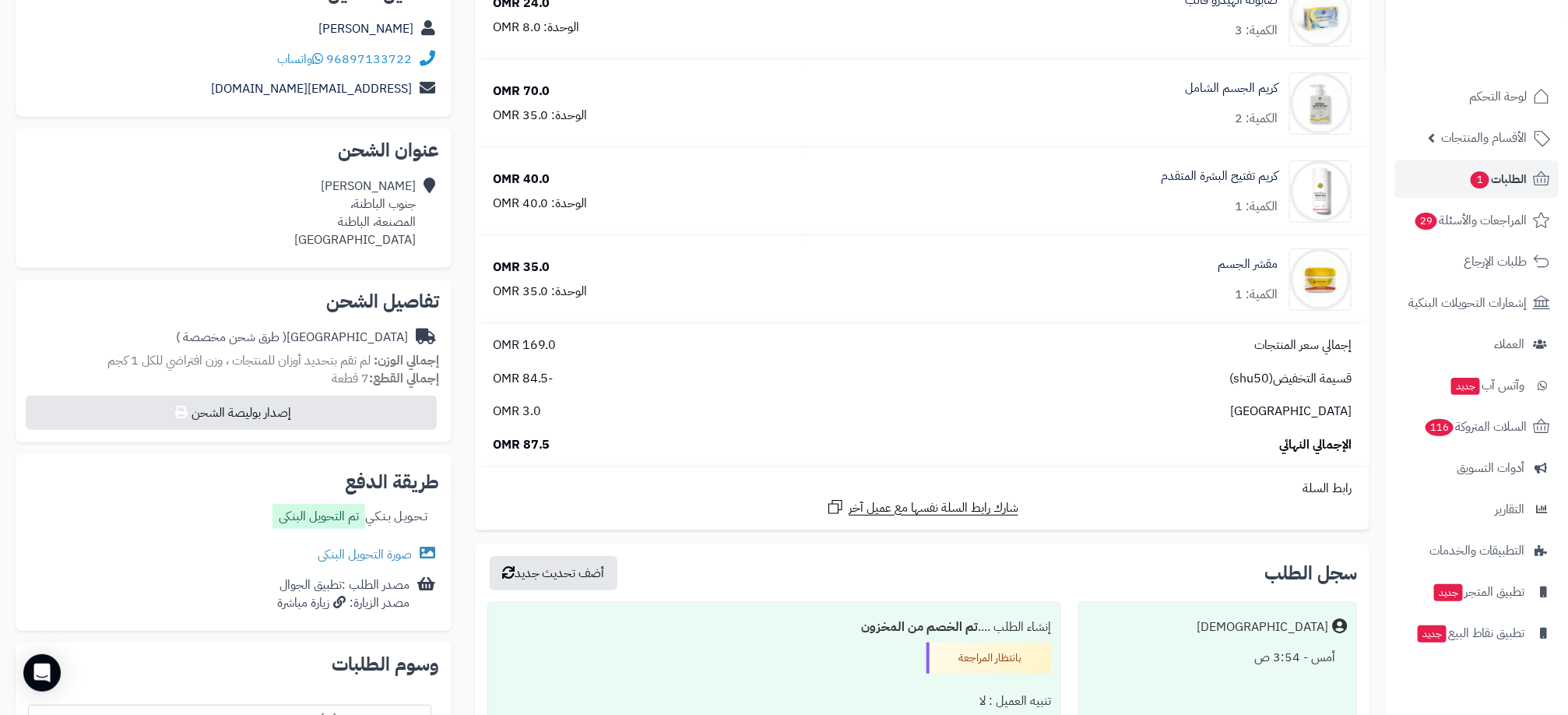
scroll to position [467, 0]
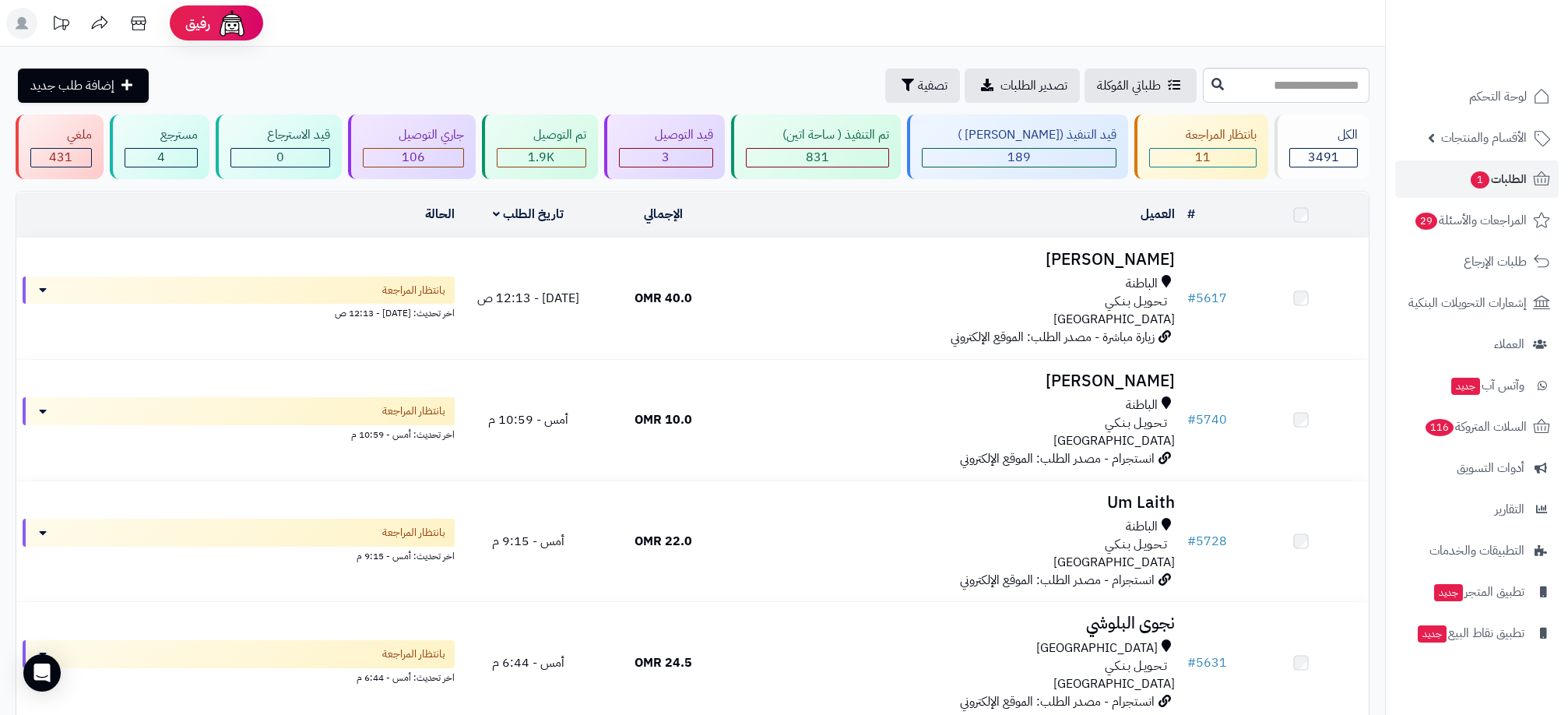
scroll to position [934, 0]
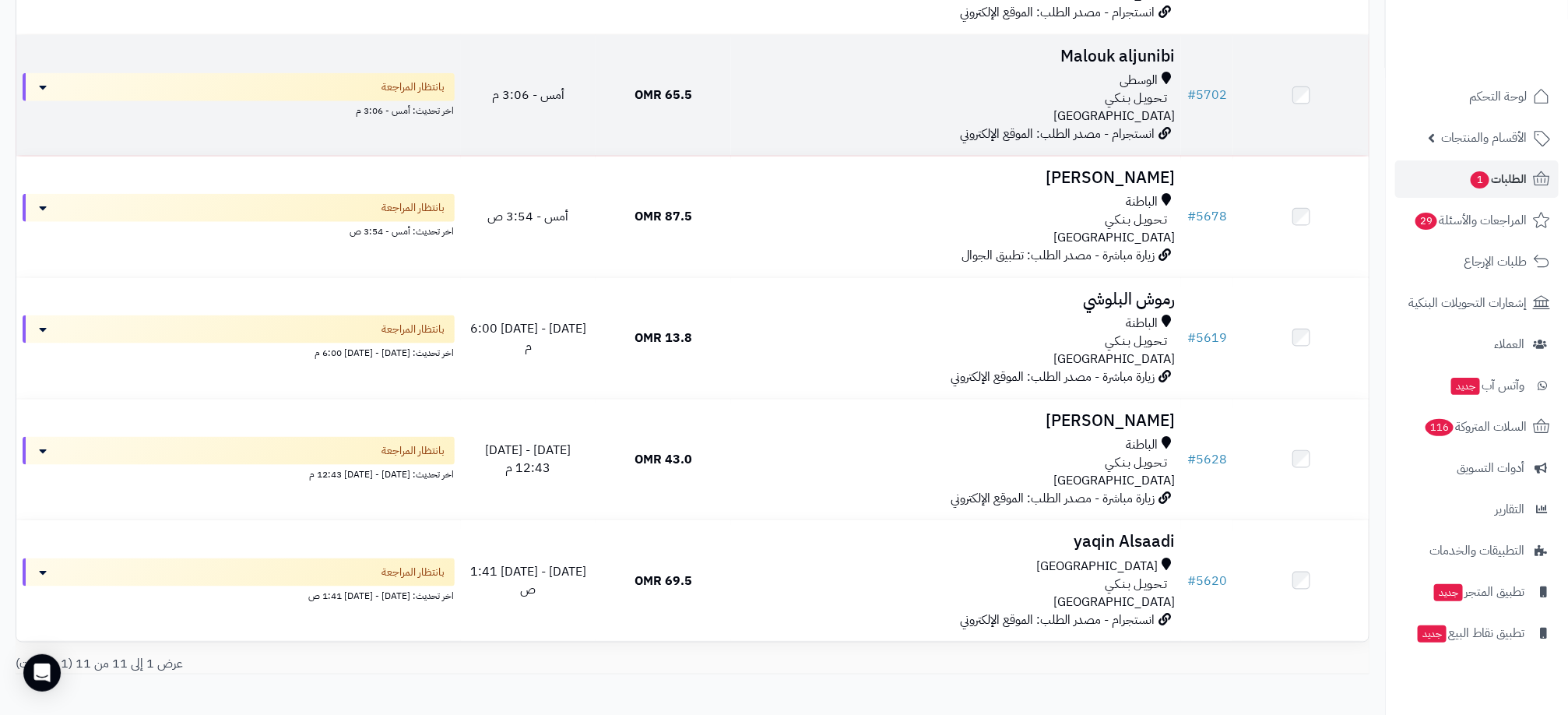
click at [1031, 115] on div "الوسطى تـحـويـل بـنـكـي عمان" at bounding box center [956, 99] width 437 height 54
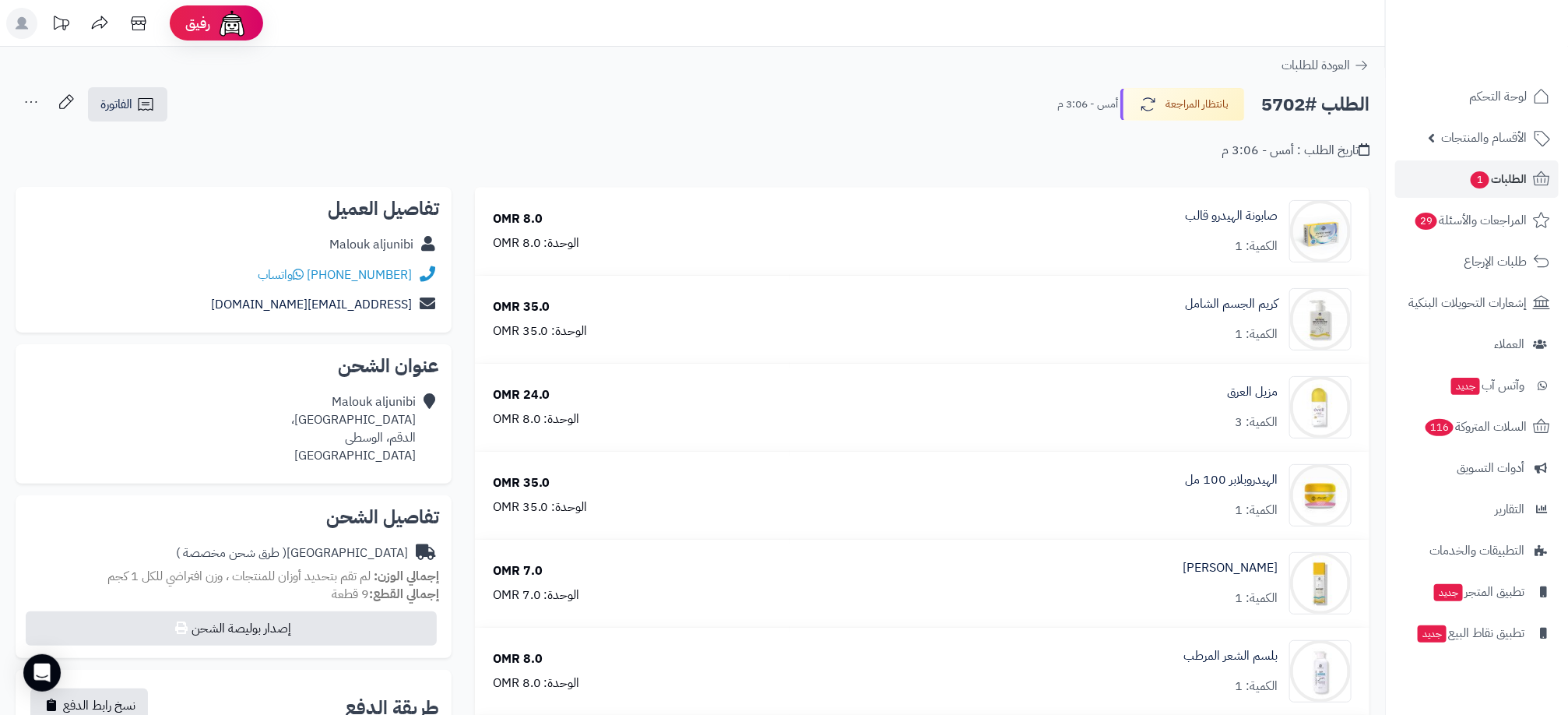
scroll to position [467, 0]
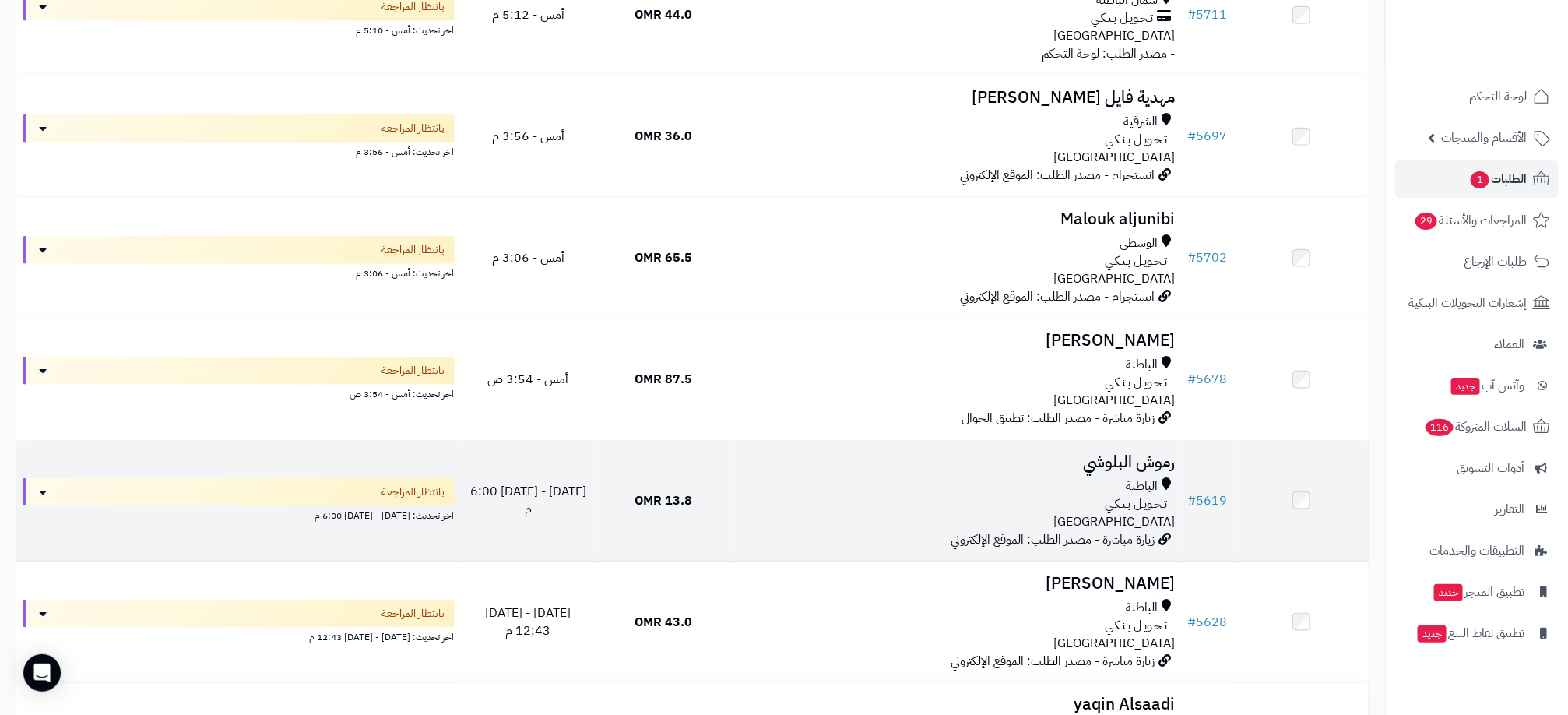
scroll to position [701, 0]
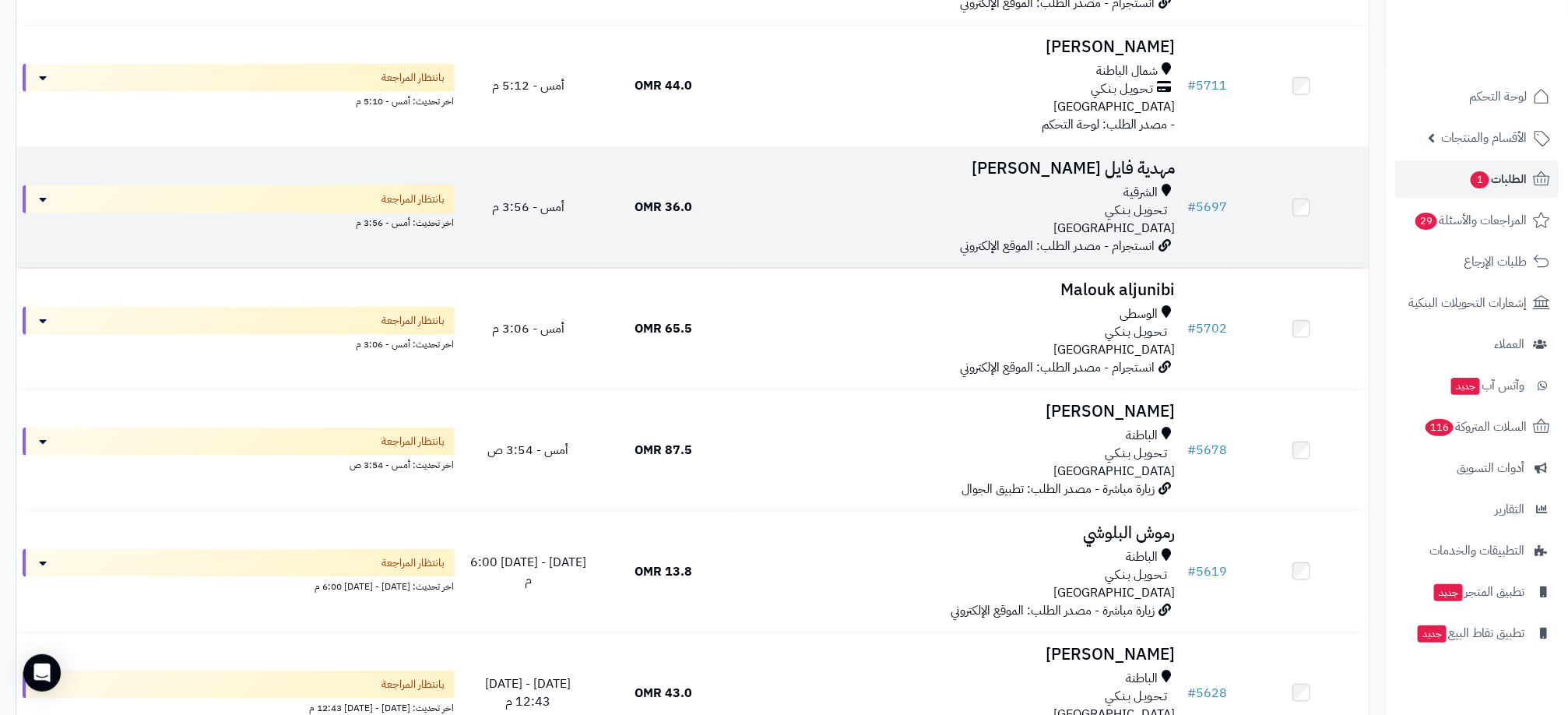
click at [1075, 233] on div "الشرقية تـحـويـل بـنـكـي عمان" at bounding box center [956, 210] width 437 height 54
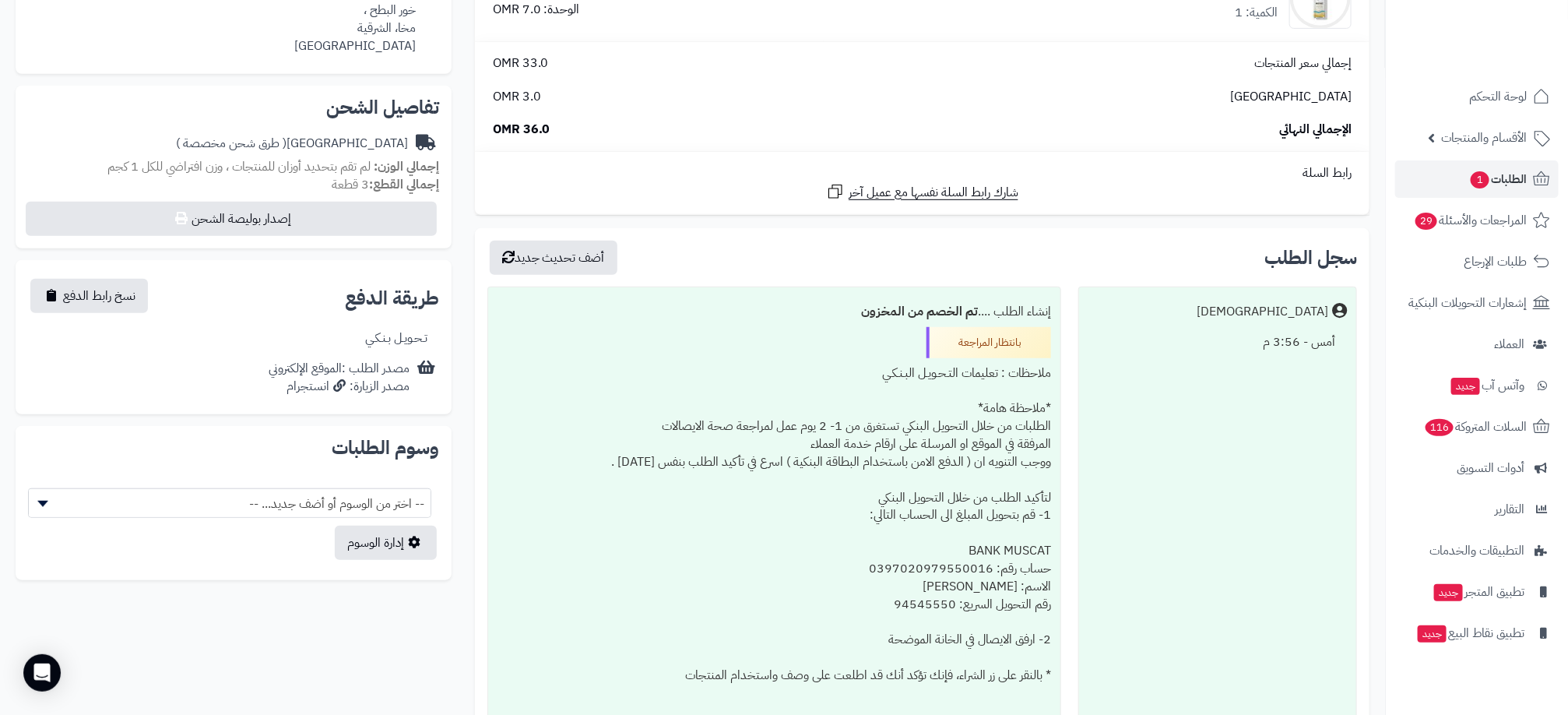
scroll to position [467, 0]
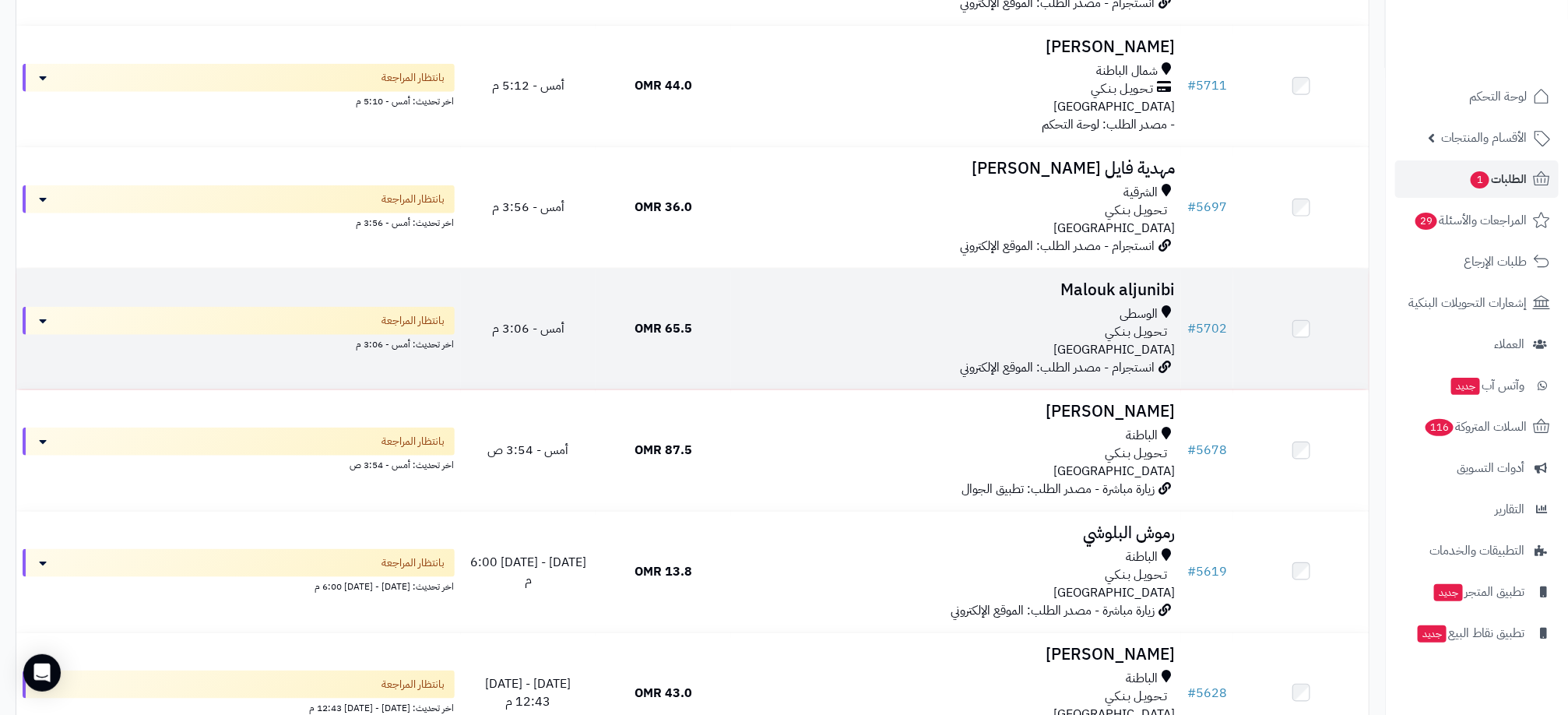
scroll to position [584, 0]
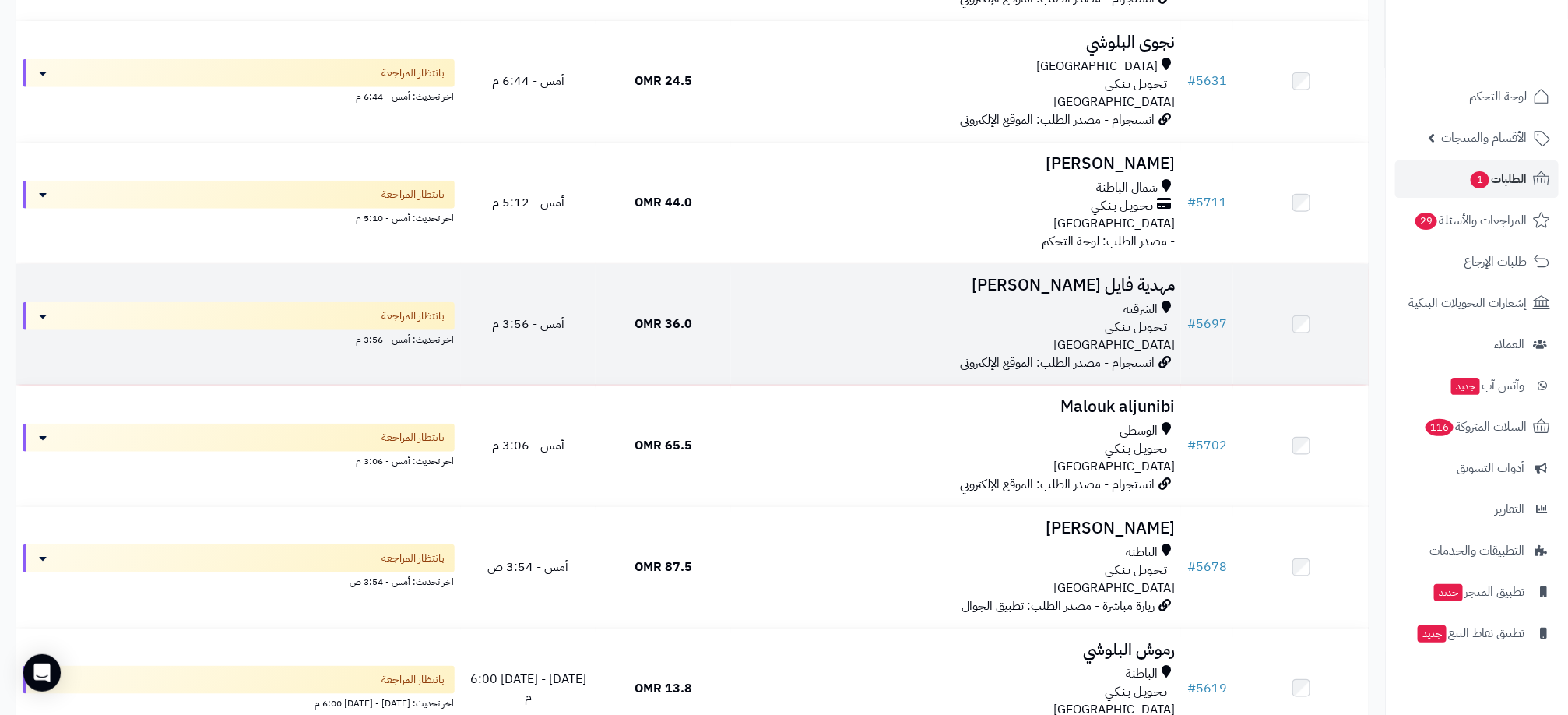
click at [1100, 299] on td "مهدية فايل [PERSON_NAME] الشرقية تـحـويـل بـنـكـي [GEOGRAPHIC_DATA] انستجرام - …" at bounding box center [956, 324] width 450 height 121
click at [1006, 309] on div "الشرقية" at bounding box center [956, 309] width 437 height 18
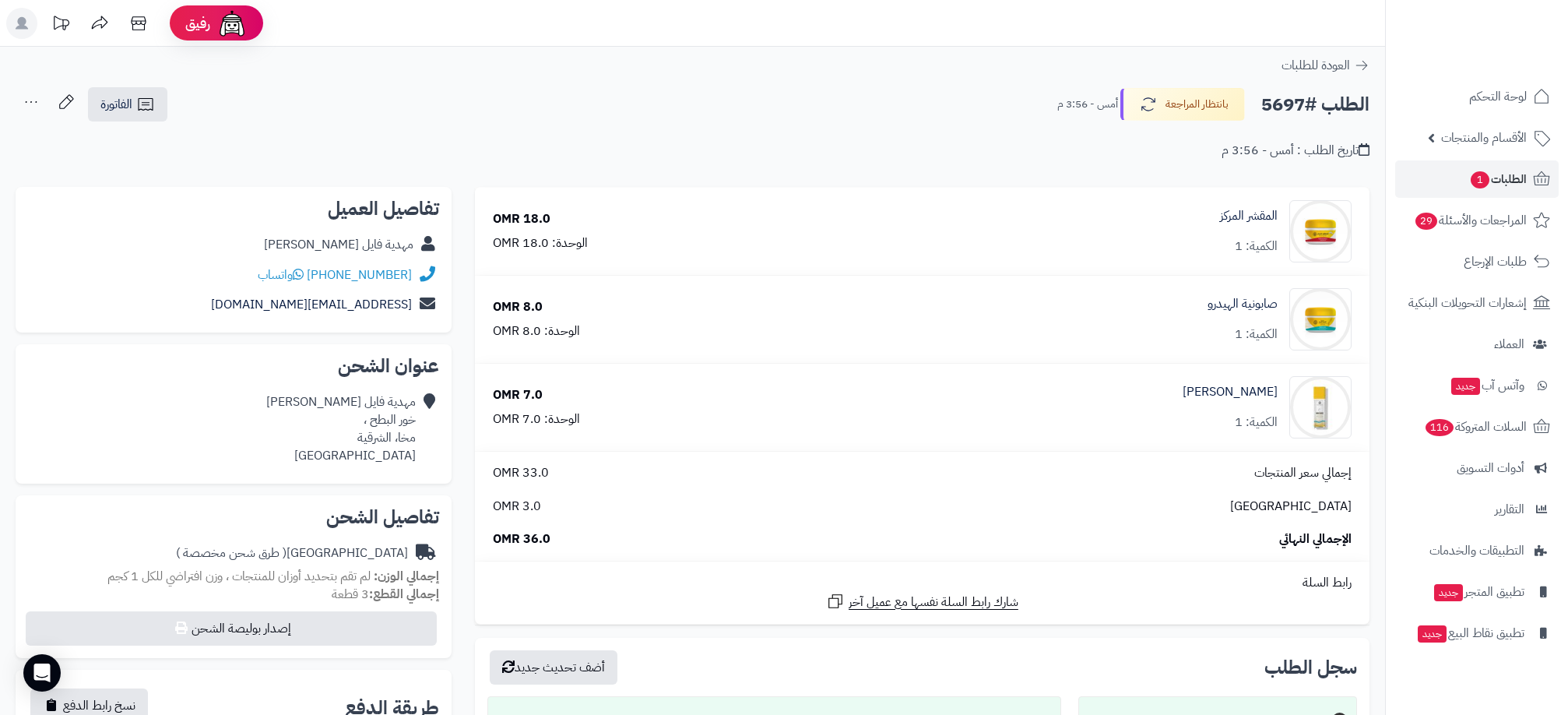
scroll to position [350, 0]
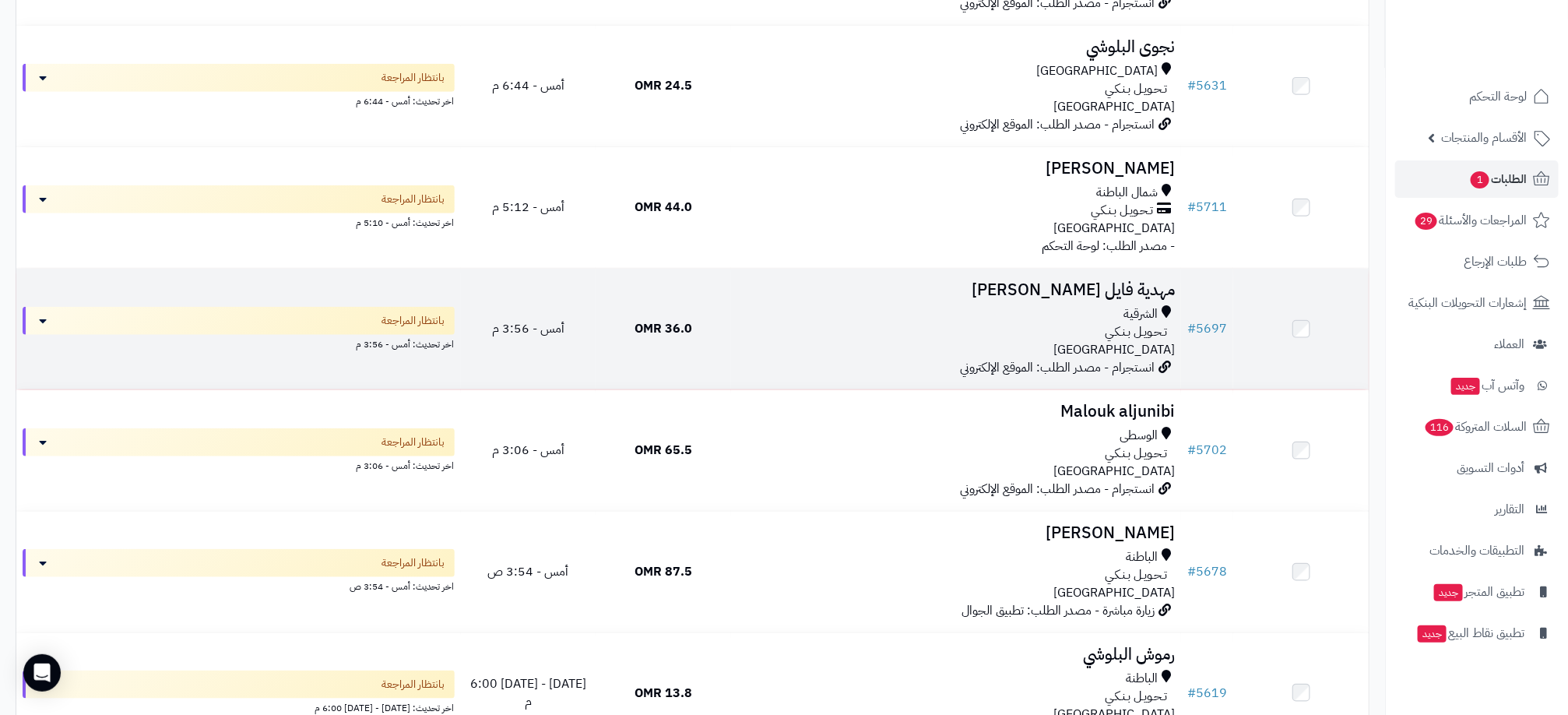
scroll to position [467, 0]
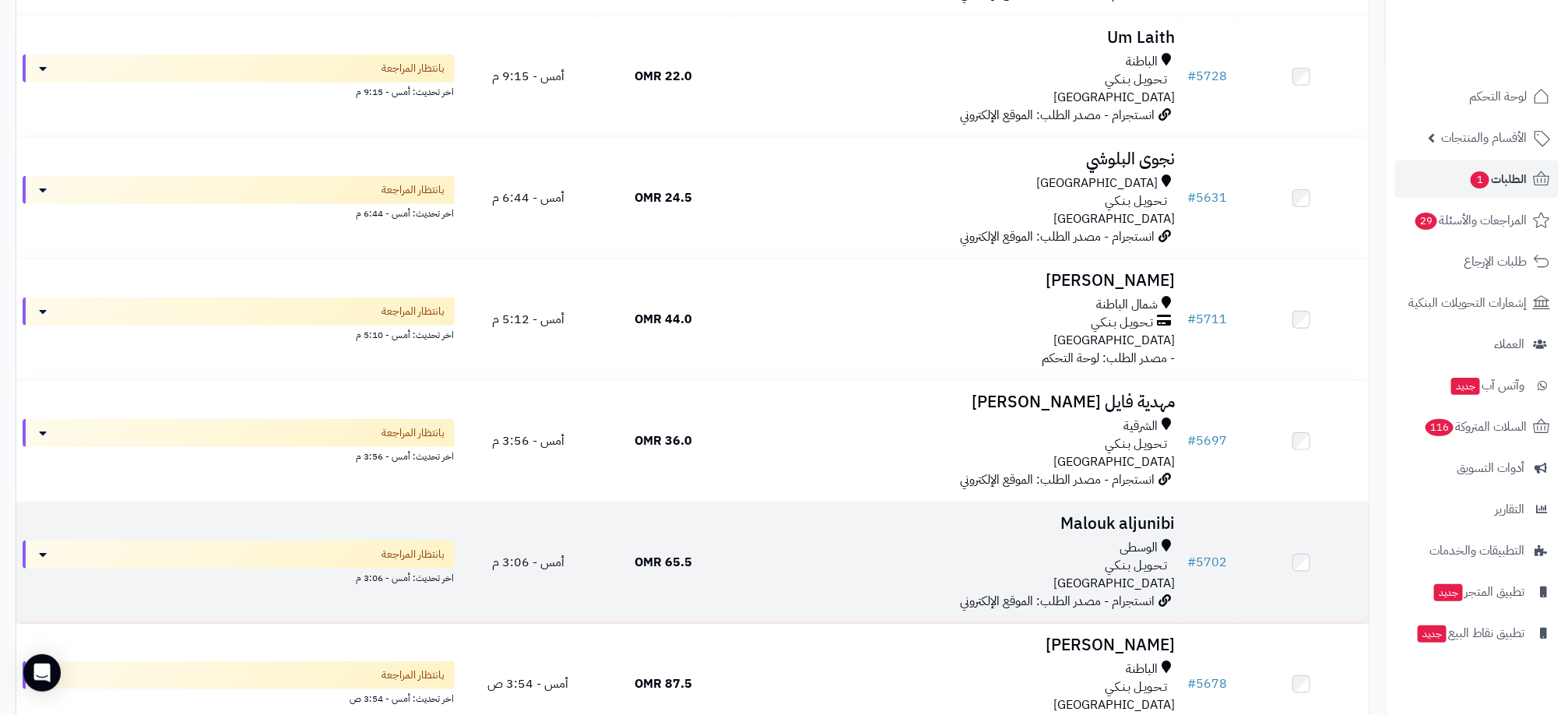
click at [907, 543] on div "الوسطى" at bounding box center [956, 547] width 437 height 18
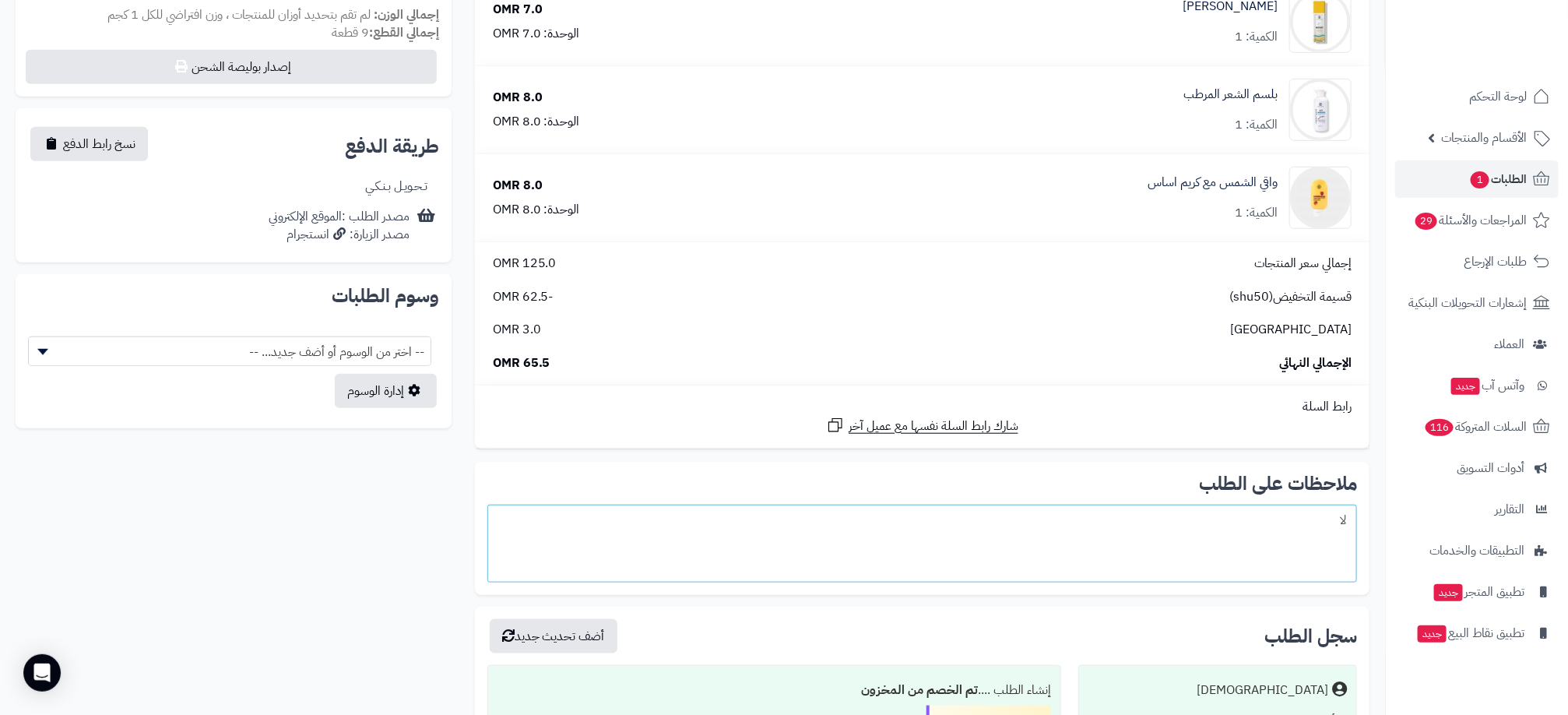
scroll to position [584, 0]
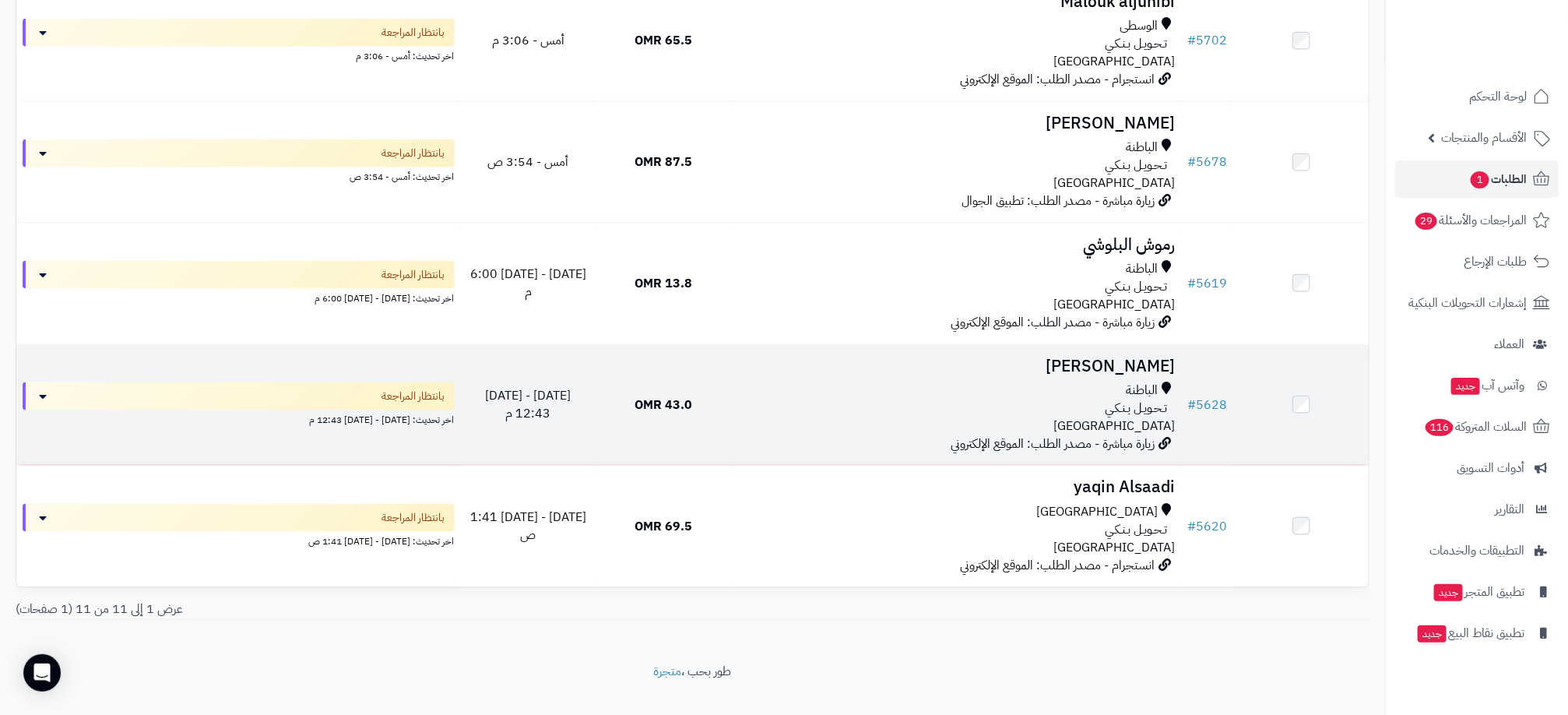
scroll to position [1019, 0]
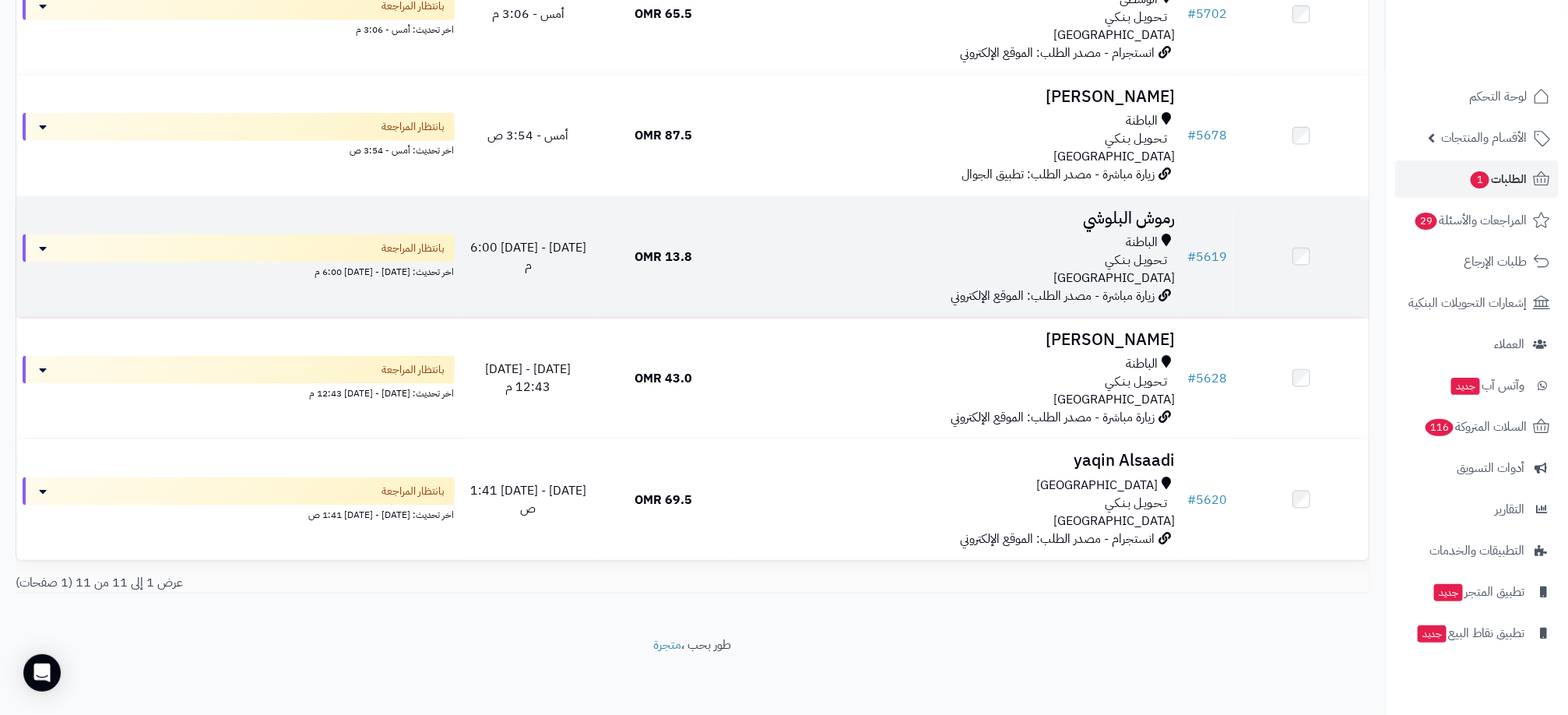
click at [917, 263] on div "تـحـويـل بـنـكـي" at bounding box center [956, 260] width 437 height 18
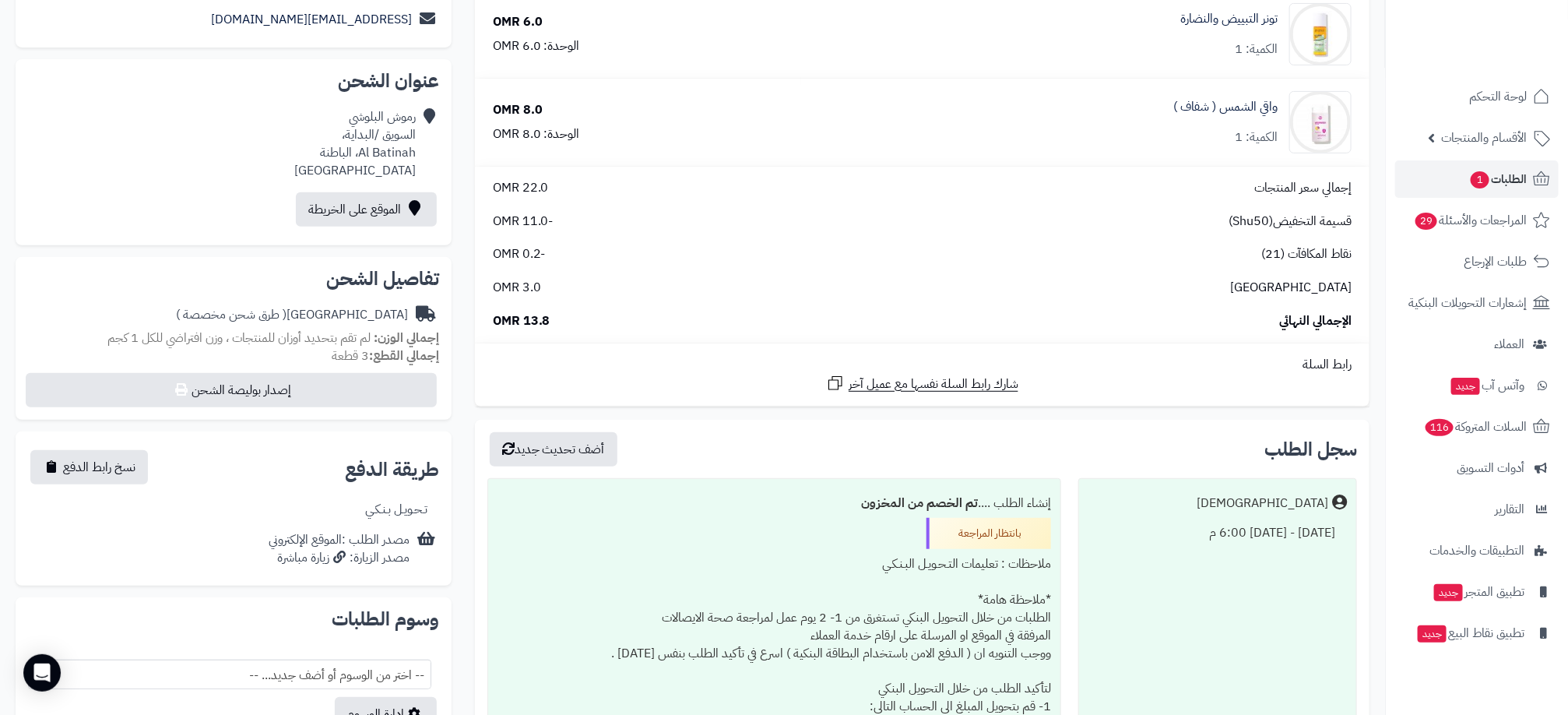
scroll to position [233, 0]
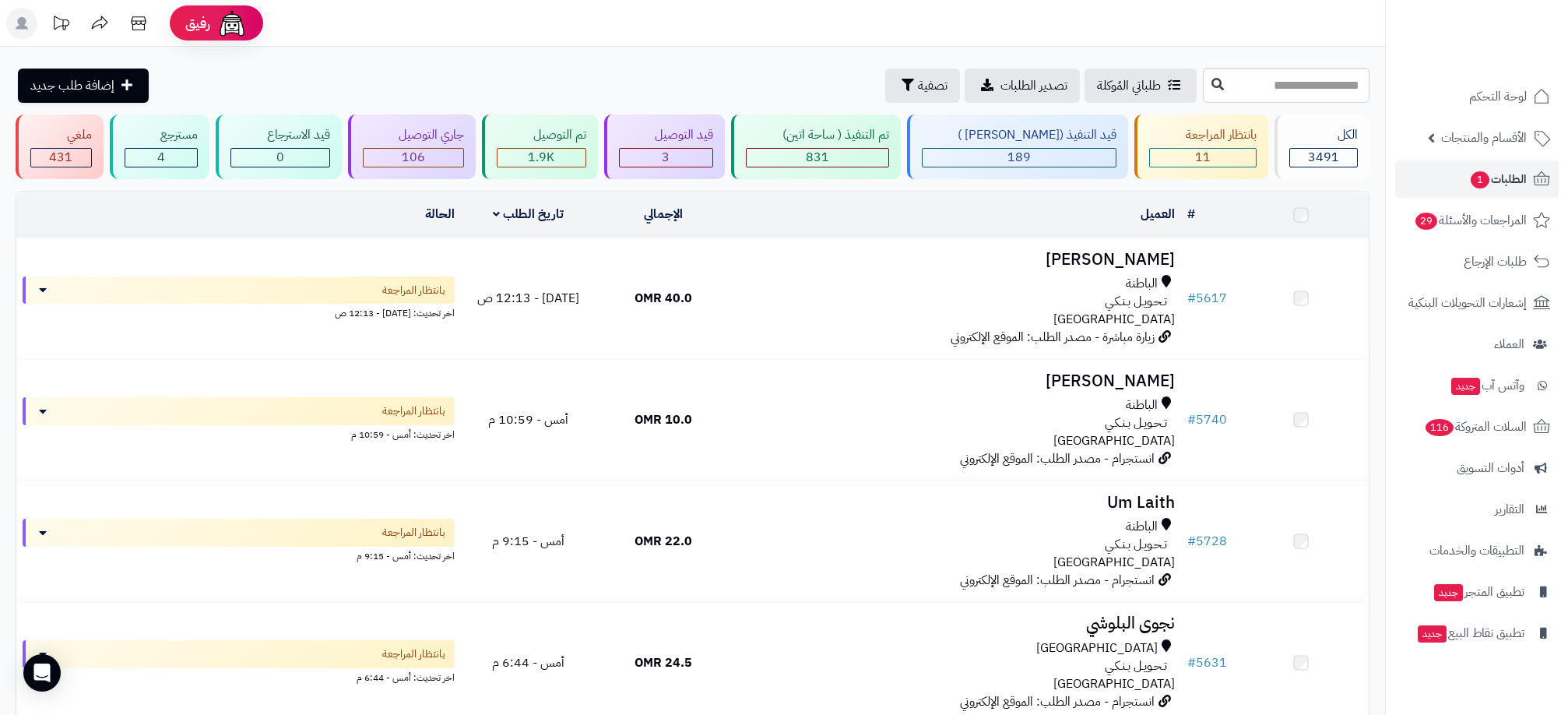
scroll to position [1019, 0]
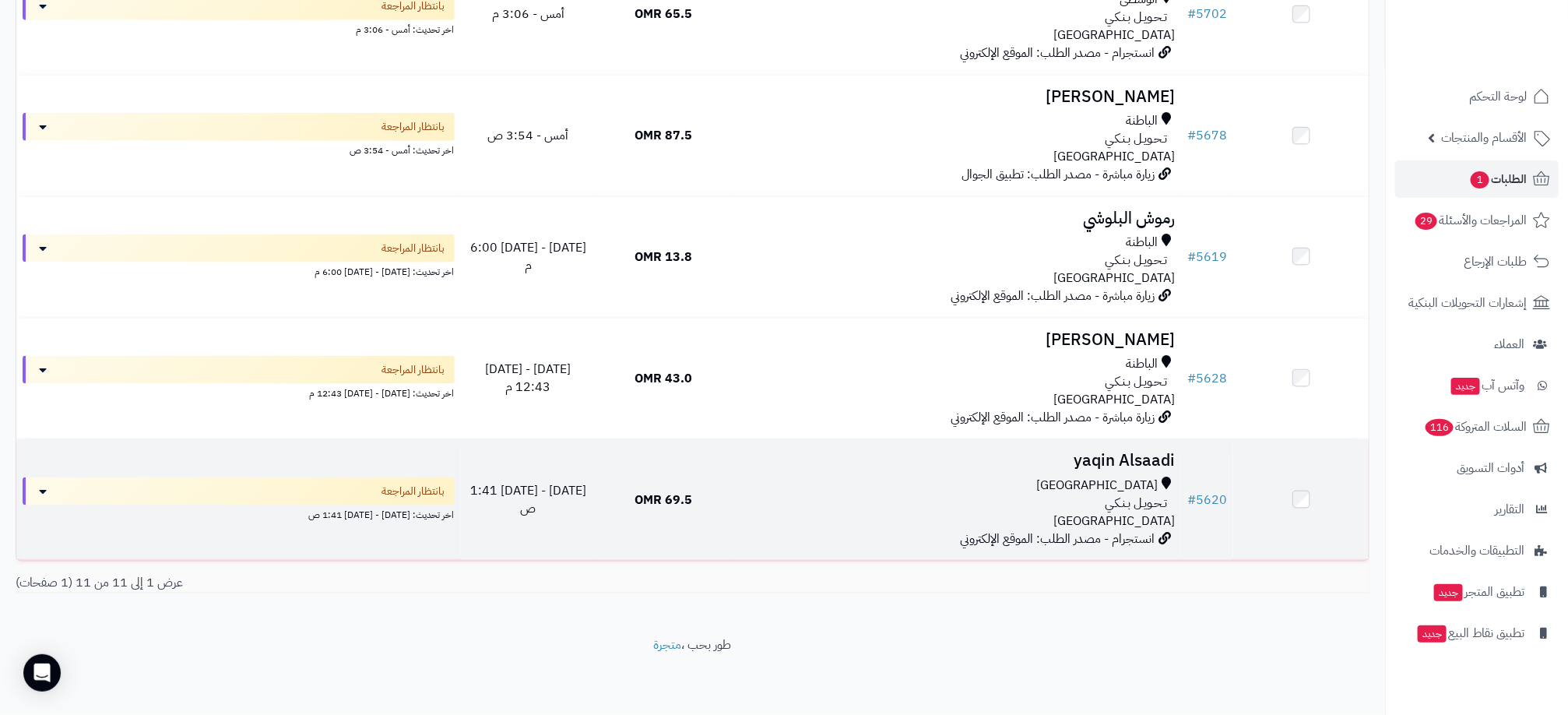
click at [1302, 507] on td at bounding box center [1301, 499] width 135 height 121
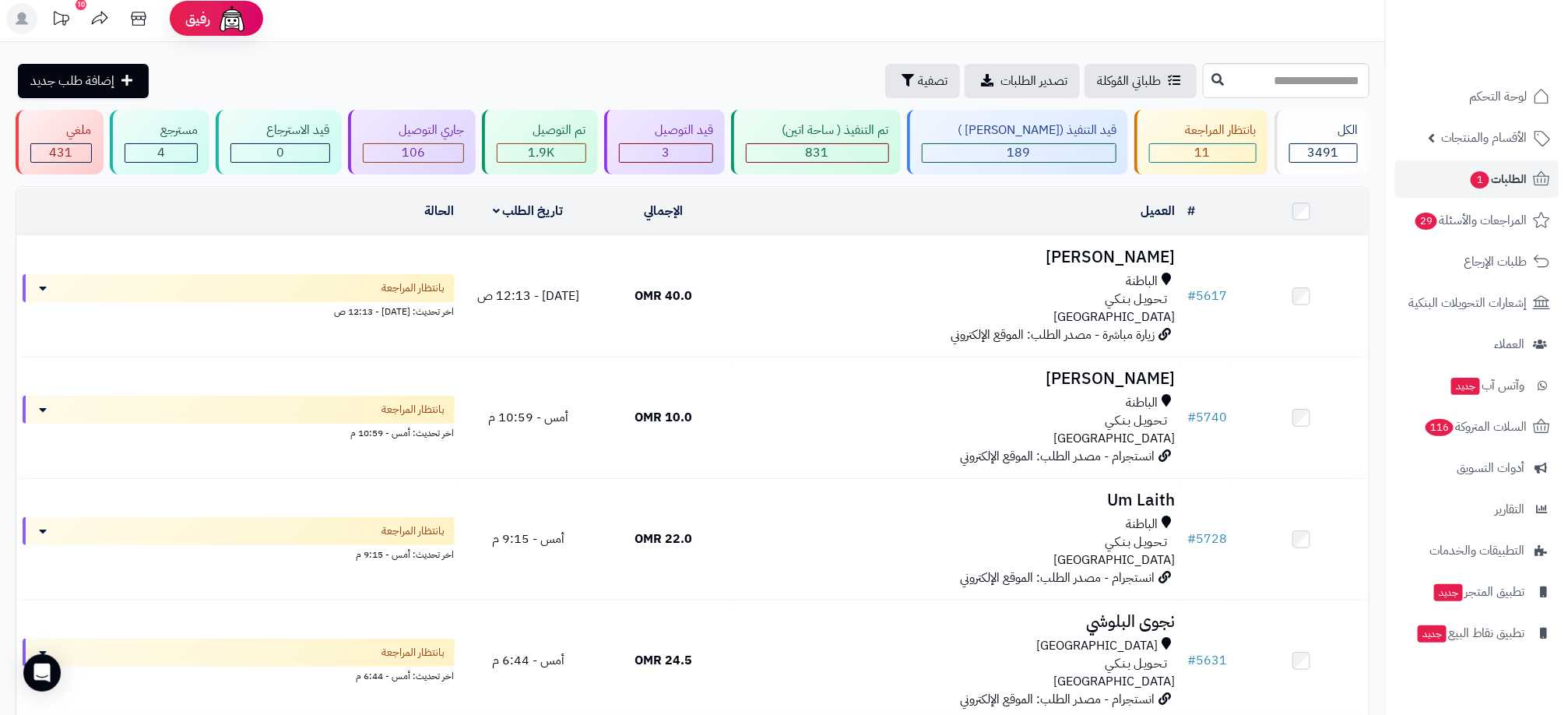
scroll to position [0, 0]
